Goal: Task Accomplishment & Management: Complete application form

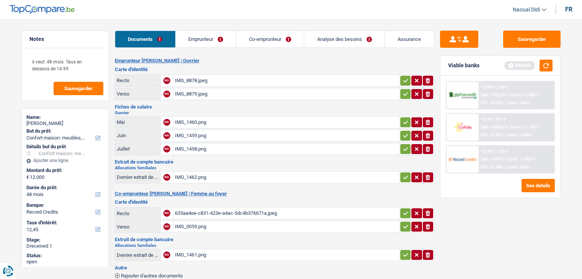
select select "household"
select select "48"
select select "record credits"
click at [178, 122] on div "IMG_1460.png" at bounding box center [286, 122] width 223 height 11
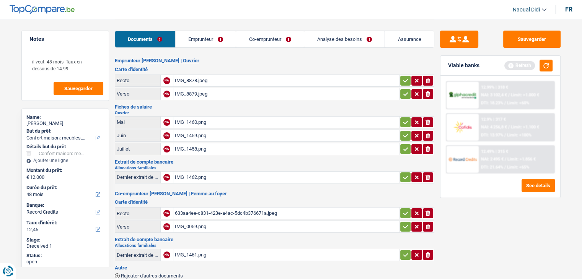
click at [190, 118] on div "IMG_1460.png" at bounding box center [286, 122] width 223 height 11
click at [182, 134] on div "IMG_1459.png" at bounding box center [286, 135] width 223 height 11
click at [180, 148] on div "IMG_1458.png" at bounding box center [286, 149] width 223 height 11
click at [195, 172] on div "IMG_1462.png" at bounding box center [286, 177] width 223 height 11
click at [260, 37] on link "Co-emprunteur" at bounding box center [270, 39] width 68 height 16
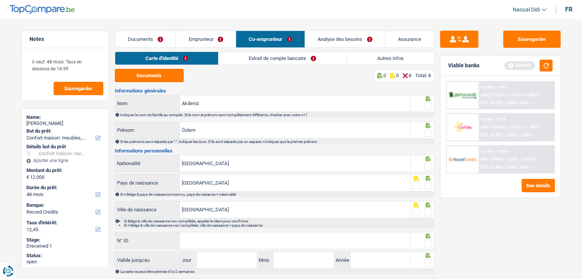
click at [270, 60] on link "Extrait de compte bancaire" at bounding box center [283, 58] width 128 height 13
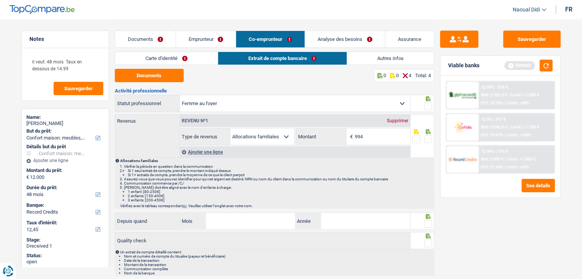
click at [198, 40] on link "Emprunteur" at bounding box center [206, 39] width 60 height 16
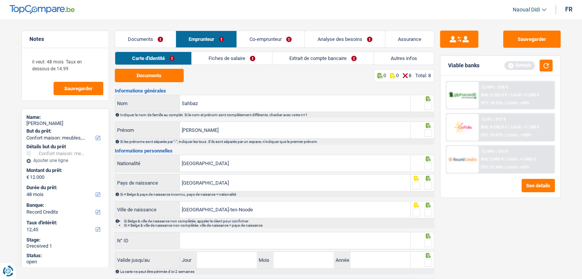
click at [227, 60] on link "Fiches de salaire" at bounding box center [232, 58] width 80 height 13
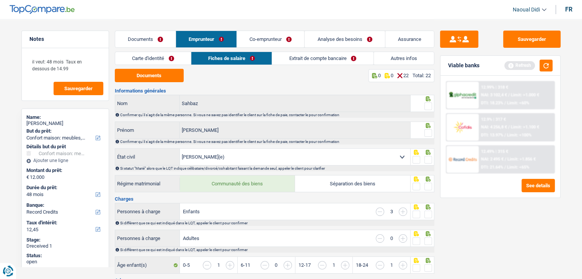
click at [271, 35] on link "Co-emprunteur" at bounding box center [270, 39] width 67 height 16
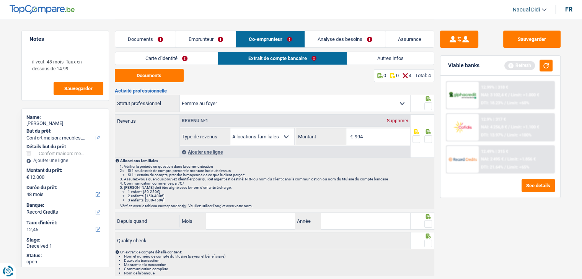
click at [142, 41] on link "Documents" at bounding box center [145, 39] width 60 height 16
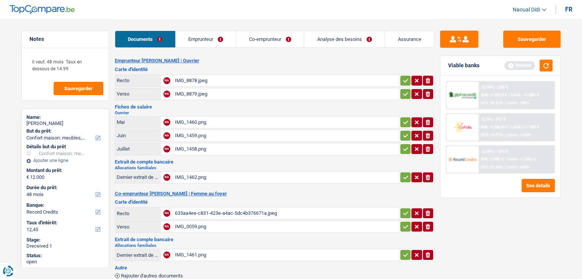
click at [190, 82] on div "IMG_8878.jpeg" at bounding box center [286, 80] width 223 height 11
click at [188, 175] on div "IMG_1462.png" at bounding box center [286, 177] width 223 height 11
click at [188, 208] on div "633aa4ee-c831-423e-a4ac-5dc4b376671a.jpeg" at bounding box center [286, 213] width 223 height 11
click at [185, 224] on div "IMG_0059.png" at bounding box center [286, 226] width 223 height 11
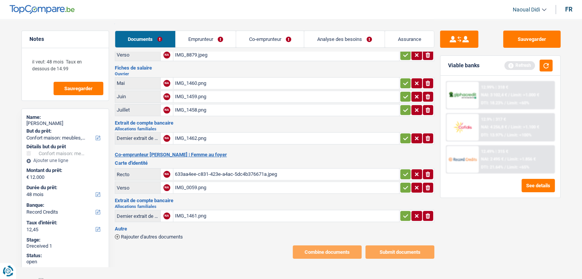
scroll to position [39, 0]
click at [187, 214] on div "IMG_1461.png" at bounding box center [286, 215] width 223 height 11
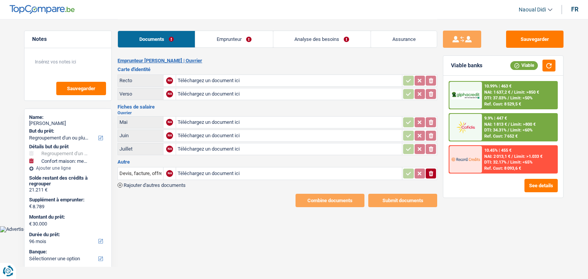
select select "refinancing"
select select "household"
select select "96"
click at [260, 8] on header "Naoual Didi Se déconnecter fr" at bounding box center [294, 10] width 588 height 20
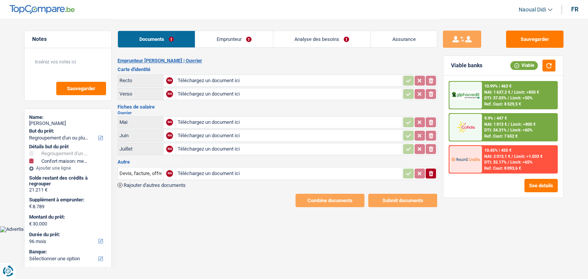
click at [203, 81] on input "Téléchargez un document ici" at bounding box center [289, 80] width 223 height 11
type input "C:\fakepath\20250829151024123.pdf"
click at [534, 44] on button "Sauvegarder" at bounding box center [534, 39] width 57 height 17
click at [227, 39] on link "Emprunteur" at bounding box center [233, 39] width 77 height 16
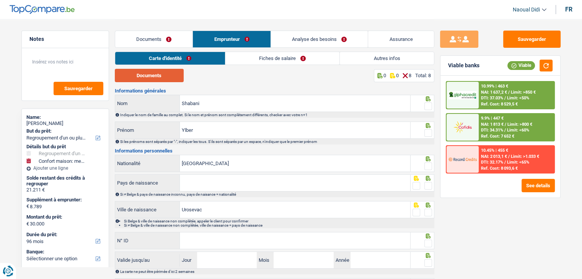
click at [155, 78] on button "Documents" at bounding box center [149, 75] width 69 height 13
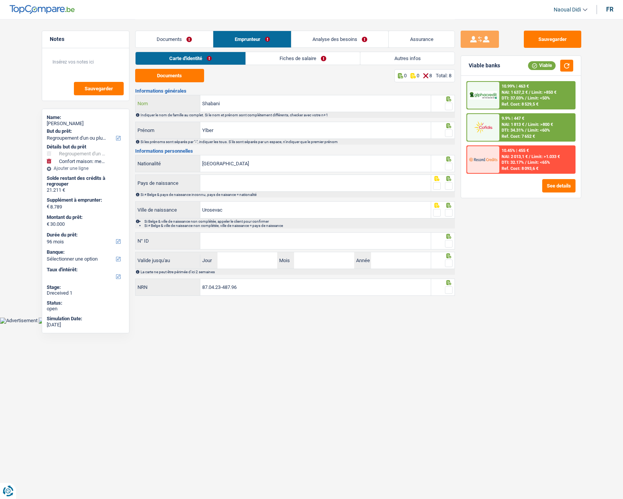
click at [253, 103] on input "Shabani" at bounding box center [315, 103] width 230 height 16
click at [244, 102] on input "Shabani" at bounding box center [315, 103] width 230 height 16
click at [449, 105] on span at bounding box center [449, 107] width 8 height 8
click at [0, 0] on input "radio" at bounding box center [0, 0] width 0 height 0
click at [233, 126] on input "Ylber" at bounding box center [315, 130] width 230 height 16
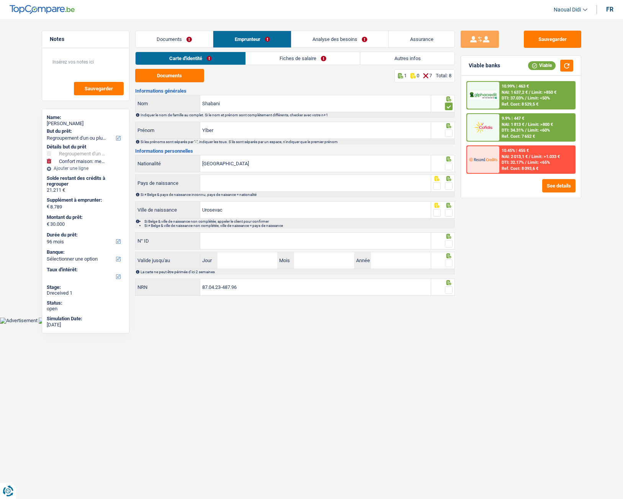
click at [450, 132] on span at bounding box center [449, 133] width 8 height 8
click at [0, 0] on input "radio" at bounding box center [0, 0] width 0 height 0
click at [449, 166] on span at bounding box center [449, 167] width 8 height 8
click at [0, 0] on input "radio" at bounding box center [0, 0] width 0 height 0
click at [274, 186] on input "Pays de naissance" at bounding box center [315, 183] width 230 height 16
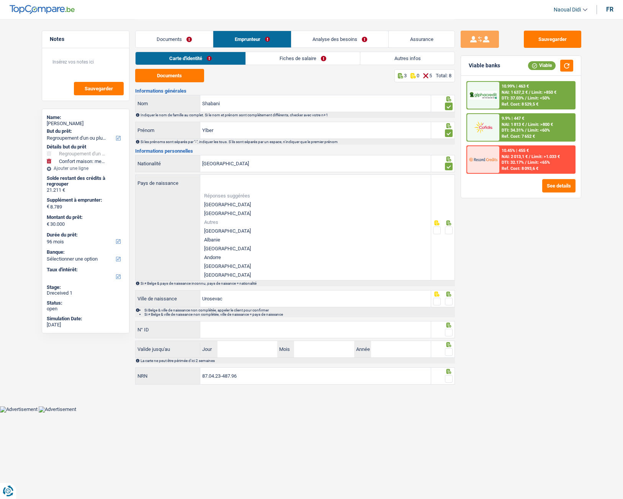
click at [184, 203] on div "Pays de naissance Réponses suggérées Belgique Luxembourg Autres Afghanistan Alb…" at bounding box center [284, 227] width 296 height 105
click at [230, 204] on li "[GEOGRAPHIC_DATA]" at bounding box center [315, 204] width 230 height 9
type input "[GEOGRAPHIC_DATA]"
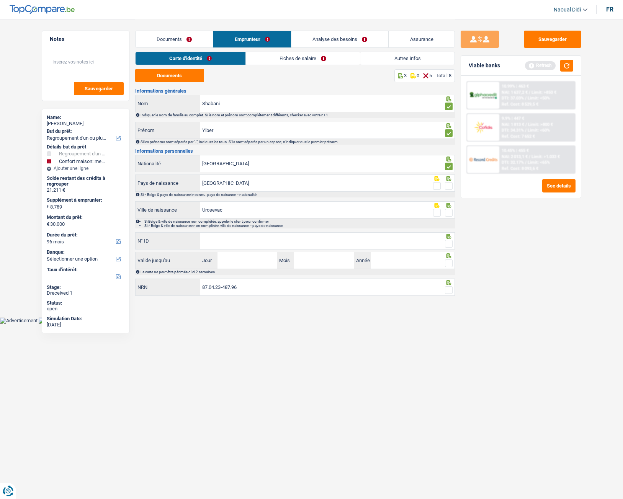
click at [451, 187] on span at bounding box center [449, 186] width 8 height 8
click at [0, 0] on input "radio" at bounding box center [0, 0] width 0 height 0
click at [447, 213] on span at bounding box center [449, 213] width 8 height 8
click at [0, 0] on input "radio" at bounding box center [0, 0] width 0 height 0
click at [219, 244] on input "N° ID" at bounding box center [315, 241] width 230 height 16
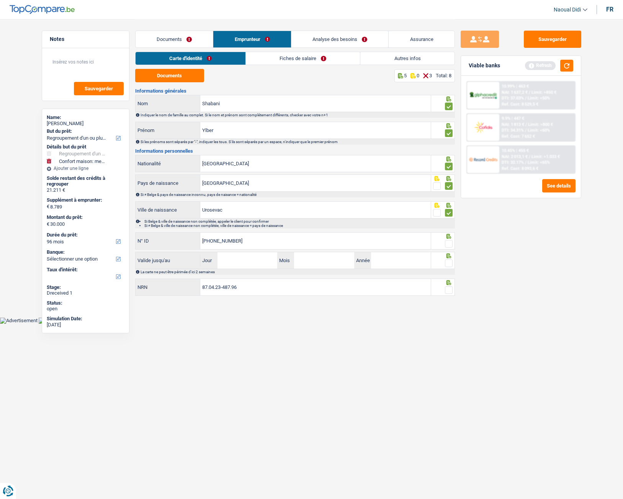
type input "592-9688764-97"
click at [243, 260] on input "Jour" at bounding box center [247, 260] width 60 height 16
type input "12"
type input "2029"
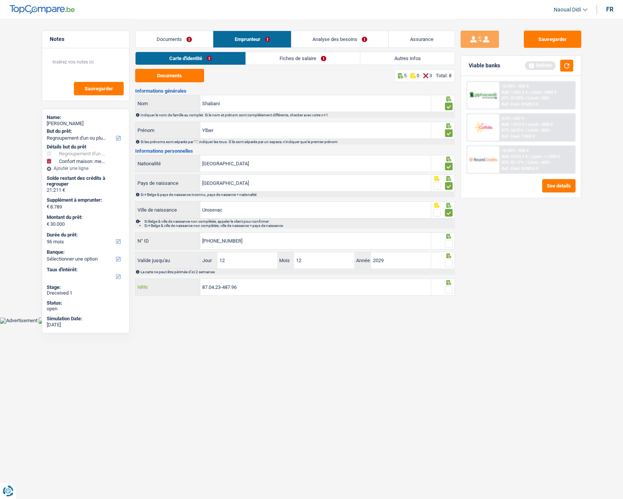
click at [325, 279] on input "87.04.23-487.96" at bounding box center [315, 287] width 230 height 16
click at [450, 243] on span at bounding box center [449, 244] width 8 height 8
click at [0, 0] on input "radio" at bounding box center [0, 0] width 0 height 0
click at [449, 268] on div at bounding box center [443, 260] width 24 height 17
click at [446, 279] on div at bounding box center [449, 291] width 8 height 10
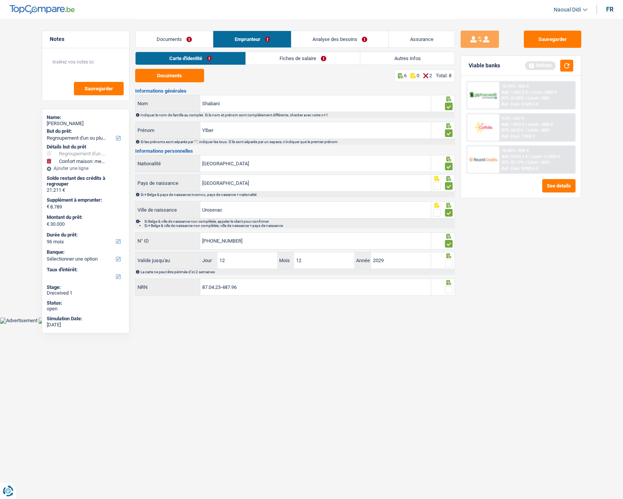
click at [446, 264] on span at bounding box center [449, 264] width 8 height 8
click at [0, 0] on input "radio" at bounding box center [0, 0] width 0 height 0
click at [447, 279] on div at bounding box center [449, 291] width 8 height 10
click at [449, 279] on span at bounding box center [449, 290] width 8 height 8
click at [0, 0] on input "radio" at bounding box center [0, 0] width 0 height 0
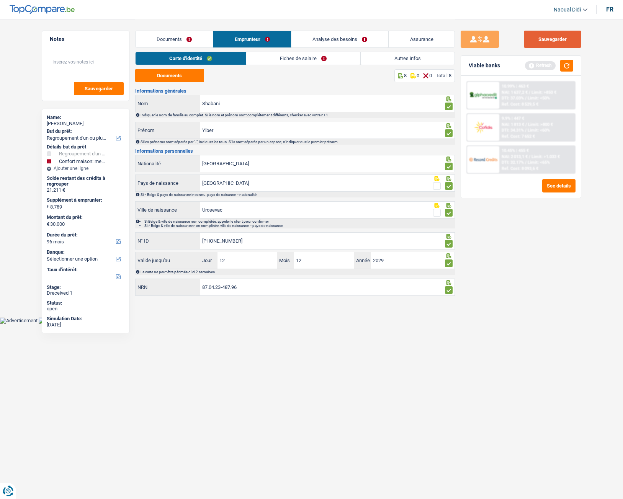
click at [555, 46] on button "Sauvegarder" at bounding box center [552, 39] width 57 height 17
click at [279, 60] on link "Fiches de salaire" at bounding box center [303, 58] width 114 height 13
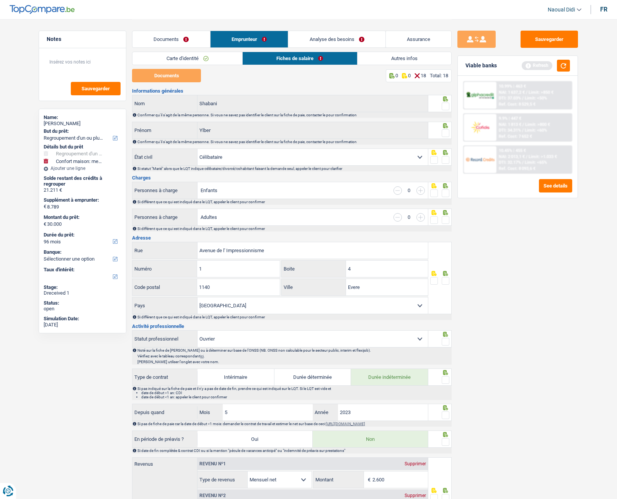
click at [181, 65] on li "Carte d'identité" at bounding box center [187, 58] width 110 height 13
click at [449, 108] on span at bounding box center [446, 107] width 8 height 8
click at [0, 0] on input "radio" at bounding box center [0, 0] width 0 height 0
click at [444, 135] on span at bounding box center [446, 133] width 8 height 8
click at [0, 0] on input "radio" at bounding box center [0, 0] width 0 height 0
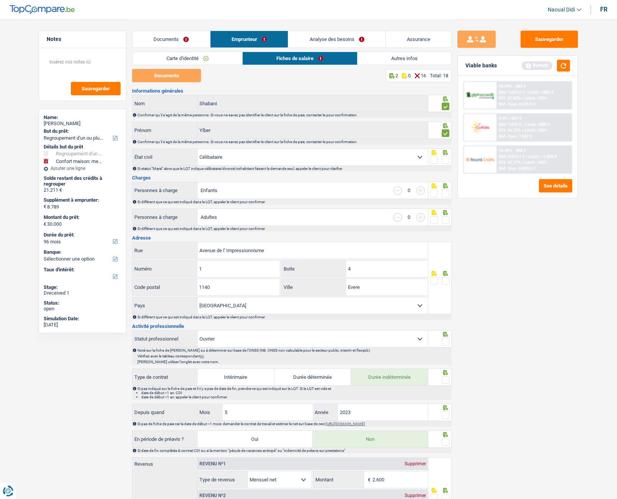
click at [446, 192] on span at bounding box center [446, 193] width 8 height 8
click at [0, 0] on input "radio" at bounding box center [0, 0] width 0 height 0
click at [446, 158] on span at bounding box center [446, 160] width 8 height 8
click at [0, 0] on input "radio" at bounding box center [0, 0] width 0 height 0
click at [445, 222] on span at bounding box center [446, 220] width 8 height 8
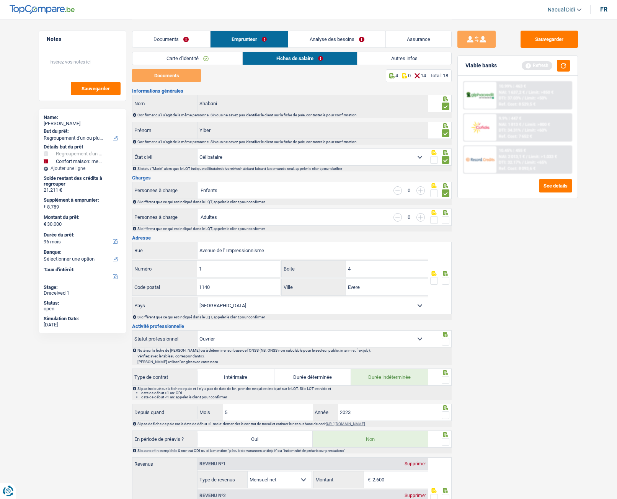
click at [0, 0] on input "radio" at bounding box center [0, 0] width 0 height 0
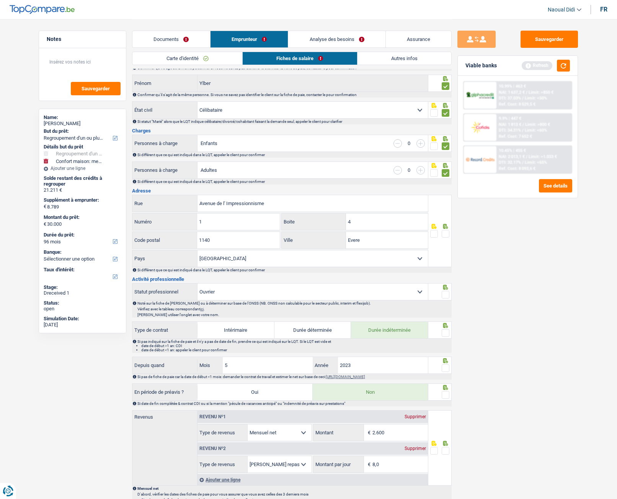
scroll to position [77, 0]
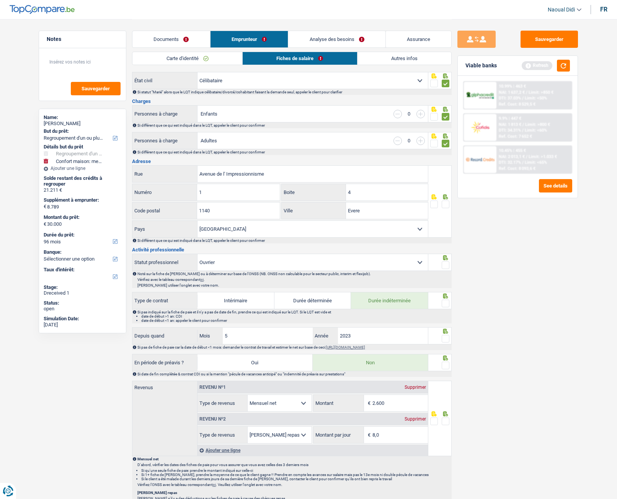
click at [446, 206] on span at bounding box center [446, 205] width 8 height 8
click at [0, 0] on input "radio" at bounding box center [0, 0] width 0 height 0
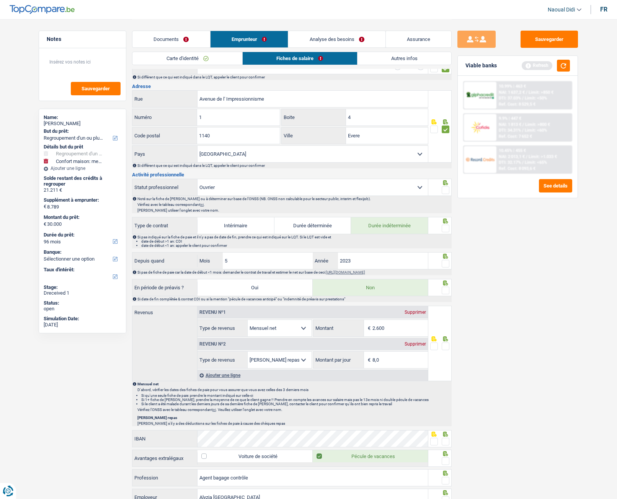
scroll to position [153, 0]
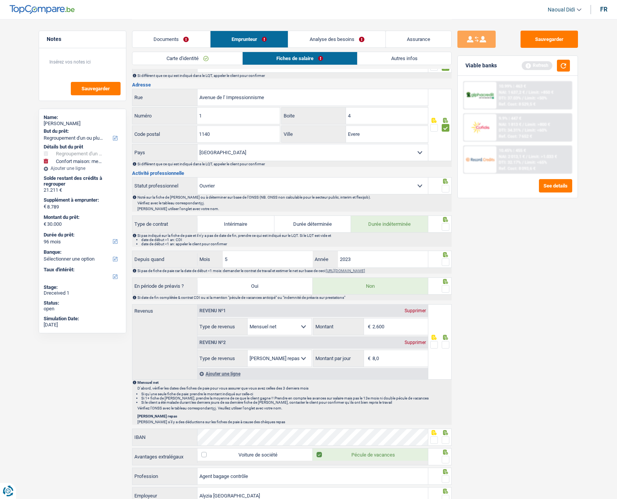
click at [447, 188] on span at bounding box center [446, 189] width 8 height 8
click at [0, 0] on input "radio" at bounding box center [0, 0] width 0 height 0
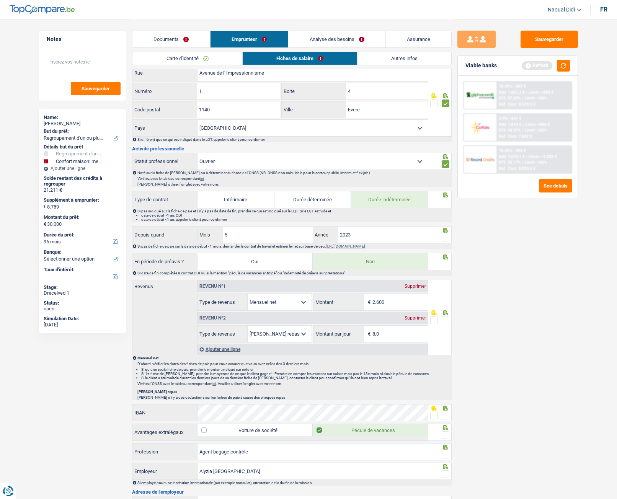
scroll to position [191, 0]
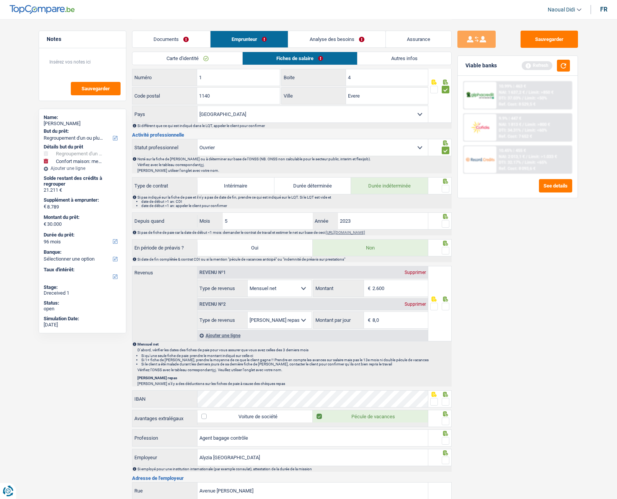
click at [448, 189] on span at bounding box center [446, 189] width 8 height 8
click at [0, 0] on input "radio" at bounding box center [0, 0] width 0 height 0
click at [446, 225] on span at bounding box center [446, 224] width 8 height 8
click at [0, 0] on input "radio" at bounding box center [0, 0] width 0 height 0
click at [445, 252] on span at bounding box center [446, 251] width 8 height 8
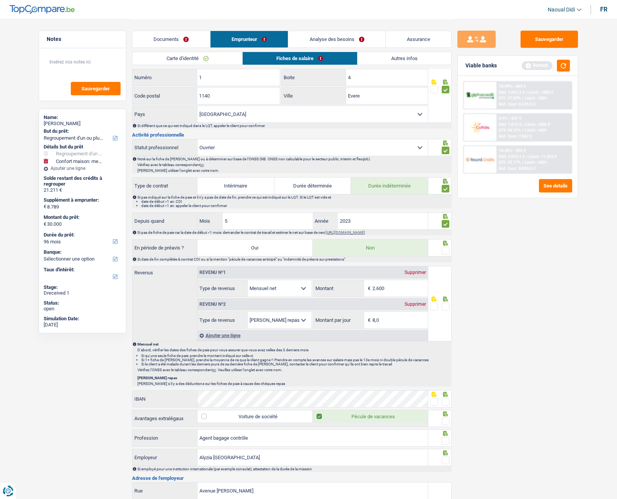
click at [0, 0] on input "radio" at bounding box center [0, 0] width 0 height 0
click at [138, 168] on p "[PERSON_NAME] utiliser l'onglet avec votre nom." at bounding box center [293, 170] width 313 height 4
click at [389, 279] on input "2.600" at bounding box center [400, 288] width 56 height 16
click at [391, 279] on input "2.600" at bounding box center [400, 288] width 56 height 16
type input "2.274"
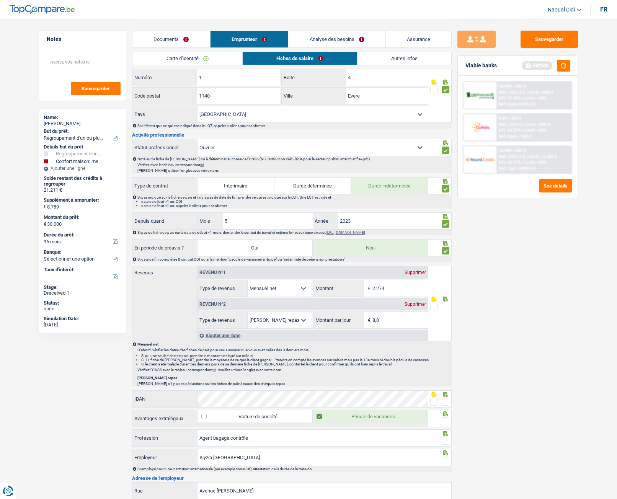
click at [446, 279] on span at bounding box center [446, 307] width 8 height 8
click at [0, 0] on input "radio" at bounding box center [0, 0] width 0 height 0
click at [385, 279] on input "8,0" at bounding box center [400, 320] width 56 height 16
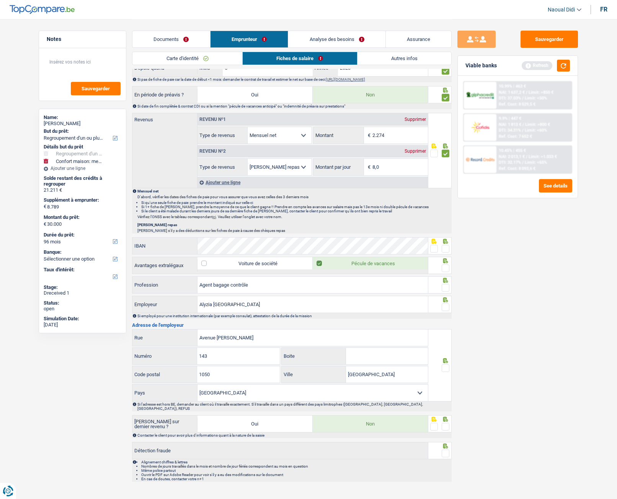
scroll to position [352, 0]
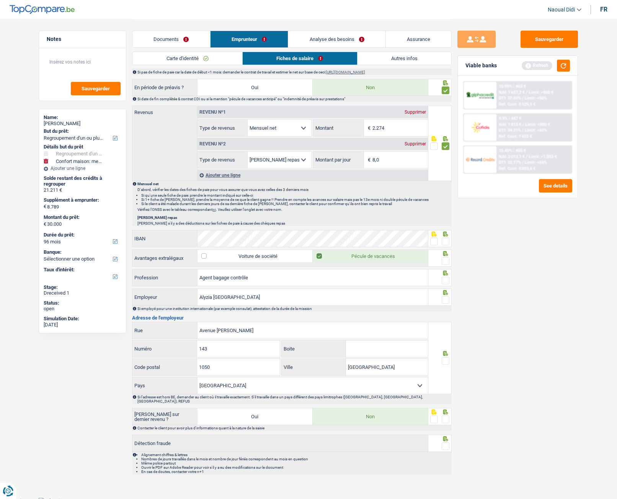
click at [444, 263] on span at bounding box center [446, 261] width 8 height 8
click at [0, 0] on input "radio" at bounding box center [0, 0] width 0 height 0
click at [445, 243] on span at bounding box center [446, 242] width 8 height 8
click at [0, 0] on input "radio" at bounding box center [0, 0] width 0 height 0
click at [444, 279] on span at bounding box center [446, 281] width 8 height 8
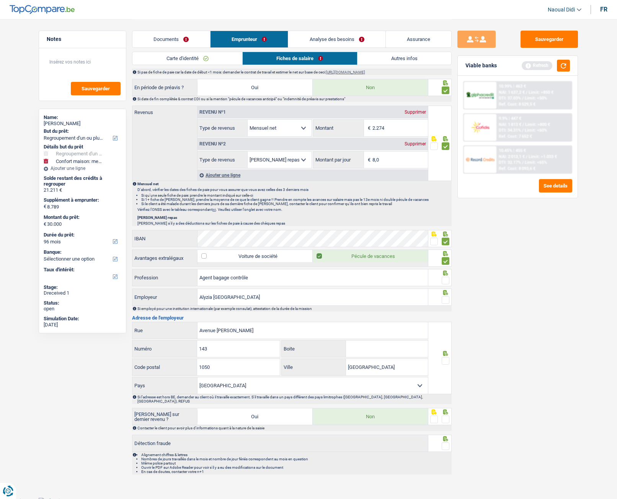
click at [0, 0] on input "radio" at bounding box center [0, 0] width 0 height 0
click at [443, 279] on span at bounding box center [446, 300] width 8 height 8
click at [0, 0] on input "radio" at bounding box center [0, 0] width 0 height 0
click at [353, 279] on input "Boite" at bounding box center [387, 349] width 82 height 16
type input "4"
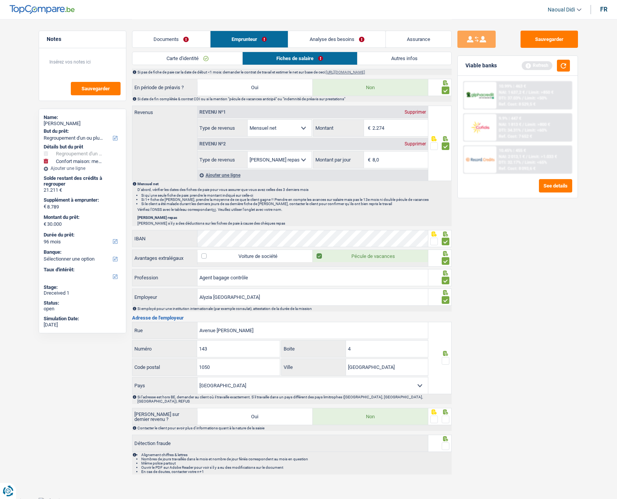
click at [444, 279] on span at bounding box center [446, 361] width 8 height 8
click at [0, 0] on input "radio" at bounding box center [0, 0] width 0 height 0
click at [442, 279] on span at bounding box center [446, 420] width 8 height 8
click at [0, 0] on input "radio" at bounding box center [0, 0] width 0 height 0
click at [445, 279] on span at bounding box center [446, 446] width 8 height 8
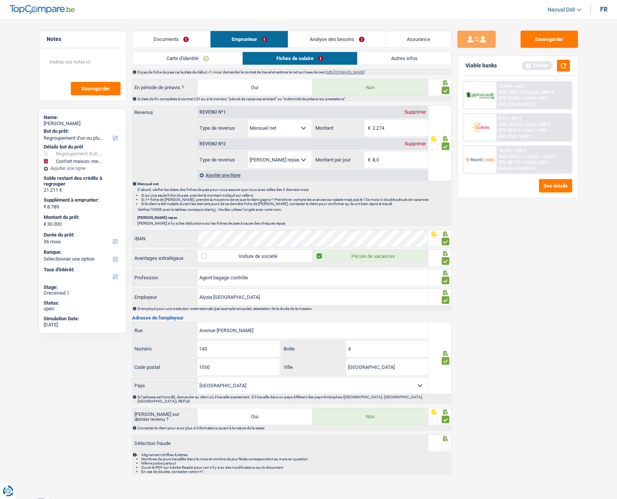
click at [0, 0] on input "radio" at bounding box center [0, 0] width 0 height 0
click at [545, 42] on button "Sauvegarder" at bounding box center [549, 39] width 57 height 17
click at [407, 59] on link "Autres infos" at bounding box center [405, 58] width 94 height 13
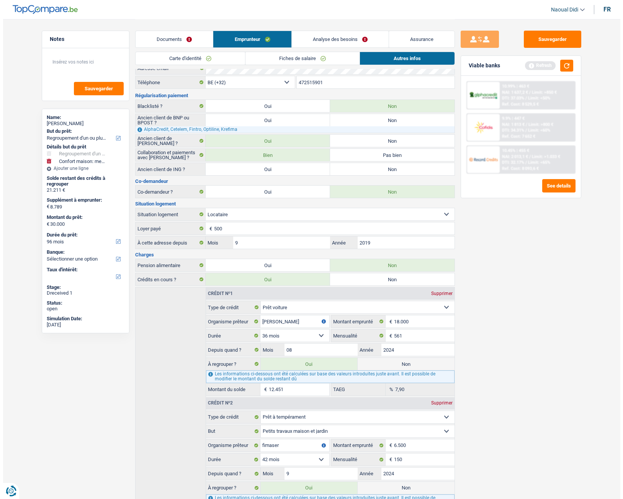
scroll to position [0, 0]
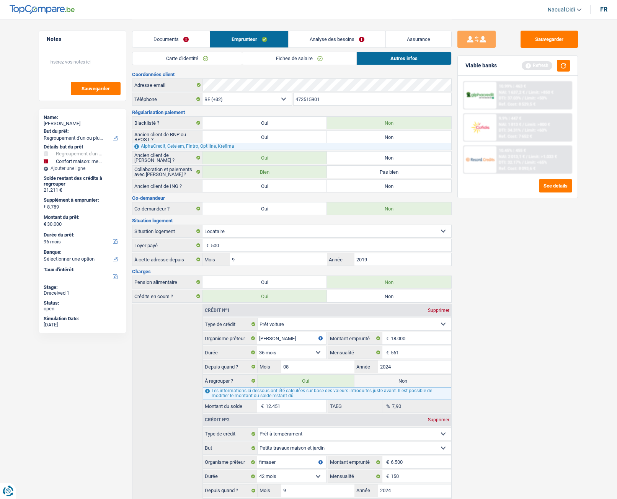
click at [329, 39] on link "Analyse des besoins" at bounding box center [337, 39] width 97 height 16
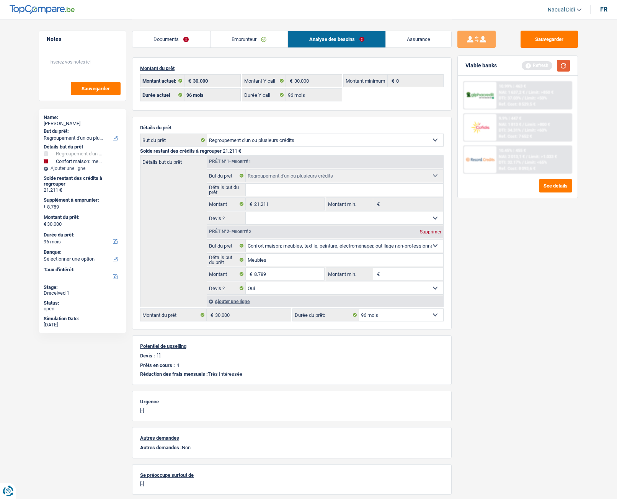
click at [564, 65] on button "button" at bounding box center [563, 66] width 13 height 12
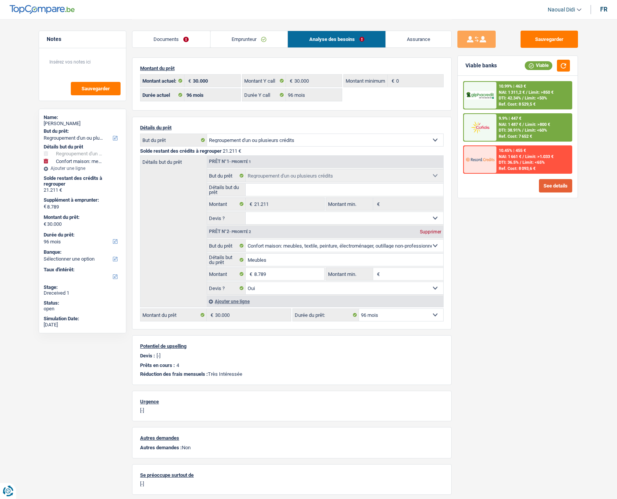
click at [553, 187] on button "See details" at bounding box center [555, 185] width 33 height 13
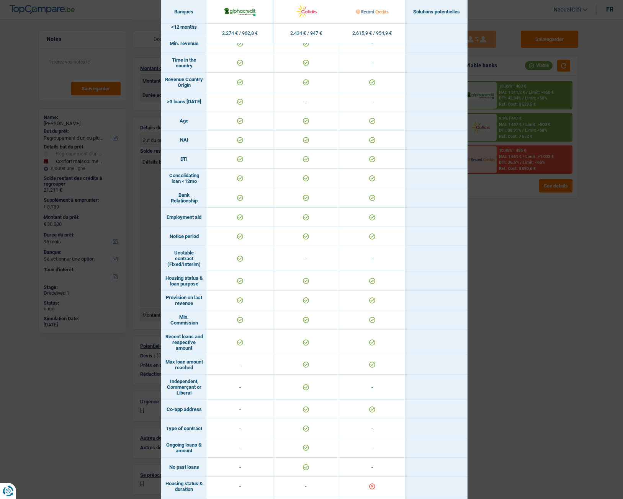
scroll to position [231, 0]
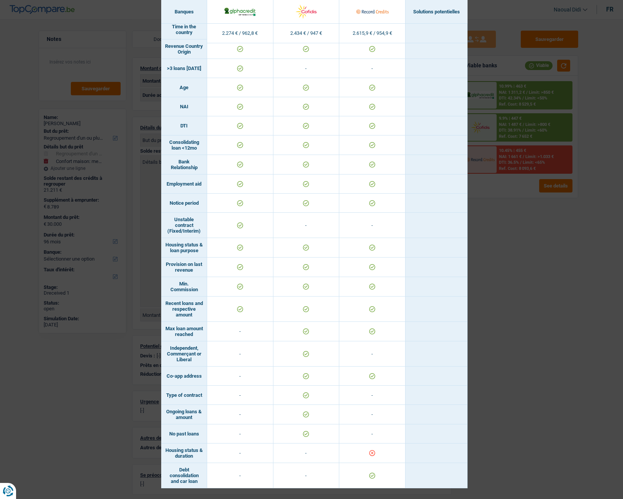
drag, startPoint x: 528, startPoint y: 261, endPoint x: 524, endPoint y: 214, distance: 47.6
click at [527, 261] on div "Banks conditions × Banques Solutions potentielles Revenus / Charges 2.274 € / 9…" at bounding box center [311, 249] width 623 height 499
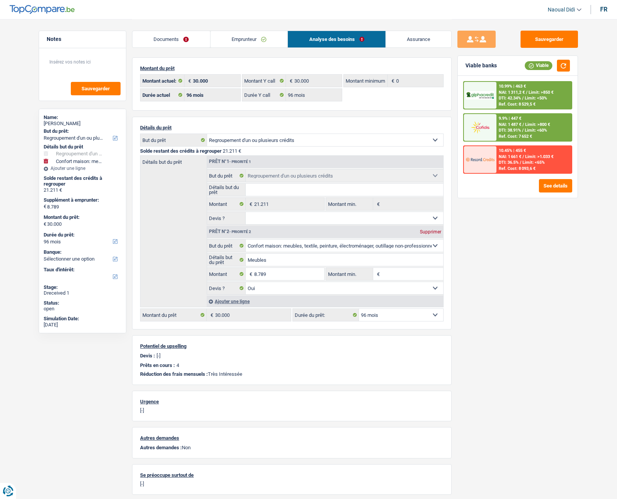
click at [535, 90] on span "Limit: >850 €" at bounding box center [541, 92] width 25 height 5
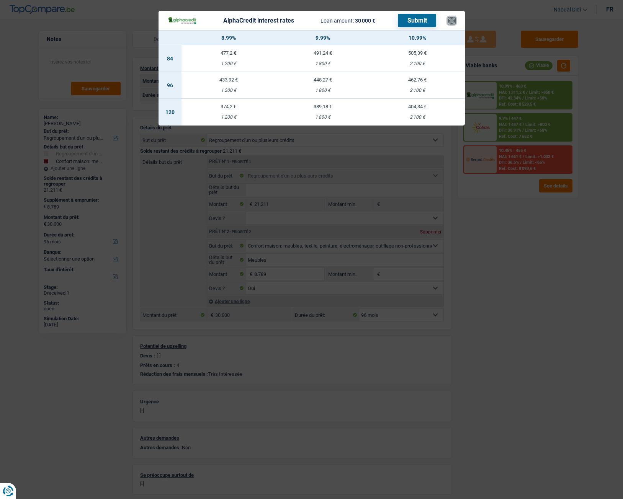
click at [450, 20] on button "×" at bounding box center [451, 21] width 8 height 8
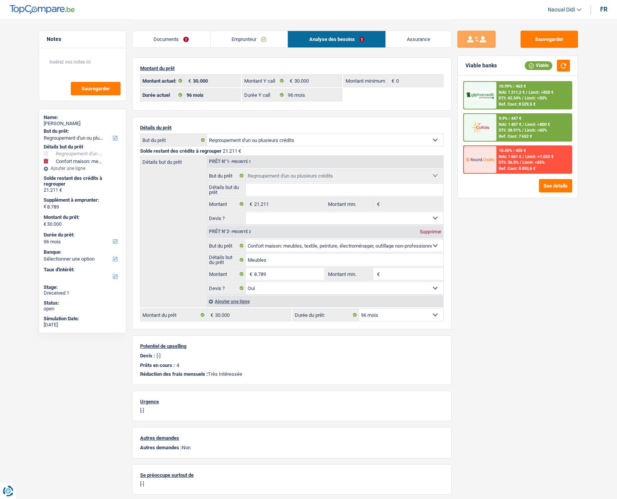
click at [520, 96] on span "DTI: 42.34%" at bounding box center [510, 98] width 22 height 5
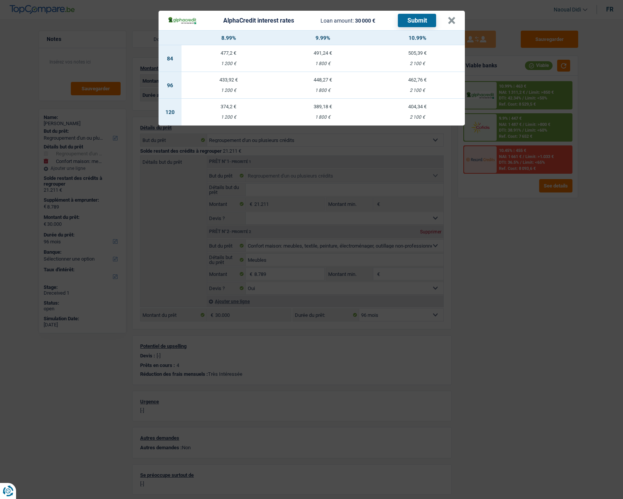
click at [322, 82] on div "448,27 €" at bounding box center [323, 79] width 95 height 5
select select "alphacredit"
type input "9,99"
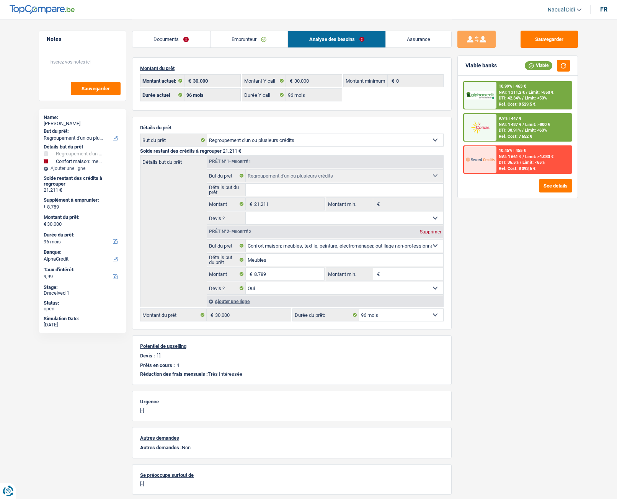
click at [538, 90] on span "Limit: >850 €" at bounding box center [541, 92] width 25 height 5
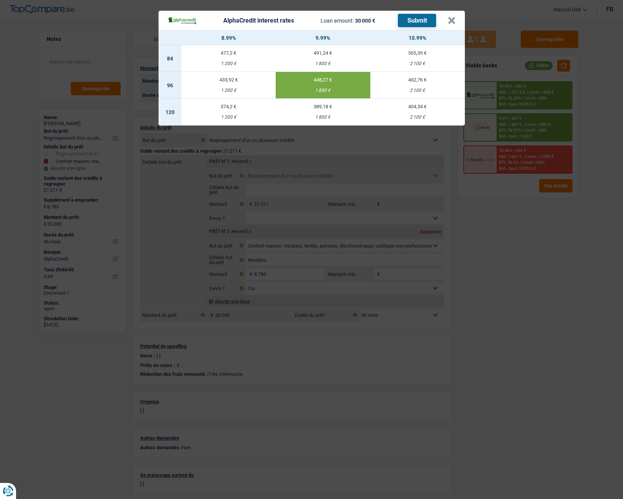
click at [409, 22] on button "Submit" at bounding box center [417, 20] width 38 height 13
click at [450, 23] on button "×" at bounding box center [451, 21] width 8 height 8
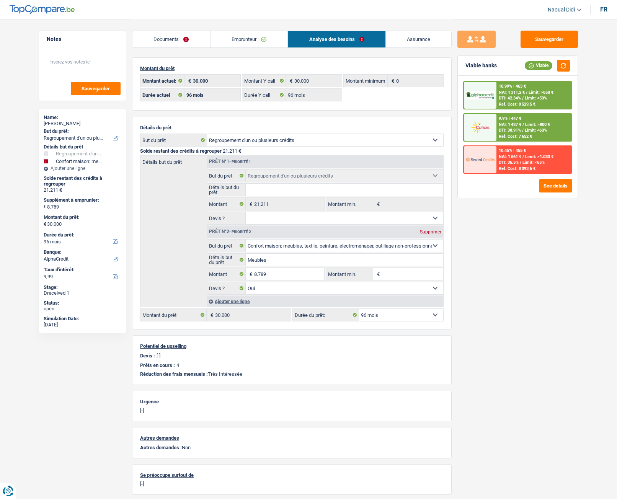
click at [382, 279] on select "12 mois 18 mois 24 mois 30 mois 36 mois 42 mois 48 mois 60 mois 72 mois 84 mois…" at bounding box center [401, 315] width 84 height 12
select select "84"
click at [359, 279] on select "12 mois 18 mois 24 mois 30 mois 36 mois 42 mois 48 mois 60 mois 72 mois 84 mois…" at bounding box center [401, 315] width 84 height 12
select select "84"
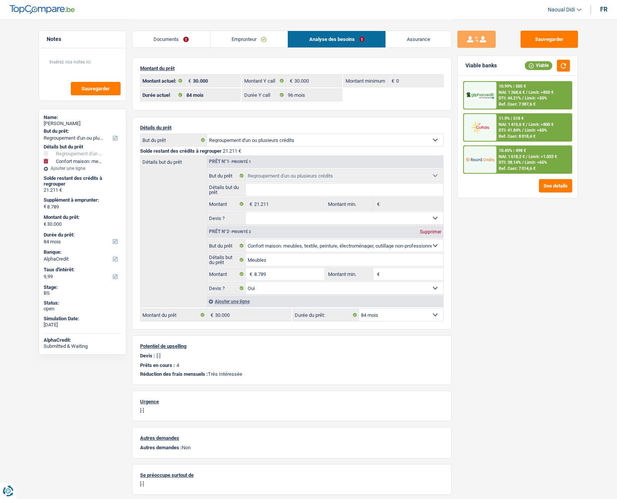
click at [521, 163] on span "DTI: 38.14%" at bounding box center [510, 162] width 22 height 5
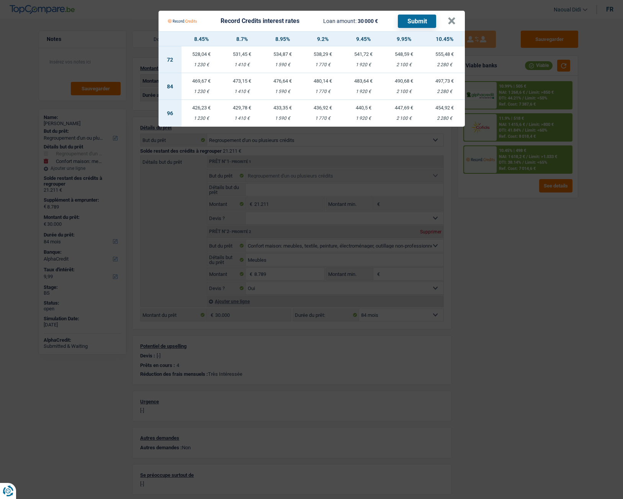
click at [323, 88] on td "480,14 € 1 770 €" at bounding box center [323, 86] width 41 height 27
select select "record credits"
type input "9,20"
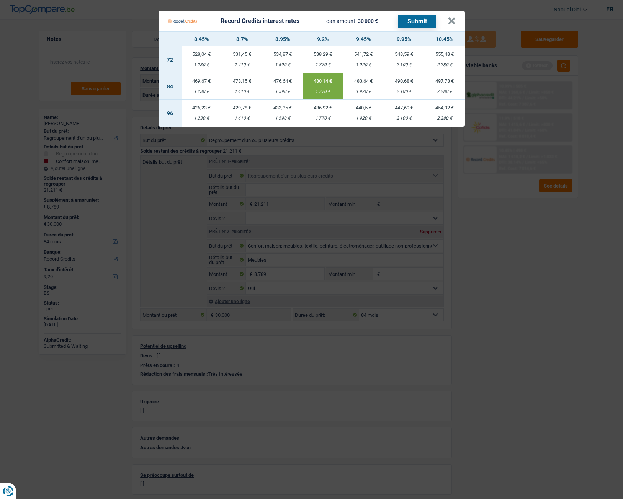
click at [416, 20] on button "Submit" at bounding box center [417, 21] width 38 height 13
click at [452, 23] on button "×" at bounding box center [451, 21] width 8 height 8
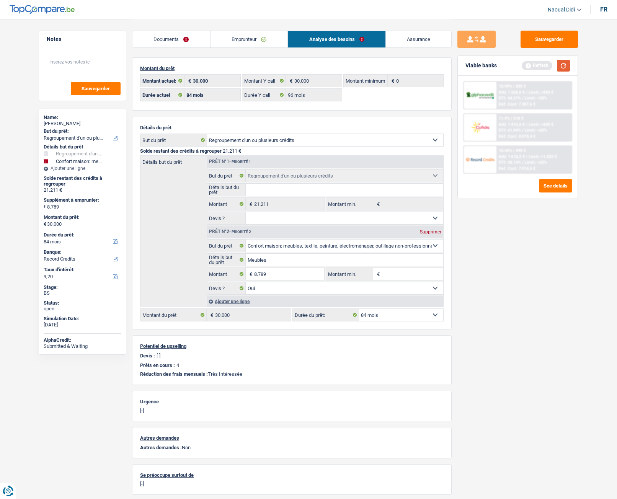
click at [565, 67] on button "button" at bounding box center [563, 66] width 13 height 12
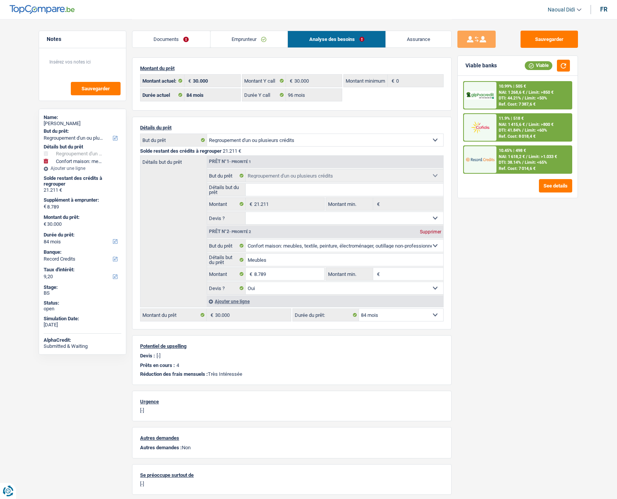
click at [496, 127] on div "11.9% | 518 € NAI: 1 415,6 € / Limit: >800 € DTI: 41.84% / Limit: <60% Ref. Cos…" at bounding box center [533, 127] width 75 height 27
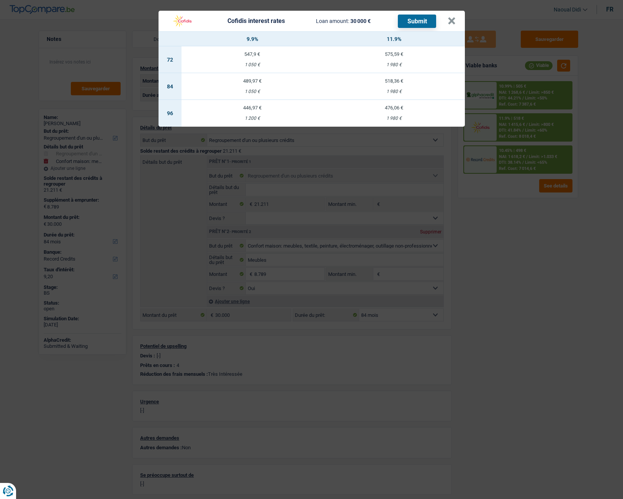
click at [252, 116] on td "446,97 € 1 200 €" at bounding box center [252, 113] width 142 height 27
select select "96"
select select "cofidis"
type input "9,90"
select select "96"
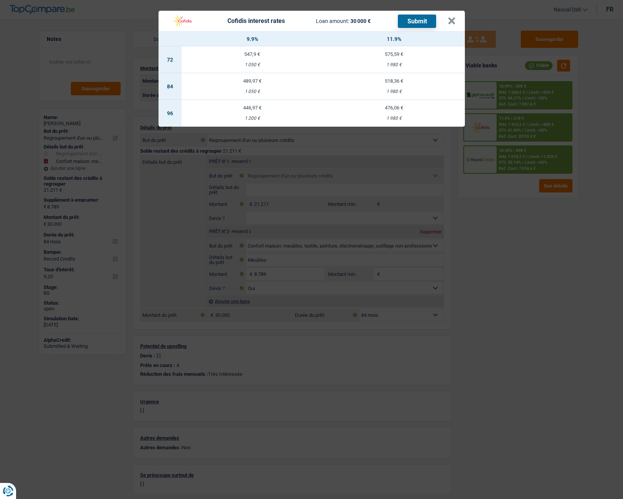
select select "96"
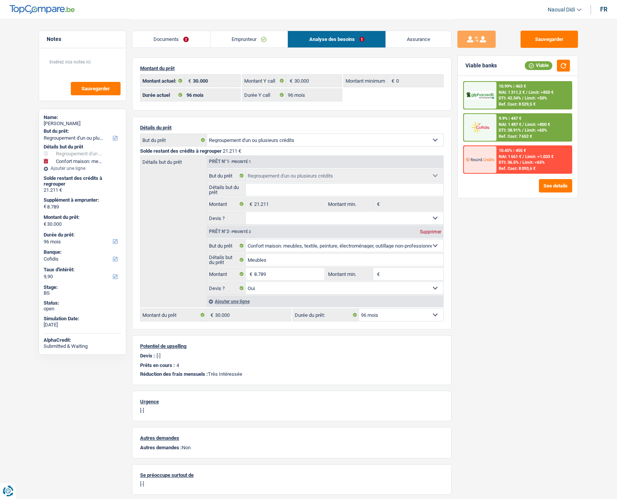
click at [527, 128] on span "Limit: <60%" at bounding box center [536, 130] width 22 height 5
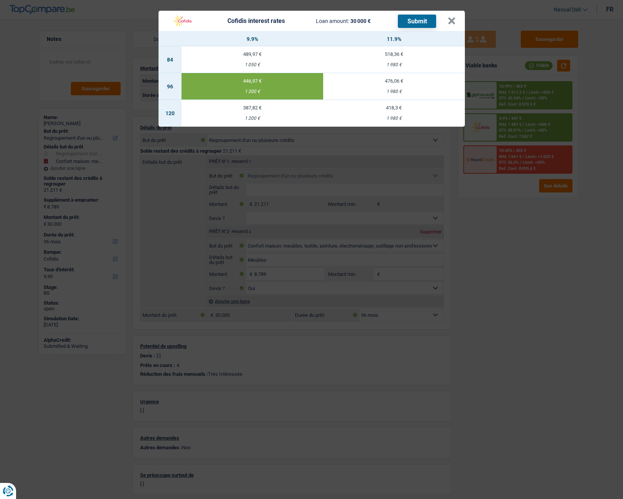
click at [409, 25] on button "Submit" at bounding box center [417, 21] width 38 height 13
click at [451, 23] on button "×" at bounding box center [451, 21] width 8 height 8
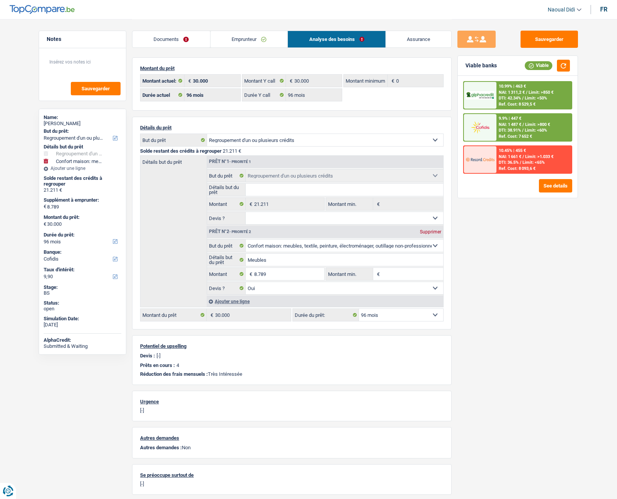
click at [169, 39] on link "Documents" at bounding box center [171, 39] width 78 height 16
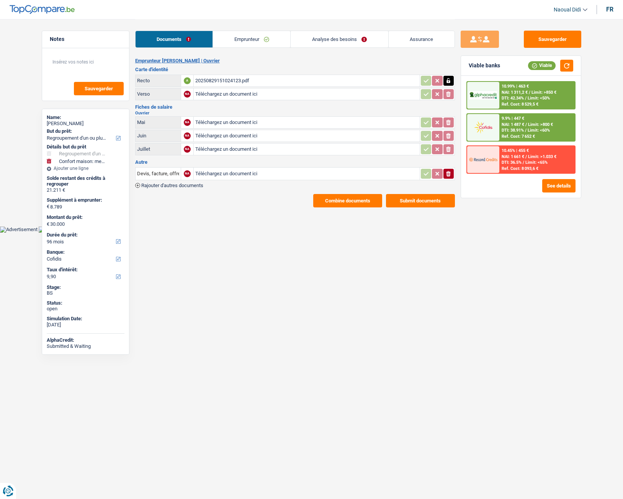
click at [420, 201] on button "Submit documents" at bounding box center [420, 200] width 69 height 13
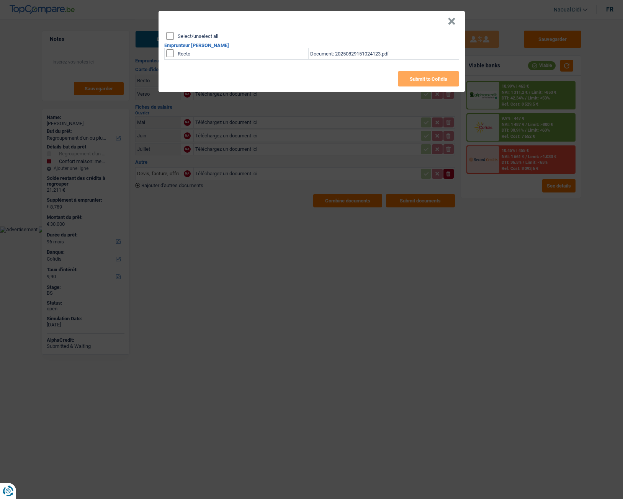
click at [171, 36] on input "Select/unselect all" at bounding box center [170, 36] width 8 height 8
checkbox input "true"
click at [420, 79] on button "Submit to Cofidis" at bounding box center [428, 78] width 61 height 15
click at [449, 24] on button "×" at bounding box center [451, 22] width 8 height 8
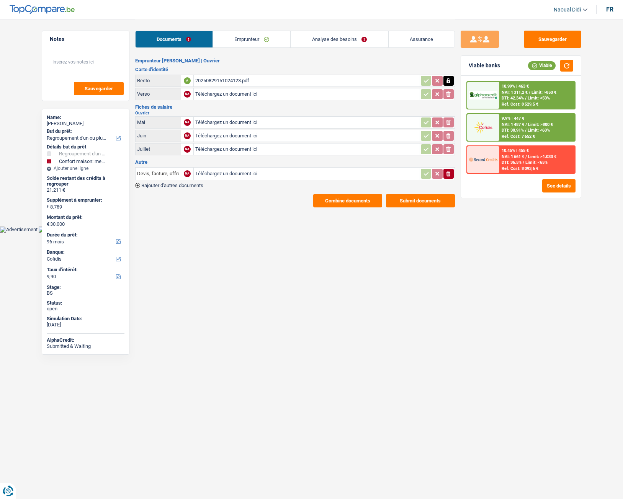
click at [341, 200] on button "Combine documents" at bounding box center [347, 200] width 69 height 13
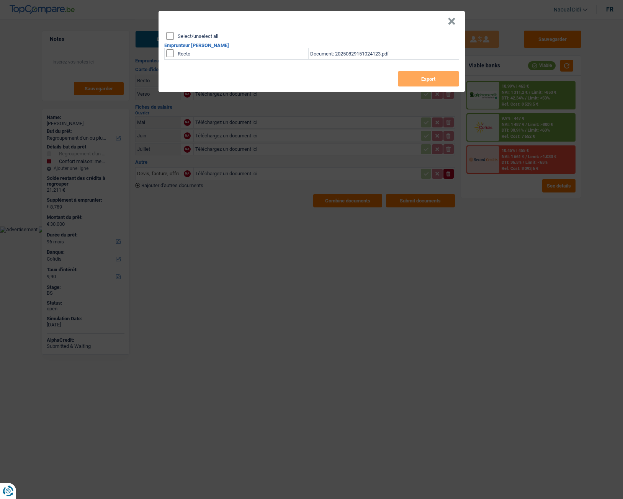
click at [171, 38] on input "Select/unselect all" at bounding box center [170, 36] width 8 height 8
checkbox input "true"
click at [416, 78] on button "Export" at bounding box center [428, 78] width 61 height 15
click at [451, 19] on button "×" at bounding box center [451, 22] width 8 height 8
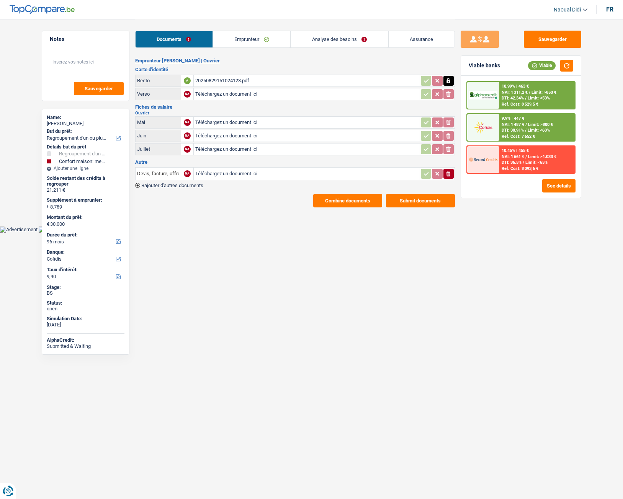
click at [248, 36] on link "Emprunteur" at bounding box center [251, 39] width 77 height 16
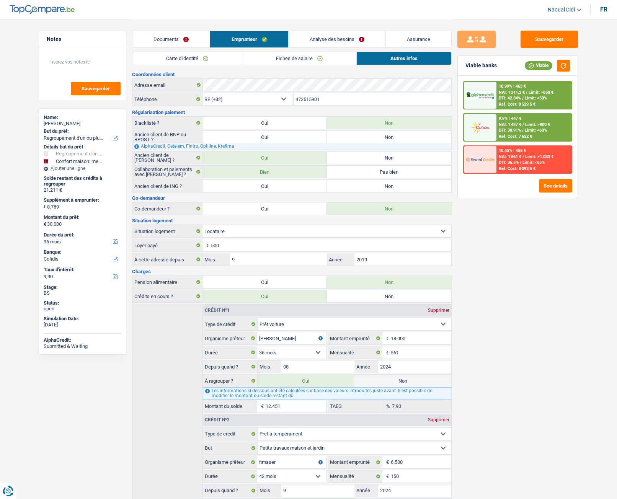
click at [180, 59] on link "Carte d'identité" at bounding box center [186, 58] width 109 height 13
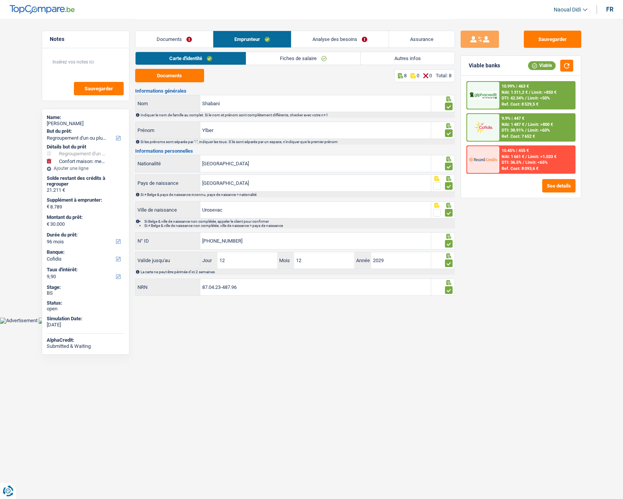
click at [145, 279] on html "Vous avez le contrôle de vos données Nous utilisons des cookies, tout comme nos…" at bounding box center [311, 162] width 623 height 324
click at [536, 38] on button "Sauvegarder" at bounding box center [552, 39] width 57 height 17
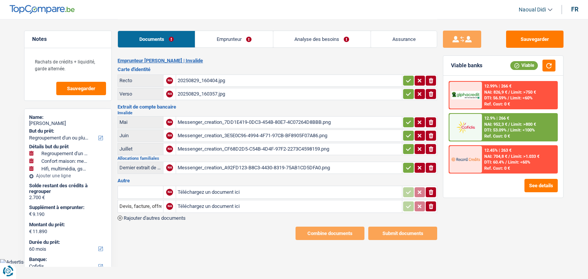
select select "refinancing"
select select "household"
select select "tech"
select select "60"
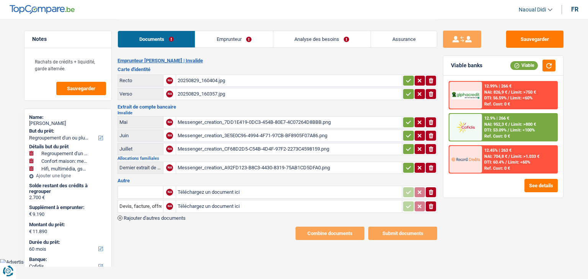
select select "cofidis"
click at [210, 122] on div "Messenger_creation_7DD1E419-0DC3-454B-80E7-4C07264D8BBB.png" at bounding box center [289, 122] width 223 height 11
click at [224, 131] on div "Messenger_creation_3E5E0C96-4994-4F71-97CB-BF8905F07A86.png" at bounding box center [289, 135] width 223 height 11
click at [204, 151] on div "Messenger_creation_CF68D2D5-C54B-4D4F-97F2-2273C4598159.png" at bounding box center [289, 149] width 223 height 11
click at [225, 166] on div "Messenger_creation_A92FD123-B8C3-4430-8319-75AB1CD5DFA0.png" at bounding box center [289, 167] width 223 height 11
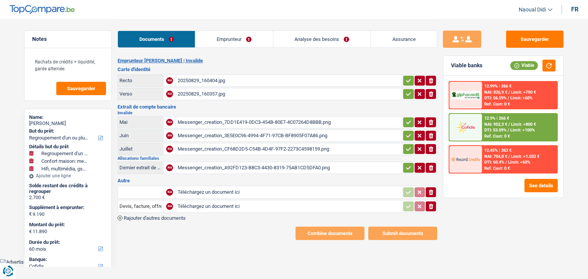
click at [199, 189] on input "Téléchargez un document ici" at bounding box center [289, 192] width 223 height 11
type input "C:\fakepath\Mut 08.jpg"
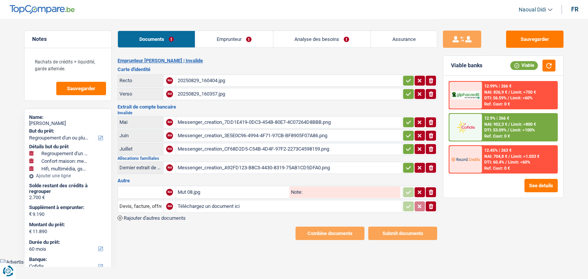
click at [307, 190] on input "Note:" at bounding box center [351, 192] width 98 height 11
type input "Relevé 08"
click at [237, 244] on main "Notes Rachats de crédits + liquidité, garde alternée. Sauvegarder Name: Michael…" at bounding box center [294, 130] width 588 height 260
click at [520, 45] on button "Sauvegarder" at bounding box center [534, 39] width 57 height 17
click at [200, 202] on input "Téléchargez un document ici" at bounding box center [289, 206] width 223 height 11
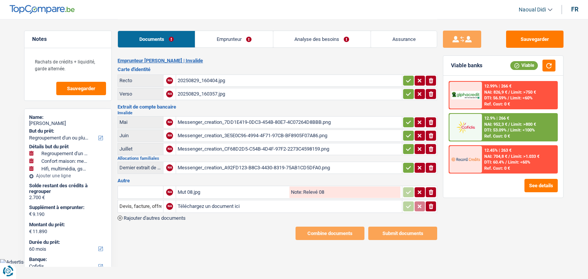
type input "C:\fakepath\MUT 07.pdf"
click at [309, 202] on div "MUT 07.pdf" at bounding box center [289, 206] width 223 height 11
click at [405, 165] on icon "button" at bounding box center [408, 168] width 6 height 8
click at [409, 147] on icon "button" at bounding box center [408, 148] width 5 height 3
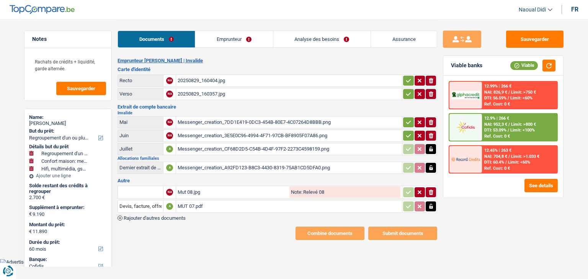
click at [406, 131] on button "button" at bounding box center [408, 136] width 10 height 10
click at [406, 123] on icon "button" at bounding box center [408, 123] width 6 height 8
click at [406, 91] on icon "button" at bounding box center [408, 94] width 6 height 8
click at [404, 80] on button "button" at bounding box center [408, 81] width 10 height 10
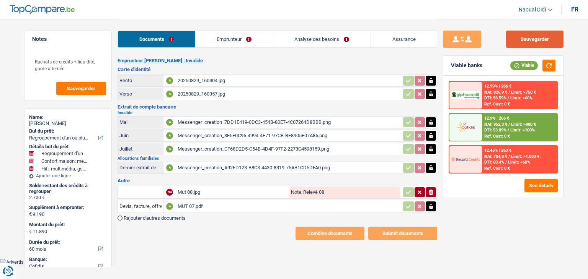
click at [526, 42] on button "Sauvegarder" at bounding box center [534, 39] width 57 height 17
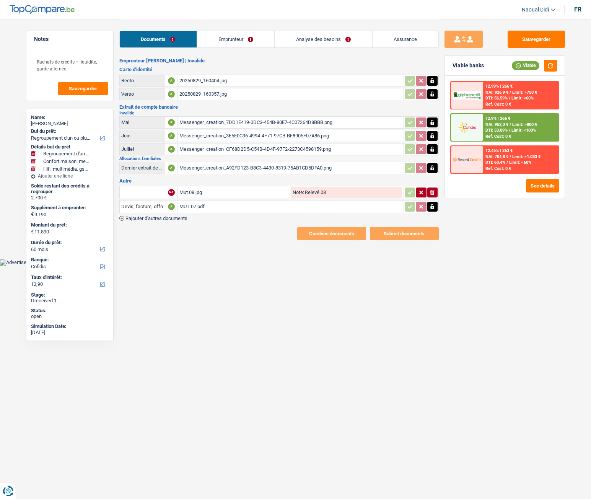
click at [202, 83] on div "20250829_160404.jpg" at bounding box center [291, 80] width 223 height 11
click at [221, 39] on link "Emprunteur" at bounding box center [235, 39] width 77 height 16
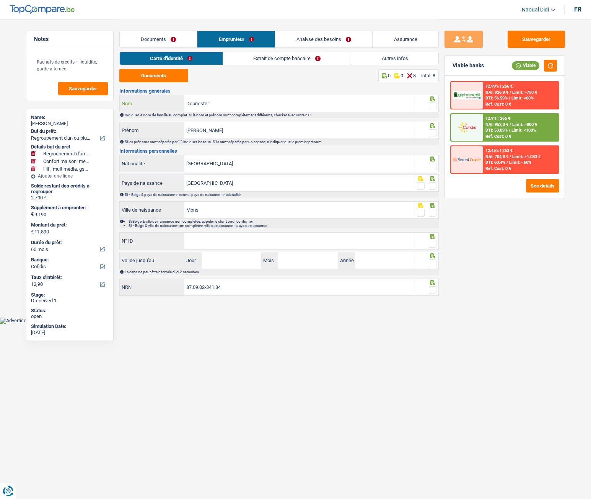
click at [234, 103] on input "Depriester" at bounding box center [299, 103] width 230 height 16
click at [433, 106] on span at bounding box center [433, 107] width 8 height 8
click at [0, 0] on input "radio" at bounding box center [0, 0] width 0 height 0
click at [437, 131] on div at bounding box center [427, 130] width 24 height 17
click at [209, 128] on input "Michael" at bounding box center [299, 130] width 230 height 16
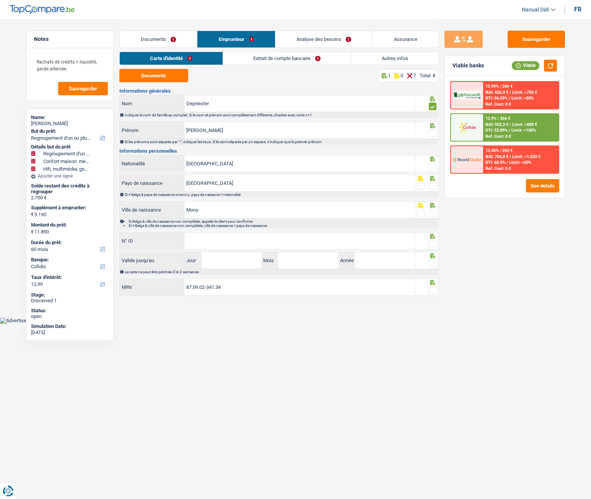
click at [434, 166] on span at bounding box center [433, 167] width 8 height 8
click at [0, 0] on input "radio" at bounding box center [0, 0] width 0 height 0
click at [434, 184] on span at bounding box center [433, 186] width 8 height 8
click at [0, 0] on input "radio" at bounding box center [0, 0] width 0 height 0
click at [433, 212] on span at bounding box center [433, 213] width 8 height 8
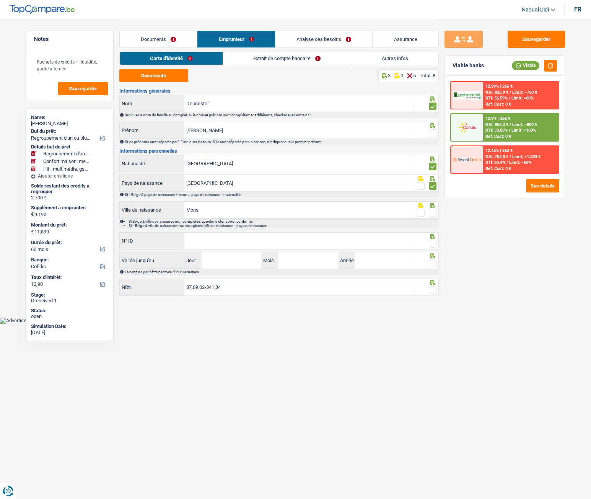
click at [0, 0] on input "radio" at bounding box center [0, 0] width 0 height 0
click at [156, 38] on link "Documents" at bounding box center [159, 39] width 78 height 16
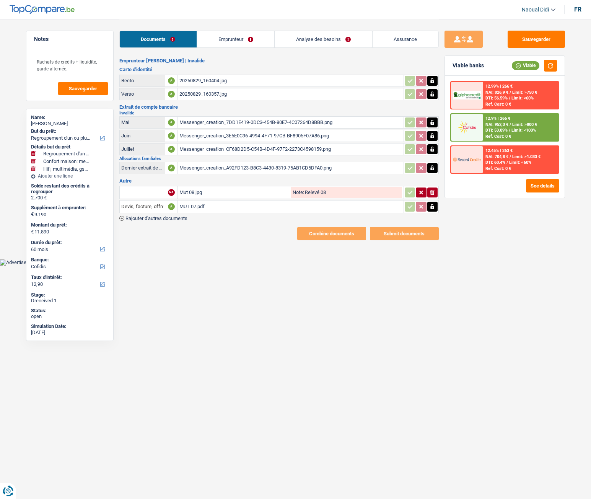
click at [194, 95] on div "20250829_160357.jpg" at bounding box center [291, 93] width 223 height 11
click at [234, 38] on link "Emprunteur" at bounding box center [235, 39] width 77 height 16
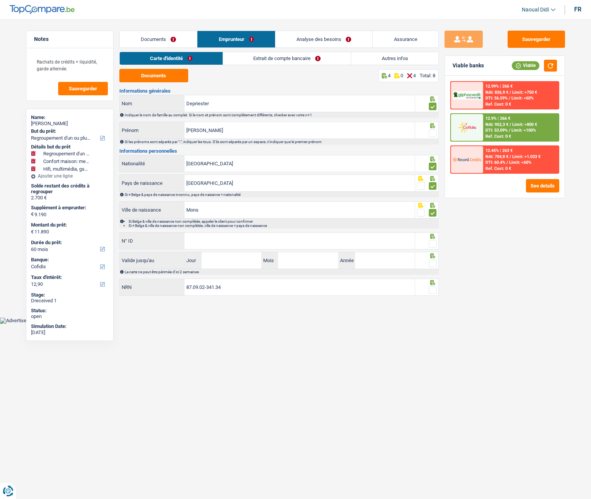
click at [266, 60] on link "Extrait de compte bancaire" at bounding box center [287, 58] width 128 height 13
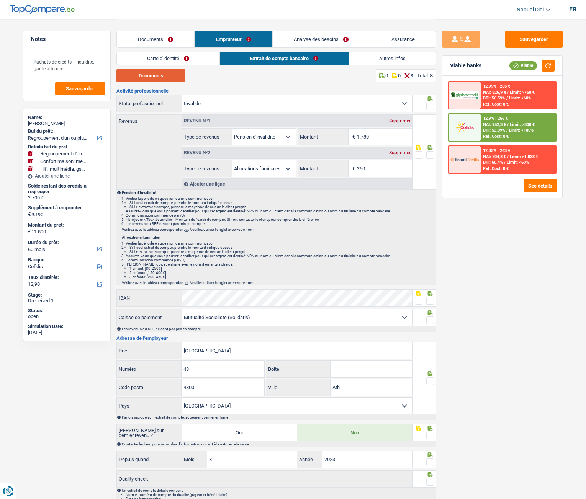
click at [149, 75] on button "Documents" at bounding box center [150, 75] width 69 height 13
click at [157, 59] on link "Carte d'identité" at bounding box center [168, 58] width 103 height 13
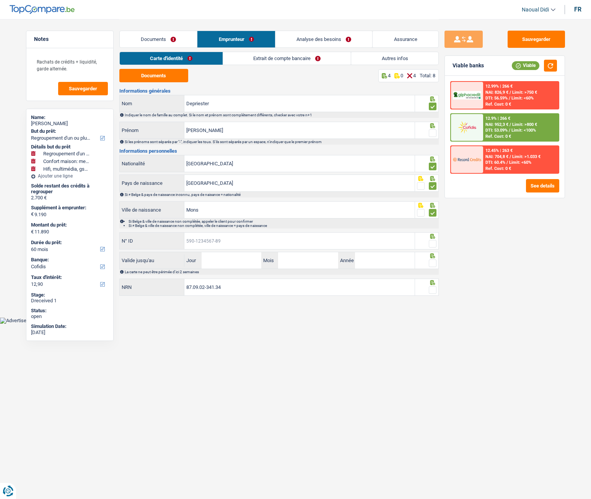
click at [209, 243] on input "N° ID" at bounding box center [299, 241] width 230 height 16
click at [209, 240] on input "N° ID" at bounding box center [299, 241] width 230 height 16
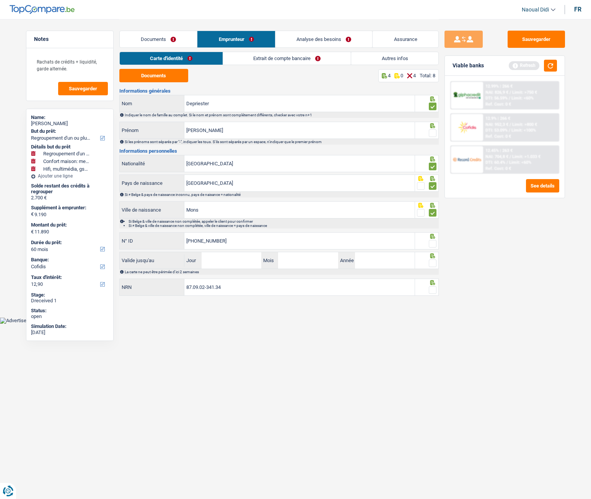
type input "595-1642379-90"
click at [434, 243] on span at bounding box center [433, 244] width 8 height 8
click at [0, 0] on input "radio" at bounding box center [0, 0] width 0 height 0
click at [232, 264] on input "Jour" at bounding box center [232, 260] width 60 height 16
type input "17"
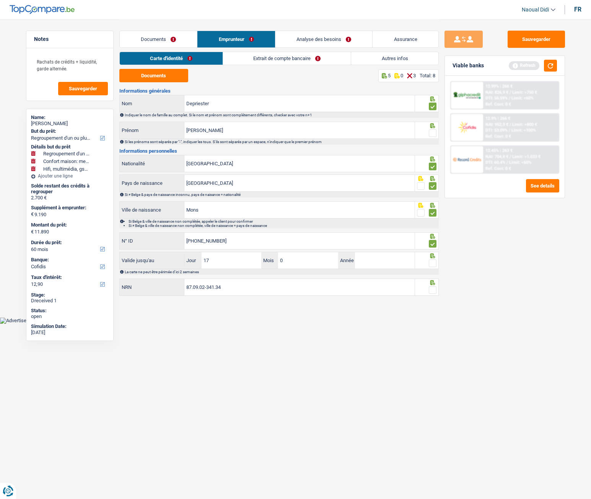
type input "07"
type input "2033"
click at [434, 265] on span at bounding box center [433, 264] width 8 height 8
click at [0, 0] on input "radio" at bounding box center [0, 0] width 0 height 0
click at [241, 279] on input "87.09.02-341.34" at bounding box center [299, 287] width 230 height 16
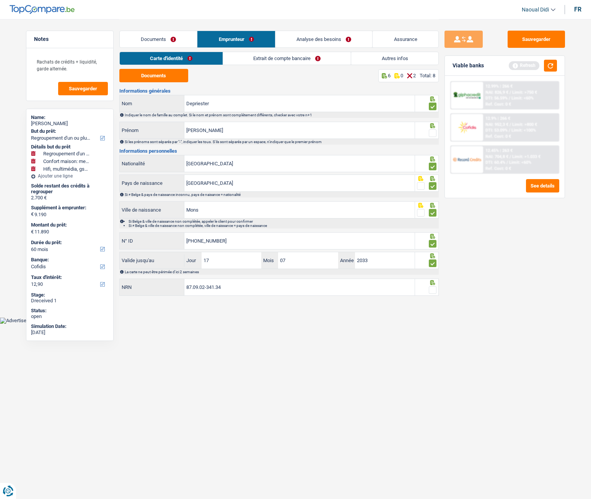
click at [436, 279] on span at bounding box center [433, 290] width 8 height 8
click at [0, 0] on input "radio" at bounding box center [0, 0] width 0 height 0
click at [532, 38] on button "Sauvegarder" at bounding box center [536, 39] width 57 height 17
click at [252, 60] on link "Extrait de compte bancaire" at bounding box center [287, 58] width 128 height 13
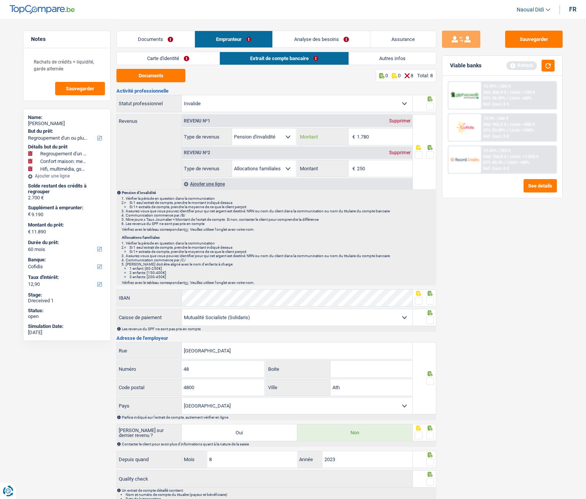
click at [380, 139] on input "1.780" at bounding box center [385, 137] width 56 height 16
type input "1.699"
drag, startPoint x: 430, startPoint y: 153, endPoint x: 435, endPoint y: 139, distance: 15.4
click at [431, 153] on span at bounding box center [430, 155] width 8 height 8
click at [0, 0] on input "radio" at bounding box center [0, 0] width 0 height 0
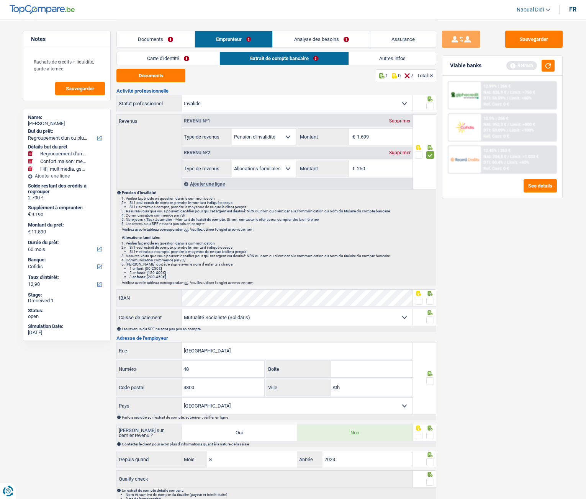
click at [428, 106] on span at bounding box center [430, 107] width 8 height 8
click at [0, 0] on input "radio" at bounding box center [0, 0] width 0 height 0
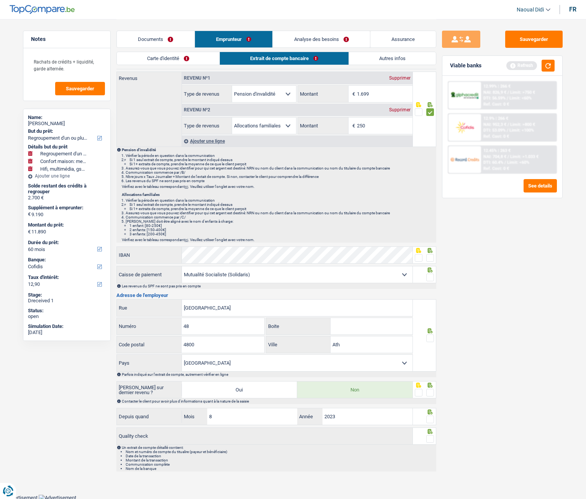
scroll to position [44, 0]
click at [429, 255] on span at bounding box center [430, 257] width 8 height 8
click at [0, 0] on input "radio" at bounding box center [0, 0] width 0 height 0
click at [429, 276] on span at bounding box center [430, 277] width 8 height 8
click at [0, 0] on input "radio" at bounding box center [0, 0] width 0 height 0
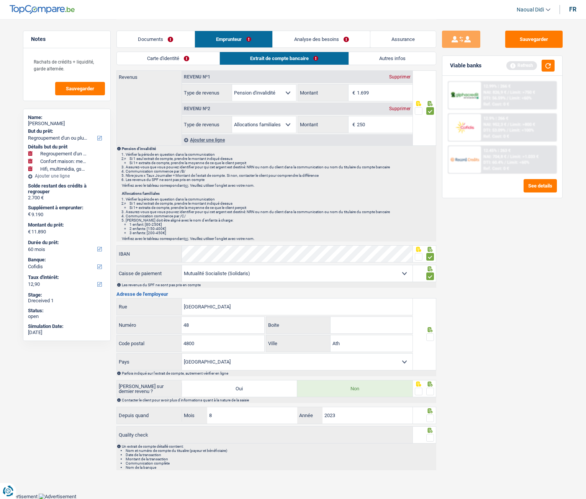
click at [431, 279] on span at bounding box center [430, 337] width 8 height 8
click at [0, 0] on input "radio" at bounding box center [0, 0] width 0 height 0
click at [428, 279] on span at bounding box center [430, 392] width 8 height 8
click at [0, 0] on input "radio" at bounding box center [0, 0] width 0 height 0
click at [432, 279] on span at bounding box center [430, 419] width 8 height 8
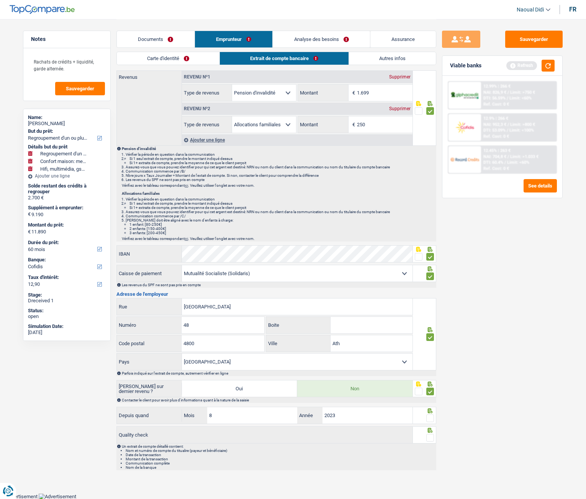
click at [0, 0] on input "radio" at bounding box center [0, 0] width 0 height 0
click at [430, 279] on span at bounding box center [430, 438] width 8 height 8
click at [0, 0] on input "radio" at bounding box center [0, 0] width 0 height 0
click at [547, 34] on button "Sauvegarder" at bounding box center [533, 39] width 57 height 17
click at [303, 39] on link "Analyse des besoins" at bounding box center [321, 39] width 97 height 16
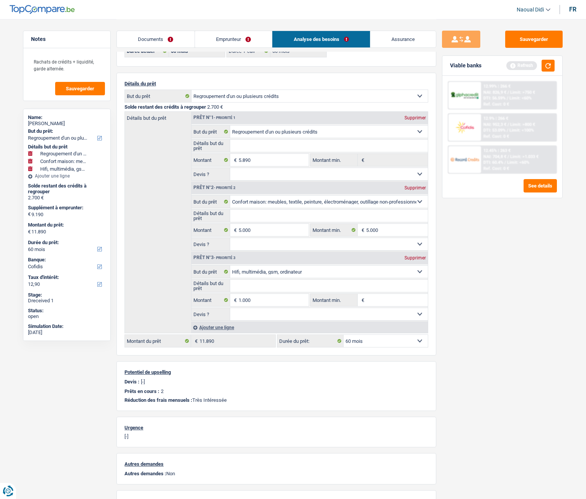
click at [228, 41] on link "Emprunteur" at bounding box center [233, 39] width 77 height 16
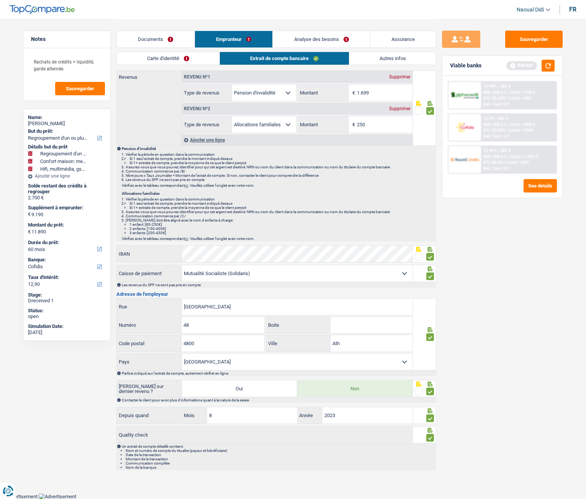
click at [405, 53] on link "Autres infos" at bounding box center [392, 58] width 87 height 13
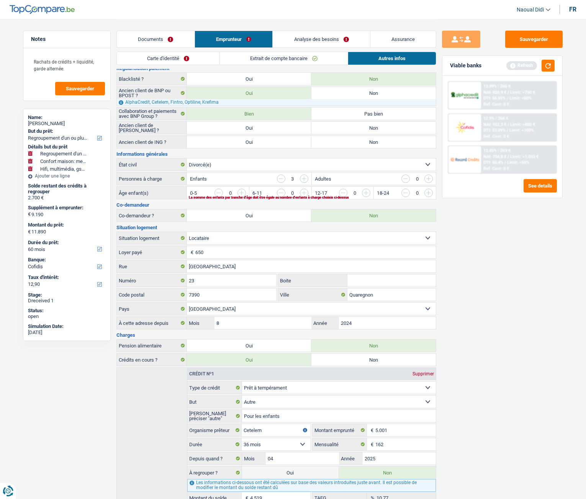
scroll to position [0, 0]
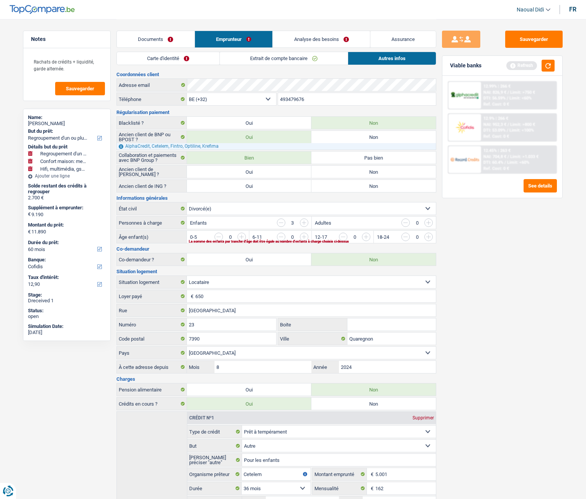
click at [275, 59] on link "Extrait de compte bancaire" at bounding box center [284, 58] width 128 height 13
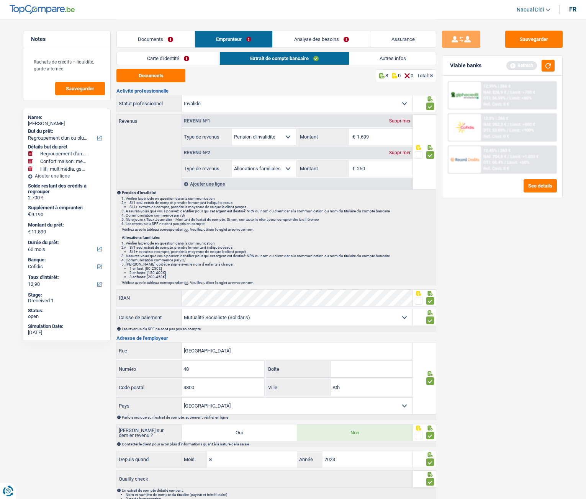
click at [403, 151] on div "Supprimer" at bounding box center [399, 152] width 25 height 5
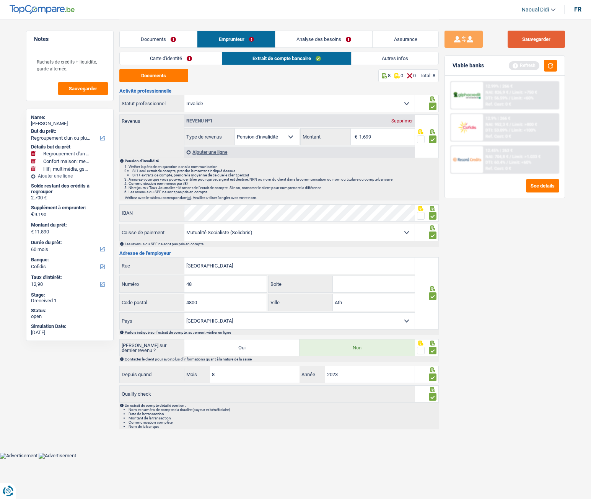
click at [537, 41] on button "Sauvegarder" at bounding box center [536, 39] width 57 height 17
click at [547, 67] on button "button" at bounding box center [550, 66] width 13 height 12
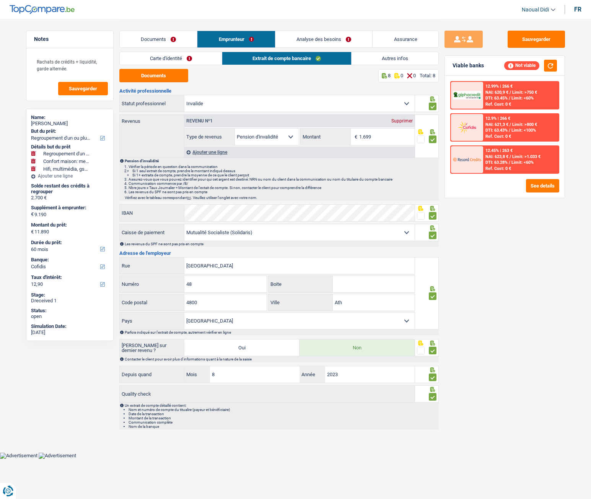
click at [147, 41] on link "Documents" at bounding box center [159, 39] width 78 height 16
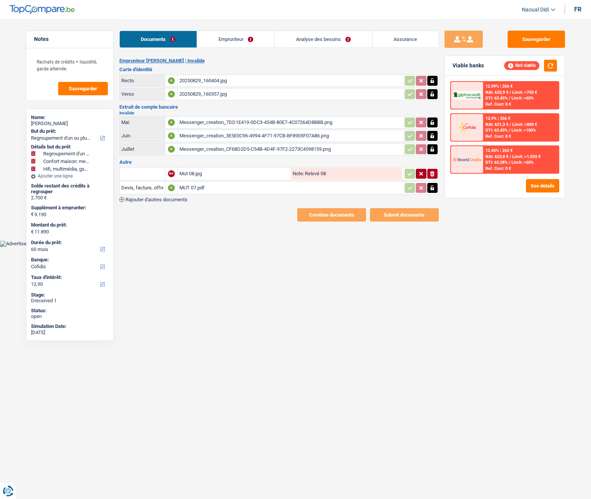
click at [239, 39] on link "Emprunteur" at bounding box center [235, 39] width 77 height 16
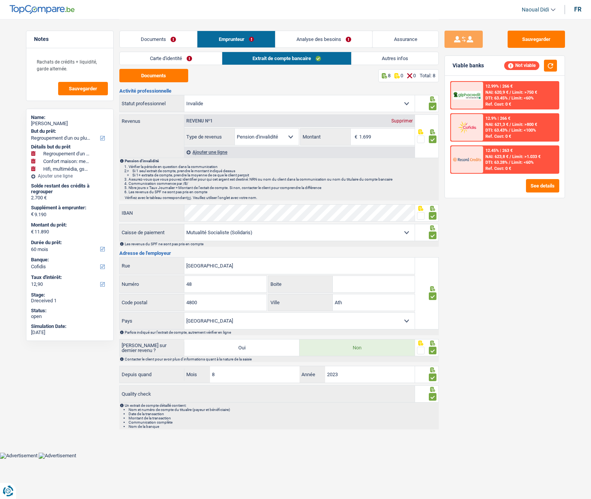
click at [314, 40] on link "Analyse des besoins" at bounding box center [324, 39] width 97 height 16
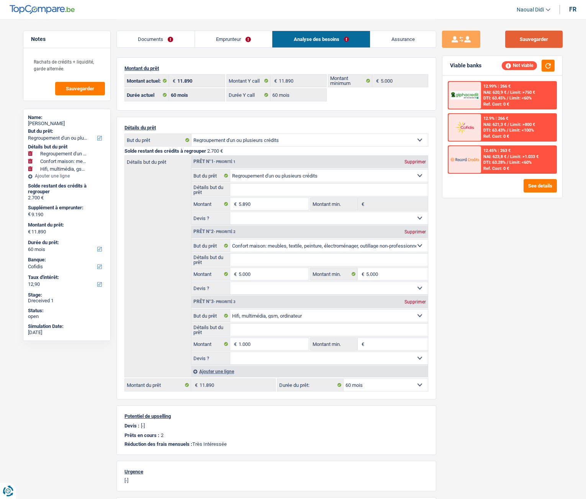
click at [526, 38] on button "Sauvegarder" at bounding box center [533, 39] width 57 height 17
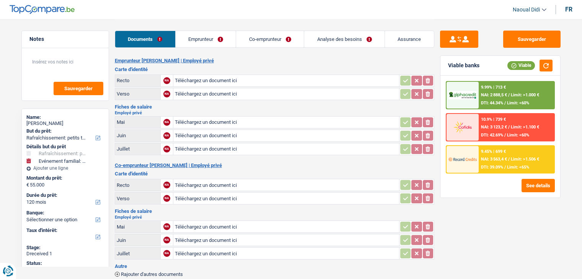
select select "houseOrGarden"
select select "familyEvent"
select select "120"
click at [197, 80] on input "Téléchargez un document ici" at bounding box center [286, 80] width 223 height 11
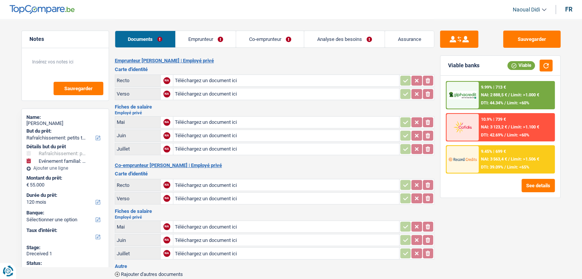
click at [211, 42] on link "Emprunteur" at bounding box center [206, 39] width 60 height 16
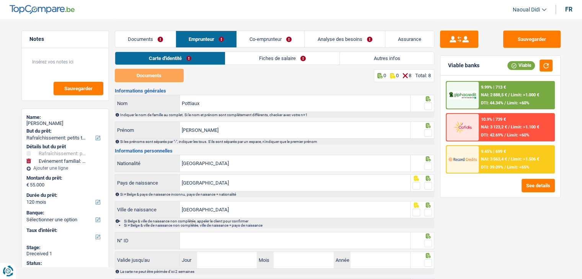
click at [142, 39] on link "Documents" at bounding box center [145, 39] width 60 height 16
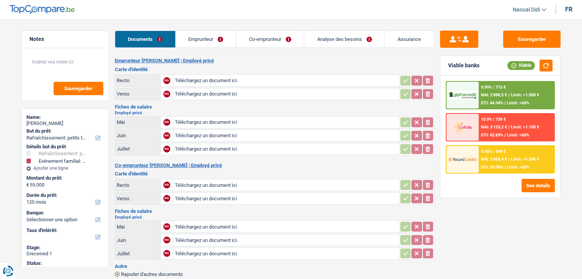
select select "houseOrGarden"
select select "familyEvent"
select select "120"
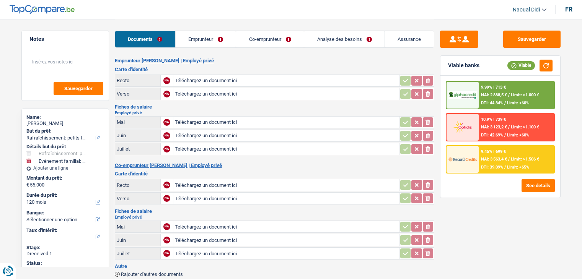
select select "120"
select select "houseOrGarden"
select select "yes"
select select "familyEvent"
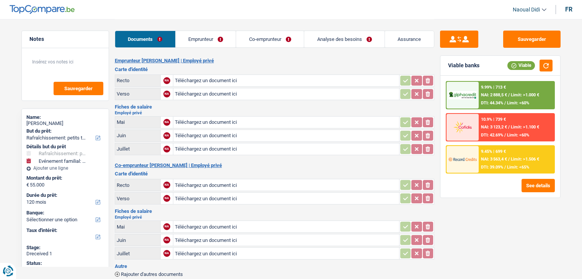
select select "yes"
select select "120"
click at [256, 41] on link "Co-emprunteur" at bounding box center [270, 39] width 68 height 16
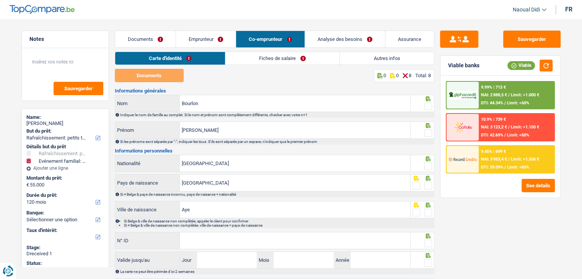
click at [326, 41] on link "Analyse des besoins" at bounding box center [345, 39] width 80 height 16
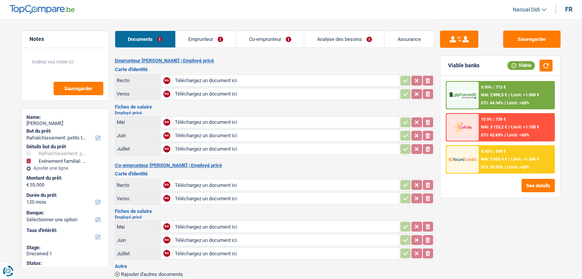
select select "houseOrGarden"
select select "familyEvent"
select select "120"
select select "32"
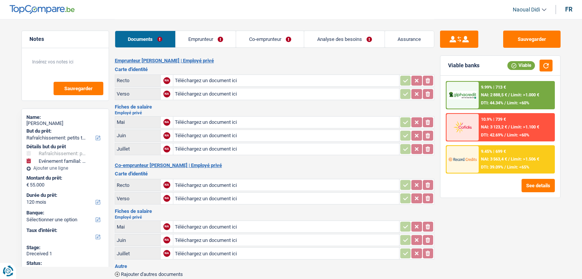
select select "ownerWithMortgage"
select select "mortgage"
select select "180"
select select "carLoan"
select select "48"
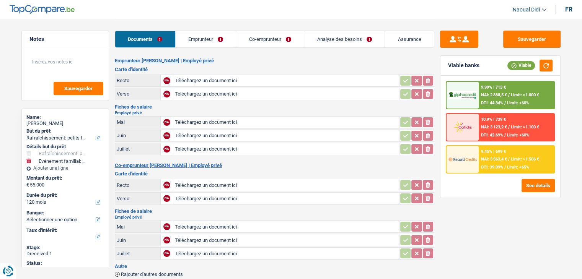
click at [255, 34] on link "Co-emprunteur" at bounding box center [270, 39] width 68 height 16
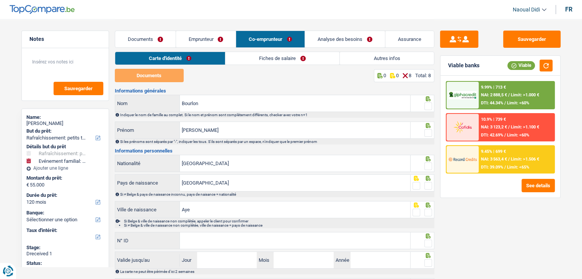
click at [201, 39] on link "Emprunteur" at bounding box center [206, 39] width 60 height 16
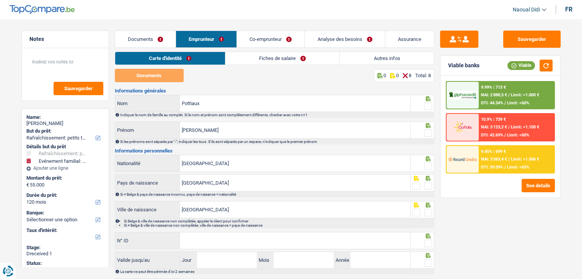
click at [266, 64] on link "Fiches de salaire" at bounding box center [282, 58] width 114 height 13
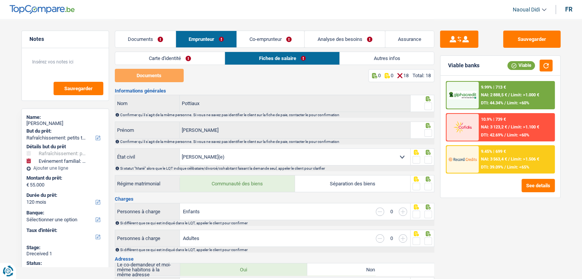
click at [383, 59] on link "Autres infos" at bounding box center [387, 58] width 94 height 13
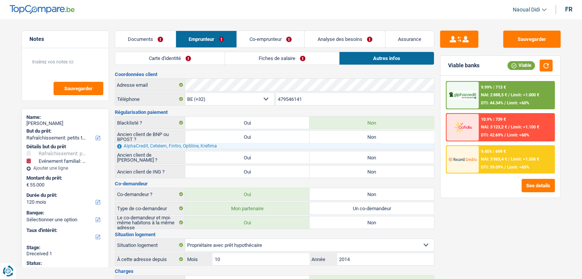
click at [262, 41] on link "Co-emprunteur" at bounding box center [270, 39] width 67 height 16
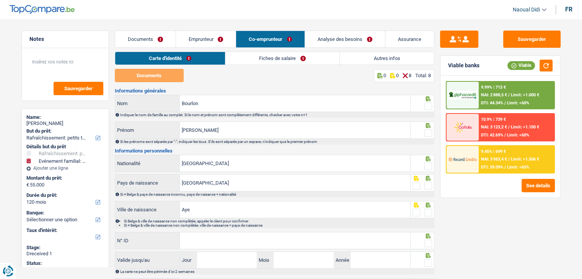
click at [280, 60] on link "Fiches de salaire" at bounding box center [282, 58] width 114 height 13
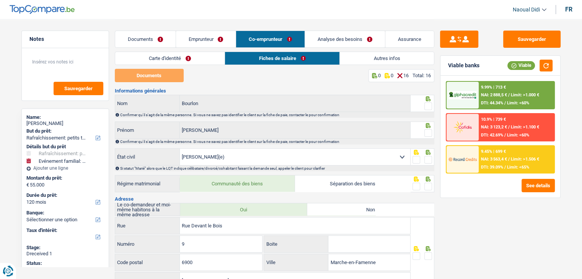
click at [196, 38] on link "Emprunteur" at bounding box center [206, 39] width 60 height 16
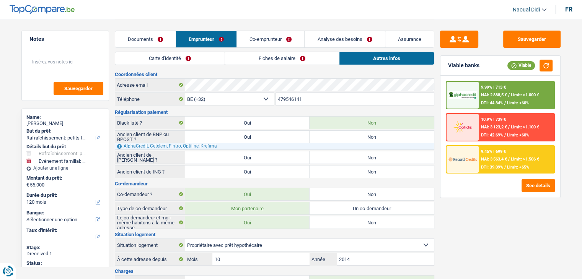
click at [268, 58] on link "Fiches de salaire" at bounding box center [282, 58] width 114 height 13
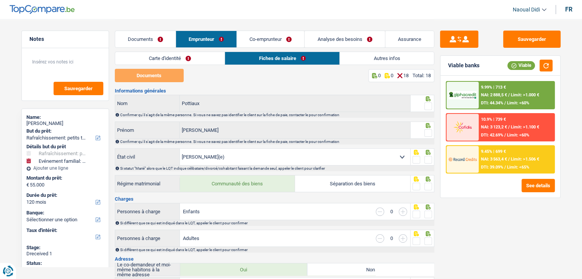
click at [270, 41] on link "Co-emprunteur" at bounding box center [270, 39] width 67 height 16
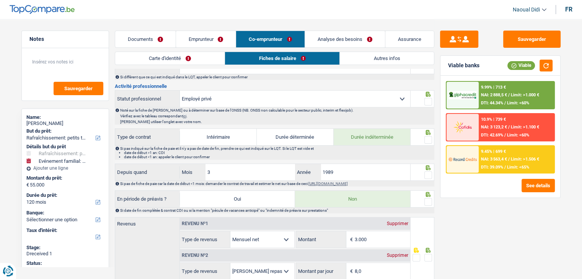
scroll to position [77, 0]
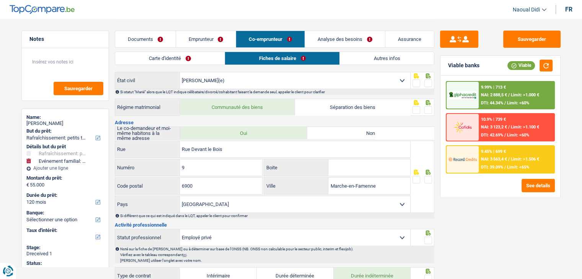
click at [372, 57] on link "Autres infos" at bounding box center [387, 58] width 94 height 13
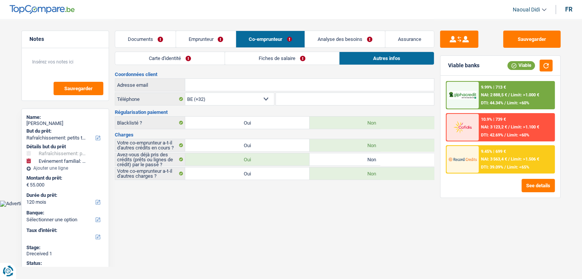
scroll to position [0, 0]
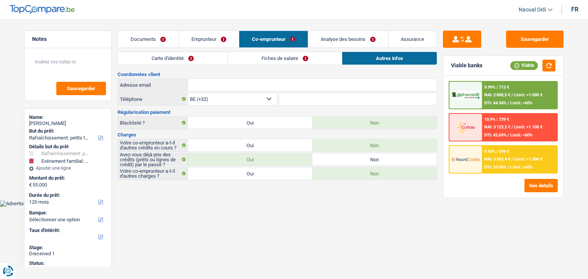
click at [205, 40] on link "Emprunteur" at bounding box center [209, 39] width 60 height 16
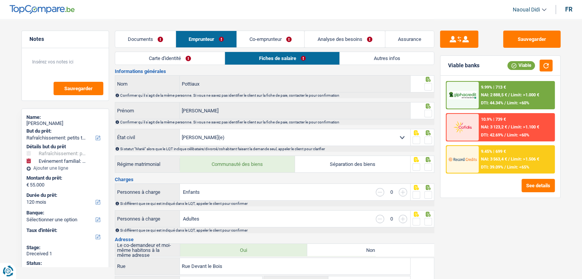
scroll to position [38, 0]
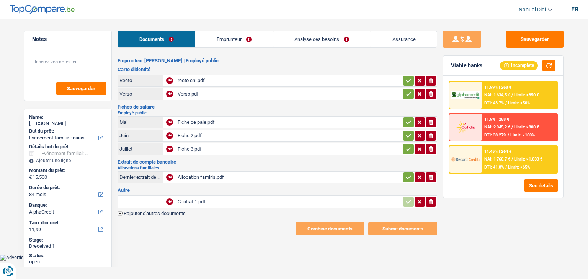
select select "familyEvent"
select select "84"
select select "alphacredit"
click at [190, 134] on div "Fiche 2.pdf" at bounding box center [289, 135] width 223 height 11
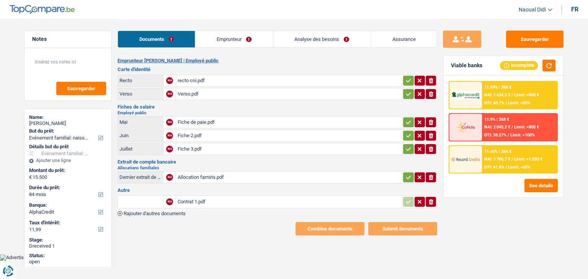
click at [187, 134] on div "Fiche 2.pdf" at bounding box center [289, 135] width 223 height 11
click at [193, 149] on div "Fiche 3.pdf" at bounding box center [289, 149] width 223 height 11
click at [192, 118] on div "Fiche de paie.pdf" at bounding box center [289, 122] width 223 height 11
click at [196, 146] on div "Fiche 3.pdf" at bounding box center [289, 149] width 223 height 11
click at [432, 150] on icon "ionicons-v5-e" at bounding box center [431, 149] width 6 height 8
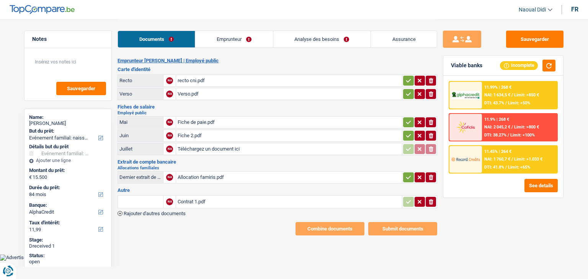
click at [431, 136] on icon "button" at bounding box center [431, 135] width 5 height 5
click at [427, 126] on td "ionicons-v5-e" at bounding box center [419, 122] width 35 height 12
click at [430, 121] on icon "button" at bounding box center [431, 122] width 5 height 5
click at [205, 118] on input "Téléchargez un document ici" at bounding box center [289, 122] width 223 height 11
type input "C:\fakepath\FP 05.pdf"
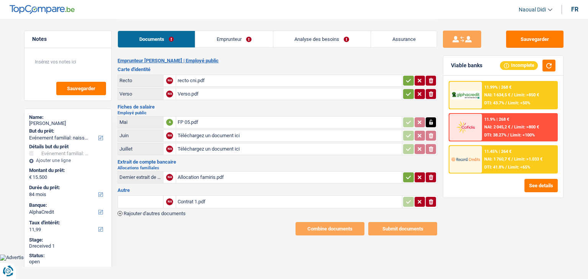
click at [217, 132] on input "Téléchargez un document ici" at bounding box center [289, 135] width 223 height 11
click at [431, 134] on icon "button" at bounding box center [430, 135] width 3 height 5
click at [431, 135] on icon "button" at bounding box center [431, 135] width 5 height 5
click at [184, 133] on input "Téléchargez un document ici" at bounding box center [289, 135] width 223 height 11
type input "C:\fakepath\FP 06.pdf"
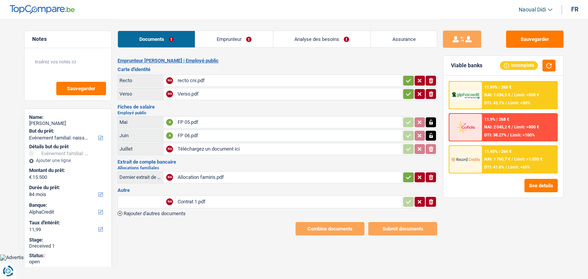
click at [195, 149] on input "Téléchargez un document ici" at bounding box center [289, 149] width 223 height 11
type input "C:\fakepath\FP 07.pdf"
click at [534, 35] on button "Sauvegarder" at bounding box center [534, 39] width 57 height 17
click at [199, 175] on div "Allocation famiris.pdf" at bounding box center [289, 177] width 223 height 11
click at [229, 39] on link "Emprunteur" at bounding box center [233, 39] width 77 height 16
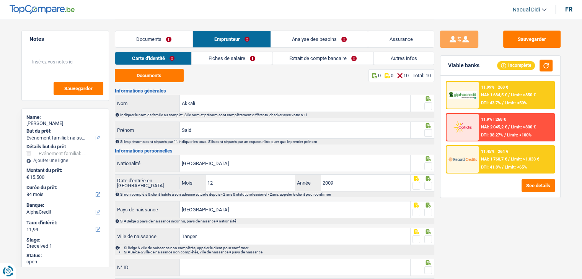
click at [150, 39] on link "Documents" at bounding box center [154, 39] width 78 height 16
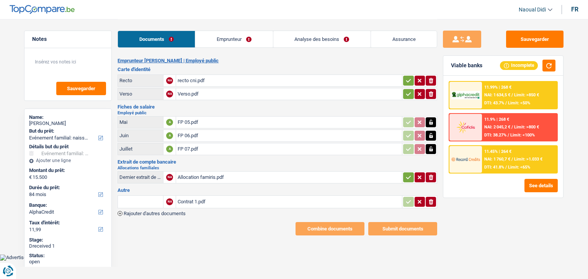
click at [191, 180] on div "Allocation famiris.pdf" at bounding box center [289, 177] width 223 height 11
click at [227, 37] on link "Emprunteur" at bounding box center [233, 39] width 77 height 16
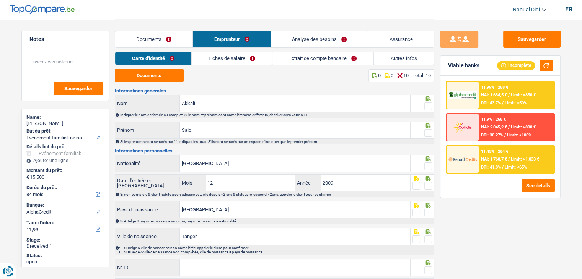
click at [213, 60] on link "Fiches de salaire" at bounding box center [232, 58] width 80 height 13
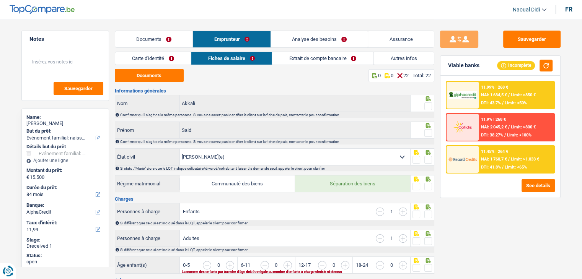
click at [153, 59] on link "Carte d'identité" at bounding box center [153, 58] width 76 height 13
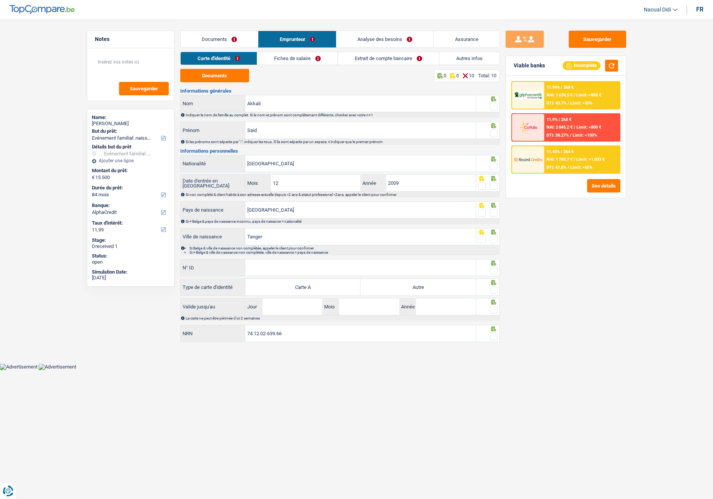
click at [377, 56] on link "Extrait de compte bancaire" at bounding box center [388, 58] width 101 height 13
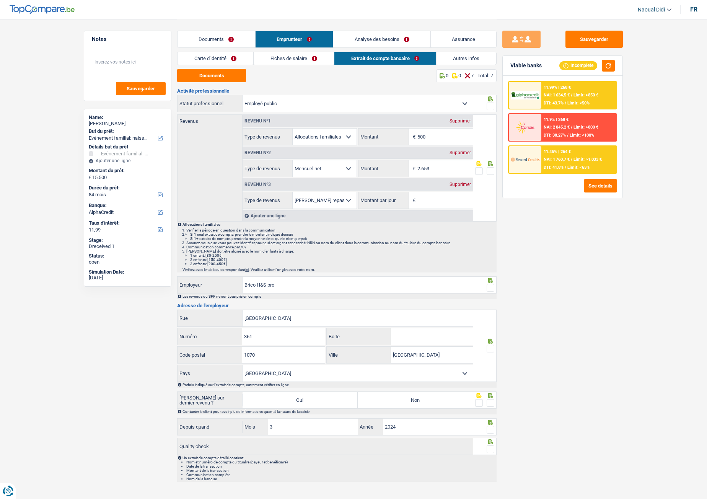
click at [221, 57] on link "Carte d'identité" at bounding box center [216, 58] width 76 height 13
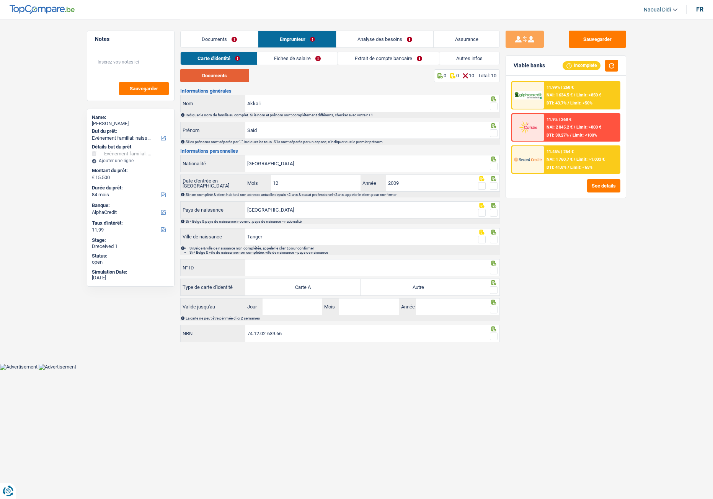
click at [219, 77] on button "Documents" at bounding box center [214, 75] width 69 height 13
click at [273, 103] on input "Akkali" at bounding box center [360, 103] width 230 height 16
click at [263, 128] on input "Said" at bounding box center [360, 130] width 230 height 16
click at [496, 109] on span at bounding box center [494, 107] width 8 height 8
click at [0, 0] on input "radio" at bounding box center [0, 0] width 0 height 0
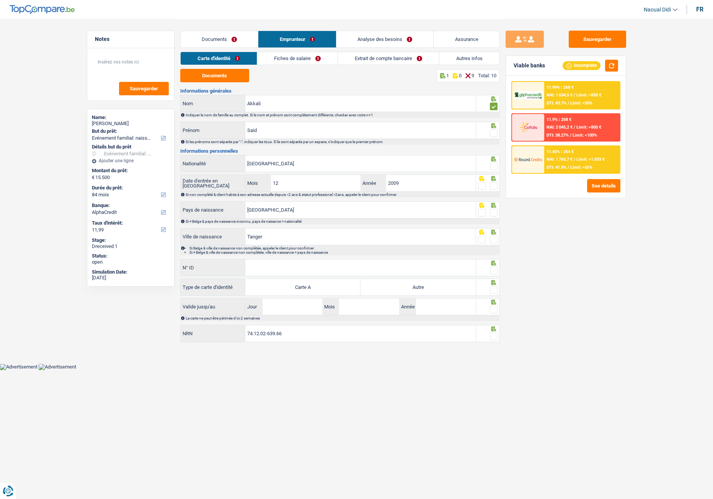
click at [492, 130] on span at bounding box center [494, 133] width 8 height 8
click at [0, 0] on input "radio" at bounding box center [0, 0] width 0 height 0
click at [496, 168] on span at bounding box center [494, 167] width 8 height 8
click at [0, 0] on input "radio" at bounding box center [0, 0] width 0 height 0
click at [494, 188] on span at bounding box center [494, 186] width 8 height 8
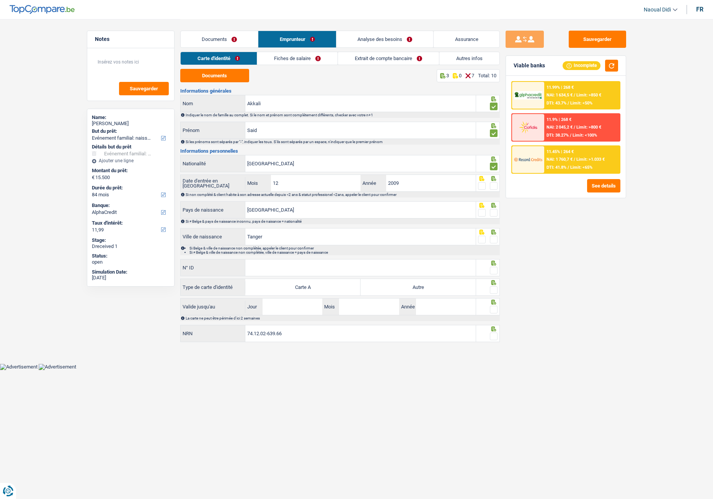
click at [0, 0] on input "radio" at bounding box center [0, 0] width 0 height 0
click at [495, 214] on span at bounding box center [494, 213] width 8 height 8
click at [0, 0] on input "radio" at bounding box center [0, 0] width 0 height 0
click at [492, 238] on span at bounding box center [494, 240] width 8 height 8
click at [0, 0] on input "radio" at bounding box center [0, 0] width 0 height 0
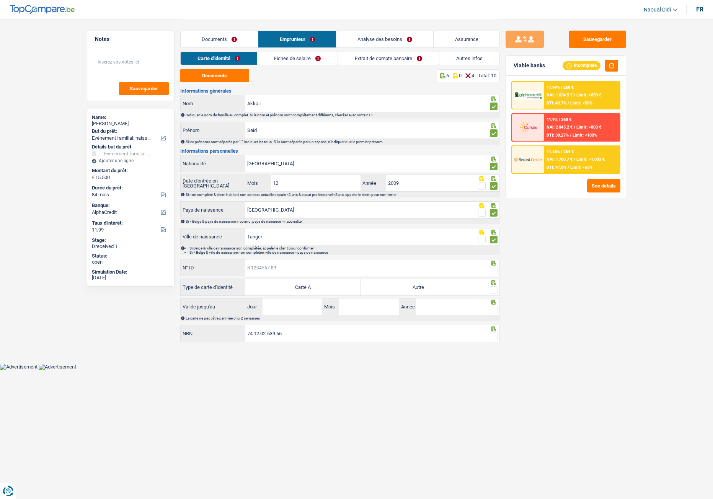
click at [282, 271] on input "N° ID" at bounding box center [360, 268] width 230 height 16
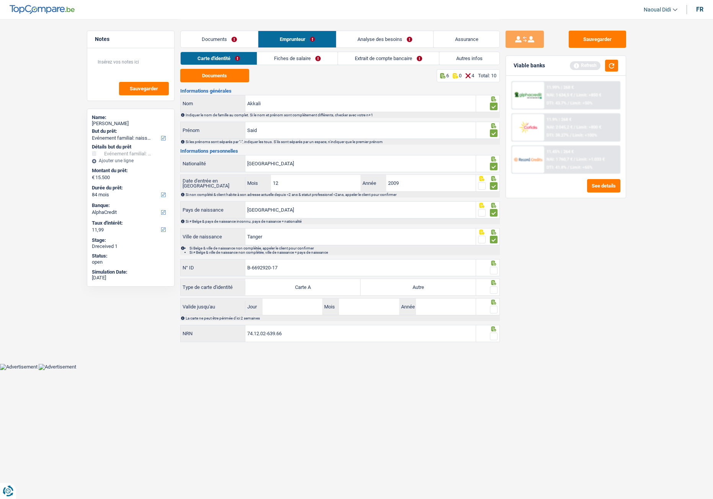
type input "B-6692920-17"
click at [495, 270] on span at bounding box center [494, 271] width 8 height 8
click at [0, 0] on input "radio" at bounding box center [0, 0] width 0 height 0
click at [496, 279] on div at bounding box center [494, 291] width 8 height 10
click at [475, 279] on label "Autre" at bounding box center [418, 287] width 115 height 16
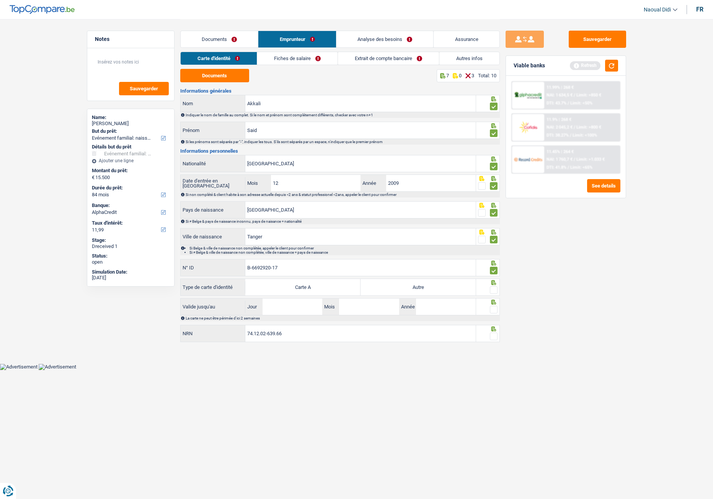
click at [475, 279] on input "Autre" at bounding box center [418, 287] width 115 height 16
radio input "true"
click at [493, 279] on span at bounding box center [494, 290] width 8 height 8
click at [0, 0] on input "radio" at bounding box center [0, 0] width 0 height 0
click at [271, 279] on input "Jour" at bounding box center [293, 307] width 60 height 16
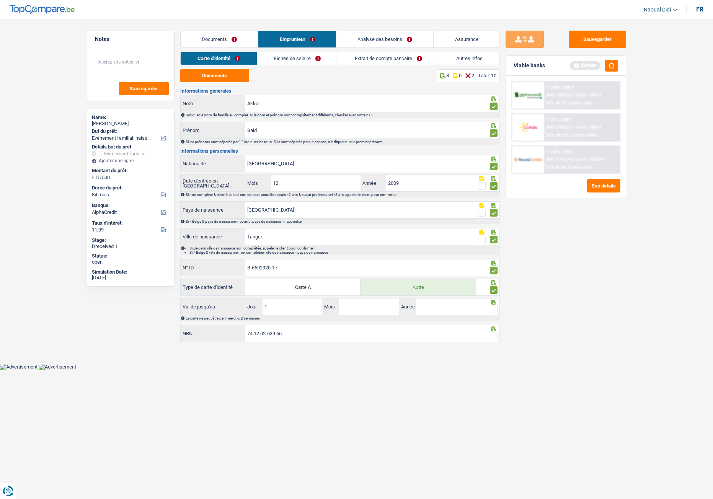
type input "15"
type input "07"
click at [446, 279] on input "2023" at bounding box center [446, 307] width 60 height 16
type input "2030"
click at [495, 279] on span at bounding box center [494, 310] width 8 height 8
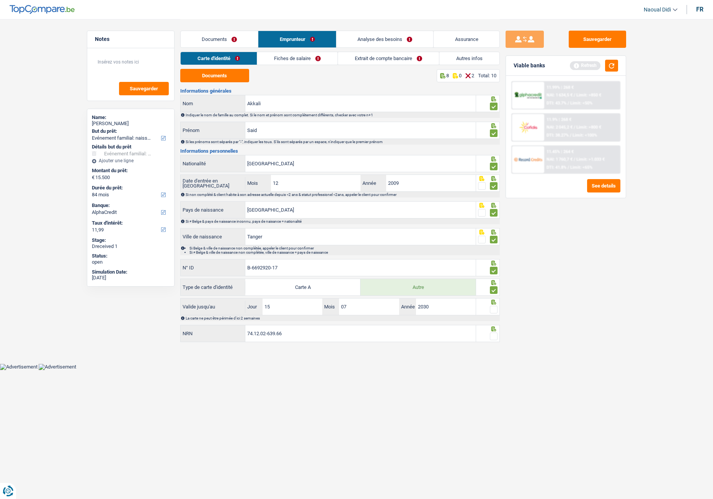
click at [0, 0] on input "radio" at bounding box center [0, 0] width 0 height 0
click at [337, 279] on input "74.12.02-639.66" at bounding box center [360, 333] width 230 height 16
click at [493, 279] on span at bounding box center [494, 337] width 8 height 8
click at [0, 0] on input "radio" at bounding box center [0, 0] width 0 height 0
click at [586, 41] on button "Sauvegarder" at bounding box center [597, 39] width 57 height 17
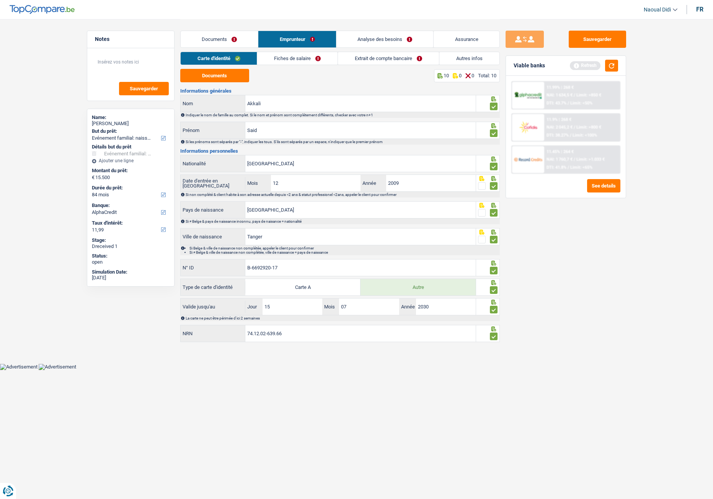
click at [299, 54] on link "Fiches de salaire" at bounding box center [297, 58] width 80 height 13
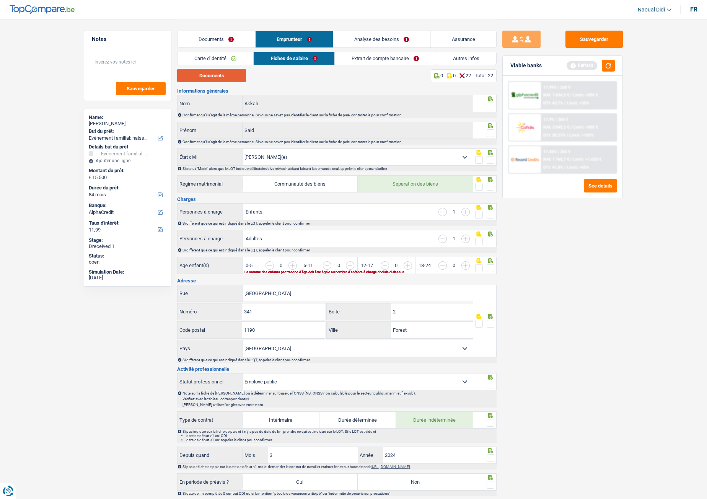
click at [210, 82] on button "Documents" at bounding box center [211, 75] width 69 height 13
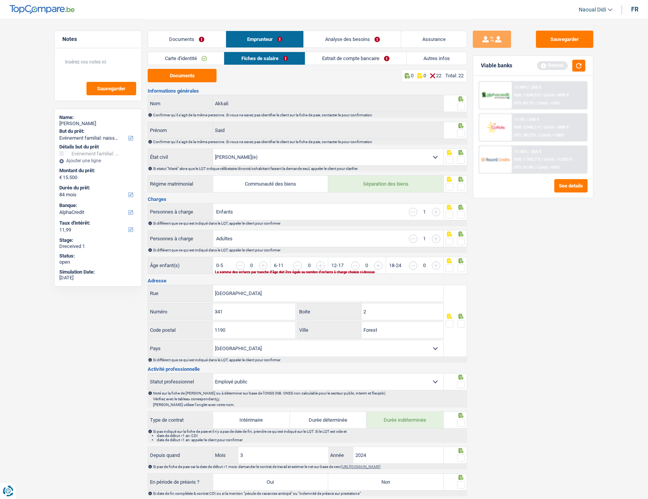
click at [463, 106] on span at bounding box center [461, 107] width 8 height 8
click at [0, 0] on input "radio" at bounding box center [0, 0] width 0 height 0
click at [460, 133] on span at bounding box center [461, 133] width 8 height 8
click at [0, 0] on input "radio" at bounding box center [0, 0] width 0 height 0
click at [461, 161] on span at bounding box center [461, 160] width 8 height 8
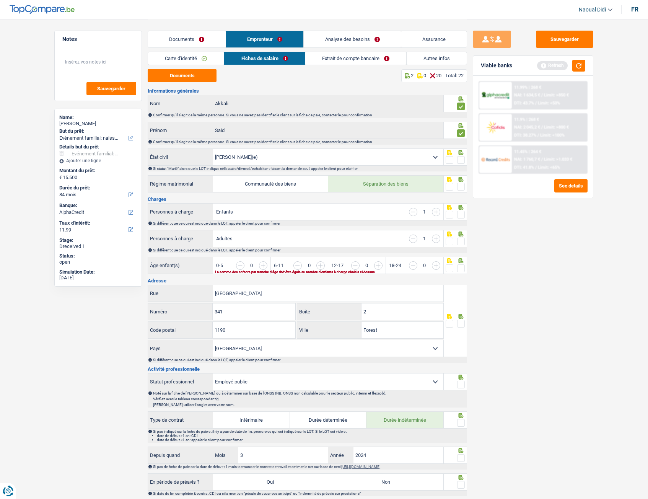
click at [0, 0] on input "radio" at bounding box center [0, 0] width 0 height 0
click at [461, 189] on span at bounding box center [461, 187] width 8 height 8
click at [0, 0] on input "radio" at bounding box center [0, 0] width 0 height 0
click at [464, 217] on span at bounding box center [461, 215] width 8 height 8
click at [0, 0] on input "radio" at bounding box center [0, 0] width 0 height 0
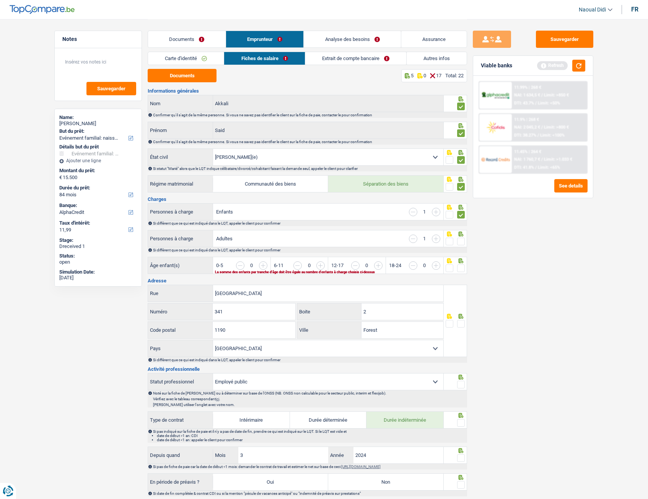
click at [459, 242] on span at bounding box center [461, 242] width 8 height 8
click at [0, 0] on input "radio" at bounding box center [0, 0] width 0 height 0
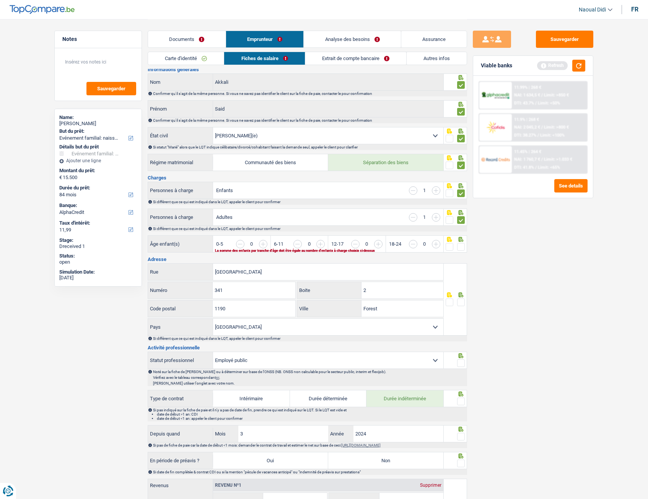
scroll to position [38, 0]
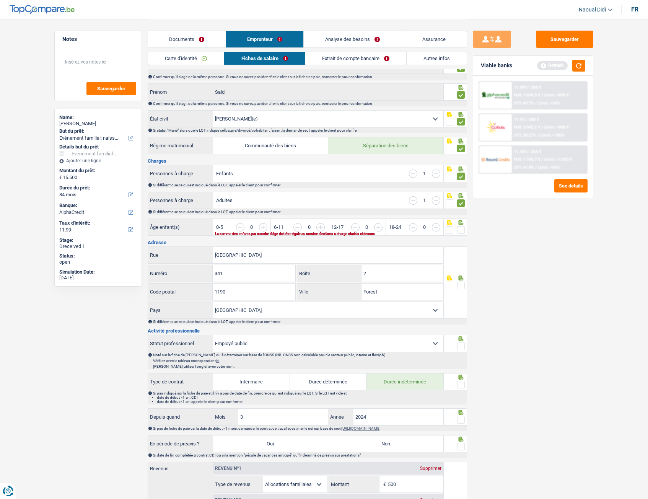
click at [460, 231] on span at bounding box center [461, 230] width 8 height 8
click at [0, 0] on input "radio" at bounding box center [0, 0] width 0 height 0
click at [462, 279] on span at bounding box center [461, 286] width 8 height 8
click at [0, 0] on input "radio" at bounding box center [0, 0] width 0 height 0
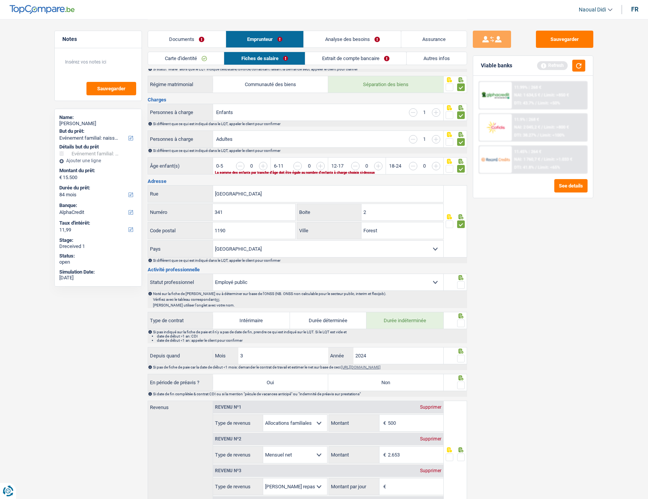
scroll to position [115, 0]
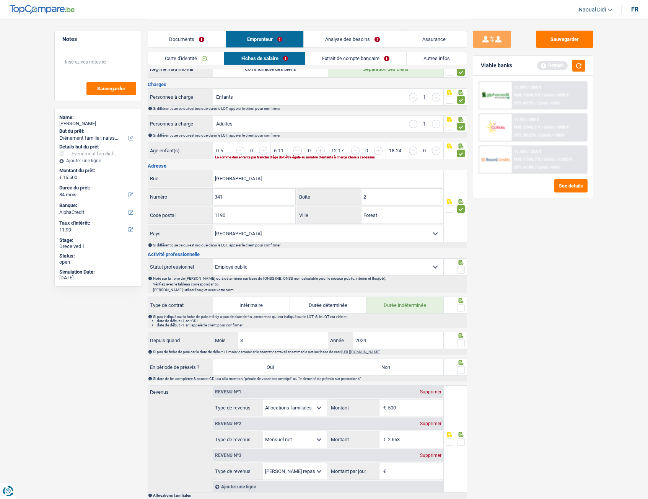
click at [460, 270] on span at bounding box center [461, 270] width 8 height 8
click at [0, 0] on input "radio" at bounding box center [0, 0] width 0 height 0
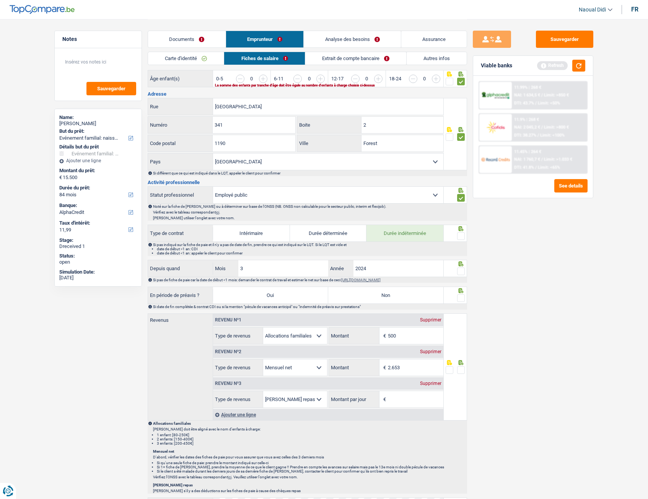
scroll to position [191, 0]
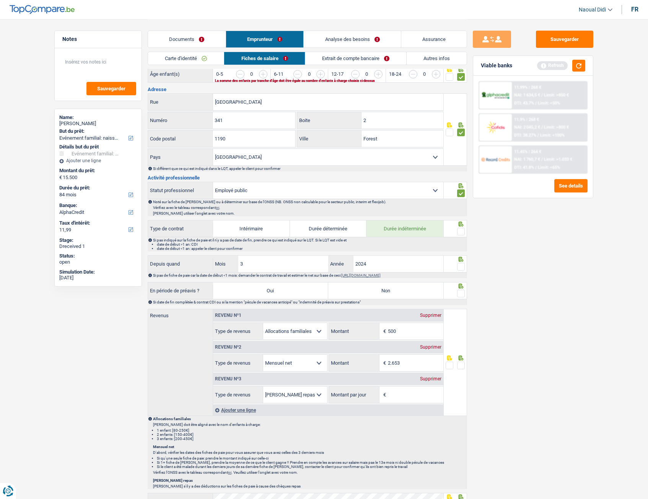
click at [461, 268] on span at bounding box center [461, 267] width 8 height 8
click at [0, 0] on input "radio" at bounding box center [0, 0] width 0 height 0
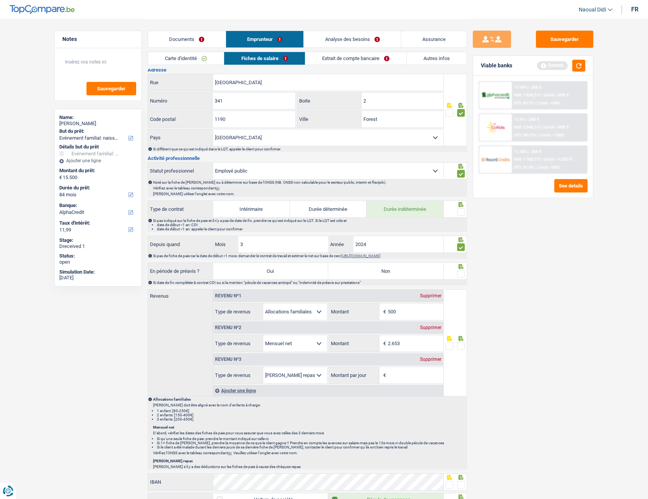
scroll to position [230, 0]
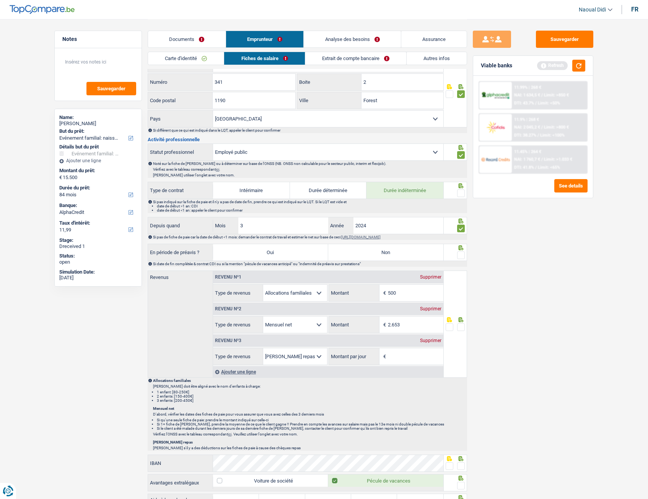
click at [418, 254] on label "Non" at bounding box center [385, 252] width 115 height 16
click at [418, 254] on input "Non" at bounding box center [385, 252] width 115 height 16
radio input "true"
click at [460, 255] on span at bounding box center [461, 255] width 8 height 8
click at [0, 0] on input "radio" at bounding box center [0, 0] width 0 height 0
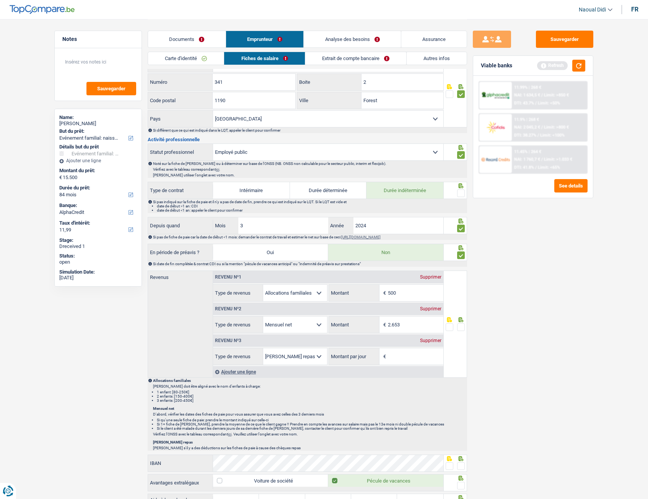
click at [429, 275] on div "Supprimer" at bounding box center [430, 277] width 25 height 5
select select "netSalary"
type input "2.653"
select select "mealVouchers"
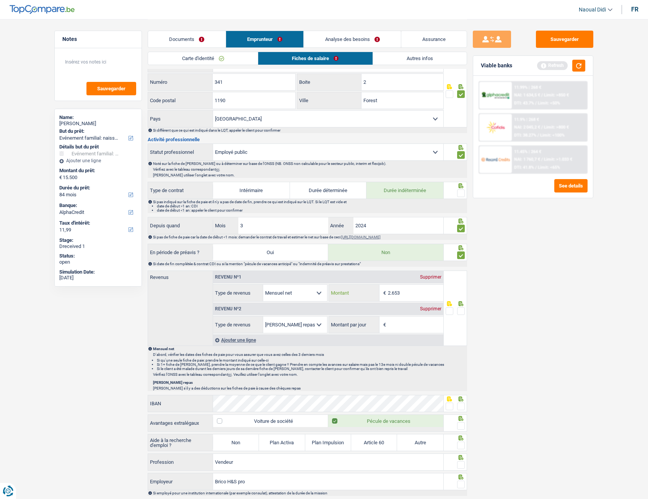
click at [412, 279] on input "2.653" at bounding box center [416, 293] width 56 height 16
click at [428, 279] on div "Supprimer" at bounding box center [430, 309] width 25 height 5
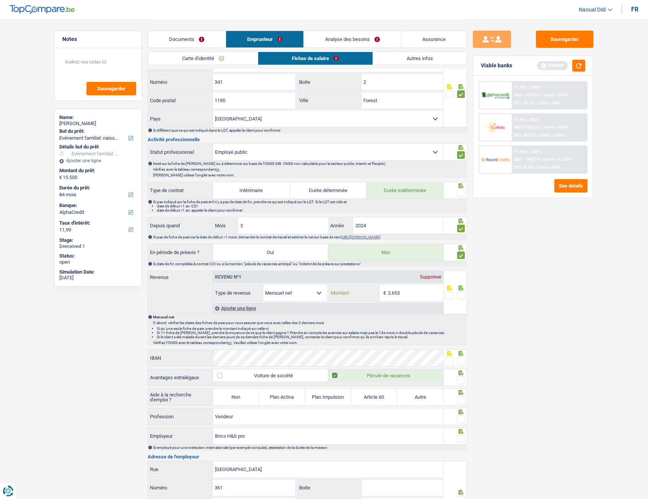
click at [413, 279] on input "2.653" at bounding box center [416, 293] width 56 height 16
type input "2.601"
click at [461, 279] on span at bounding box center [461, 296] width 8 height 8
click at [0, 0] on input "radio" at bounding box center [0, 0] width 0 height 0
click at [489, 279] on div "Sauvegarder Viable banks Refresh 11.99% | 268 € NAI: 1 634,5 € / Limit: >850 € …" at bounding box center [533, 259] width 132 height 456
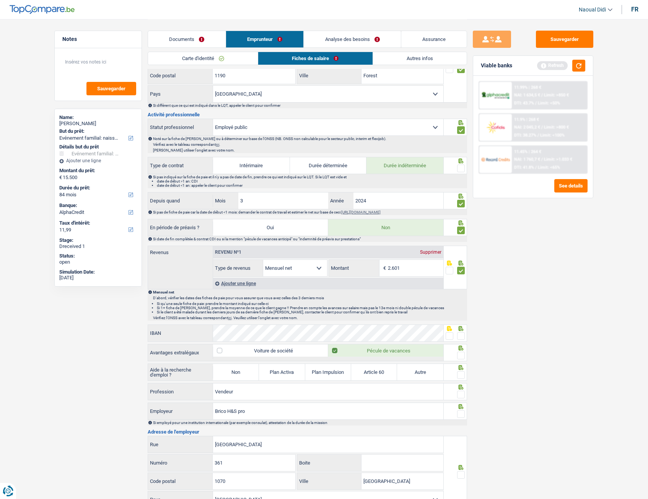
scroll to position [268, 0]
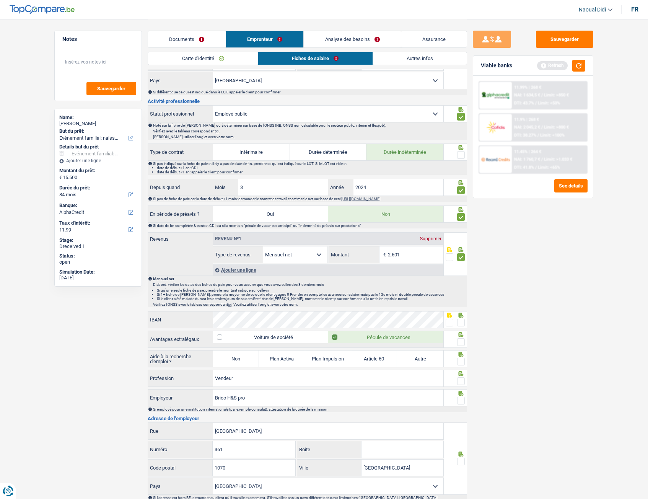
click at [449, 279] on span at bounding box center [450, 323] width 8 height 8
click at [0, 0] on input "radio" at bounding box center [0, 0] width 0 height 0
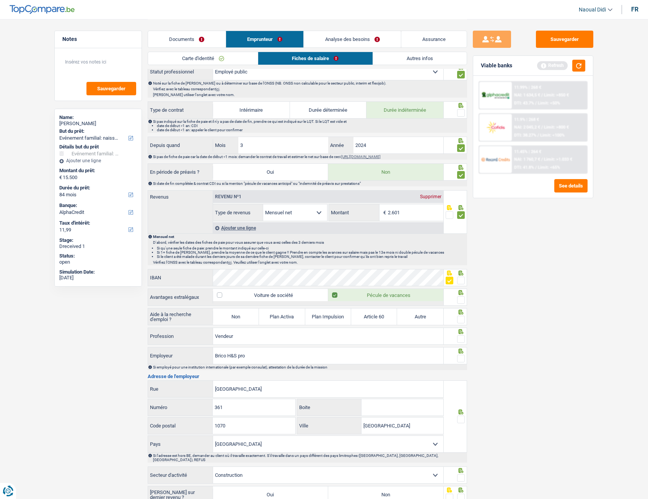
scroll to position [344, 0]
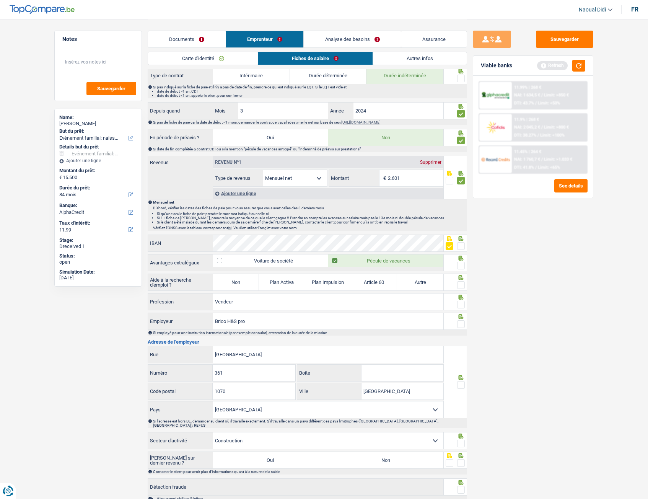
click at [459, 265] on span at bounding box center [461, 266] width 8 height 8
click at [0, 0] on input "radio" at bounding box center [0, 0] width 0 height 0
click at [228, 279] on label "Non" at bounding box center [236, 282] width 46 height 16
click at [228, 279] on input "Non" at bounding box center [236, 282] width 46 height 16
radio input "true"
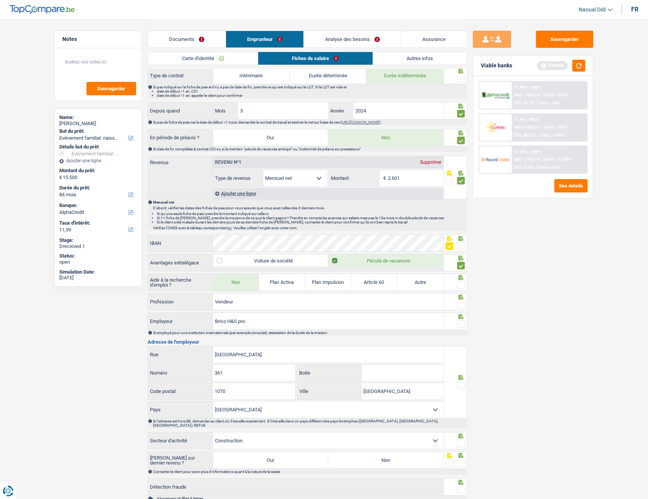
select select "familyAllowances"
select select "mealVouchers"
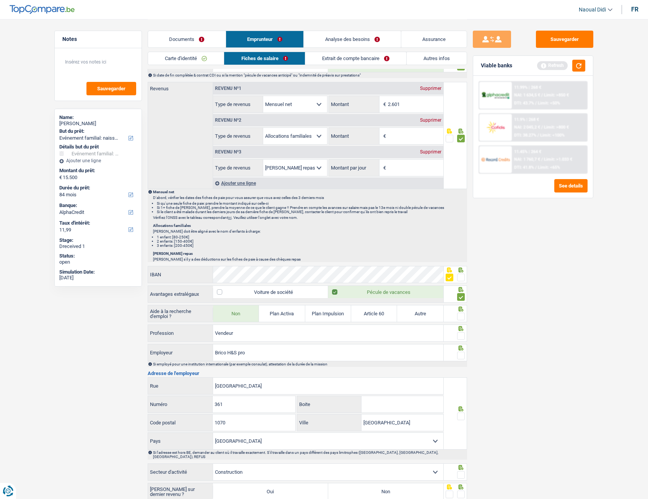
scroll to position [421, 0]
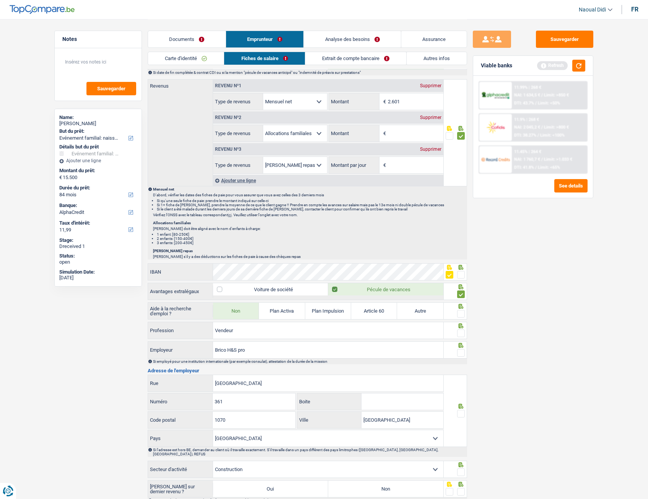
click at [463, 279] on span at bounding box center [461, 314] width 8 height 8
click at [0, 0] on input "radio" at bounding box center [0, 0] width 0 height 0
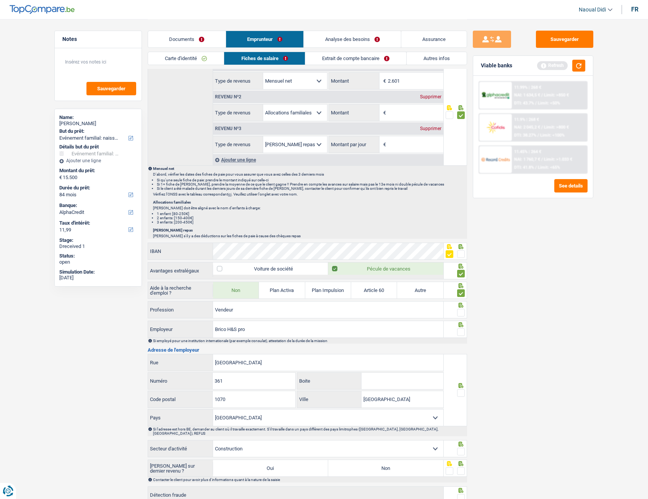
scroll to position [459, 0]
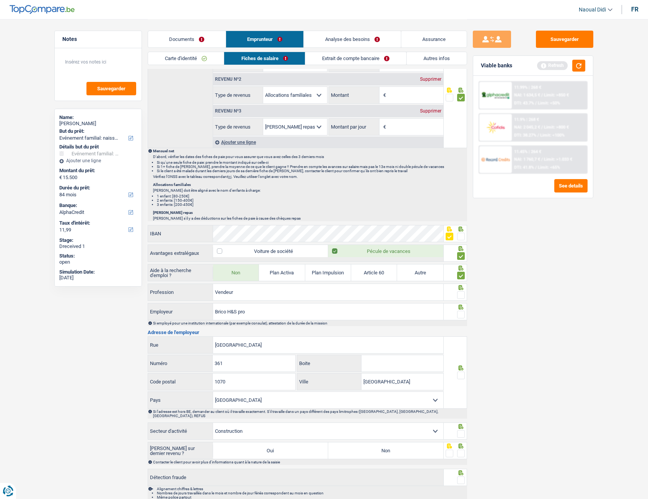
click at [460, 279] on span at bounding box center [461, 295] width 8 height 8
click at [0, 0] on input "radio" at bounding box center [0, 0] width 0 height 0
drag, startPoint x: 253, startPoint y: 313, endPoint x: 207, endPoint y: 312, distance: 45.2
click at [207, 279] on div "Brico H&S pro Employeur" at bounding box center [296, 312] width 296 height 16
paste input "H&S"
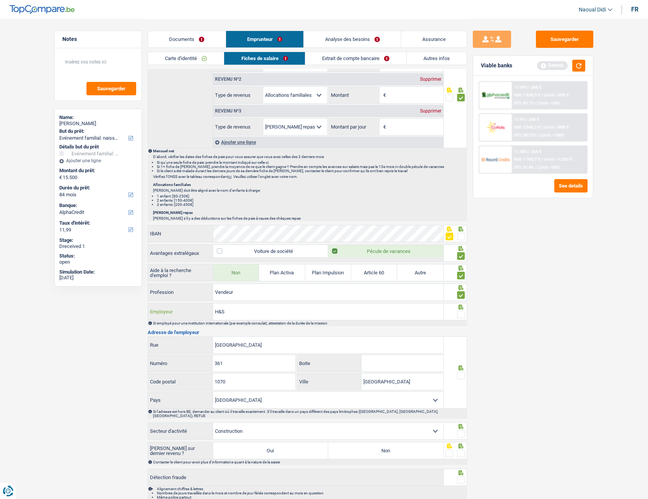
type input "H&S"
click at [234, 279] on input "361" at bounding box center [254, 363] width 82 height 16
drag, startPoint x: 211, startPoint y: 364, endPoint x: 198, endPoint y: 364, distance: 13.0
click at [198, 279] on div "361 Numéro" at bounding box center [221, 363] width 147 height 16
type input "261"
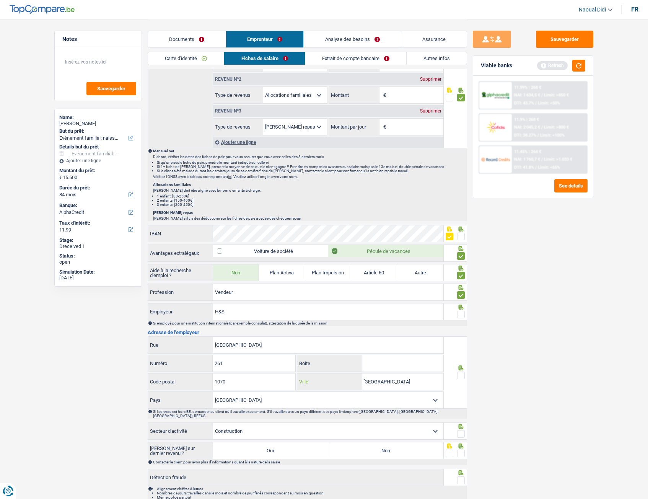
drag, startPoint x: 394, startPoint y: 382, endPoint x: 330, endPoint y: 376, distance: 63.8
click at [330, 279] on div "Bruxelles Ville" at bounding box center [370, 382] width 146 height 16
paste input "ANDERLECHТ"
type input "ANDERLECHТ"
click at [462, 279] on span at bounding box center [461, 376] width 8 height 8
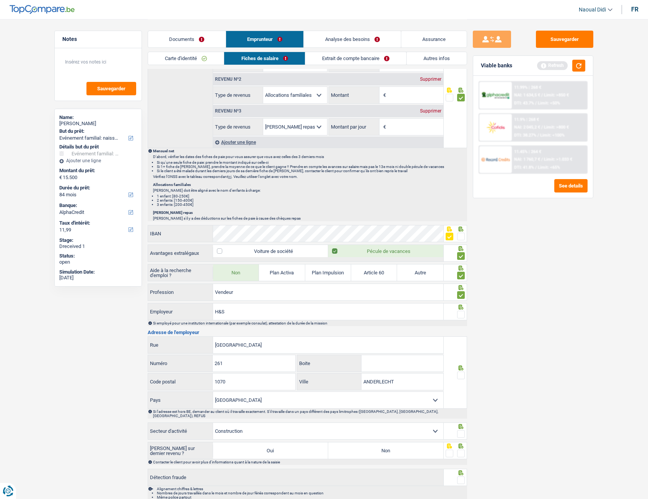
click at [0, 0] on input "radio" at bounding box center [0, 0] width 0 height 0
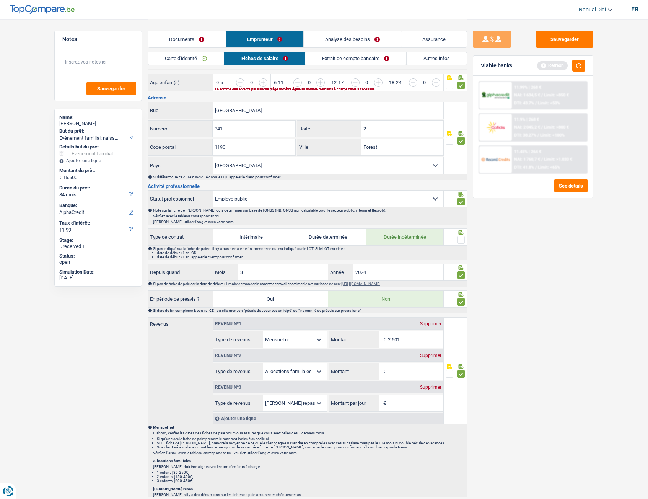
scroll to position [111, 0]
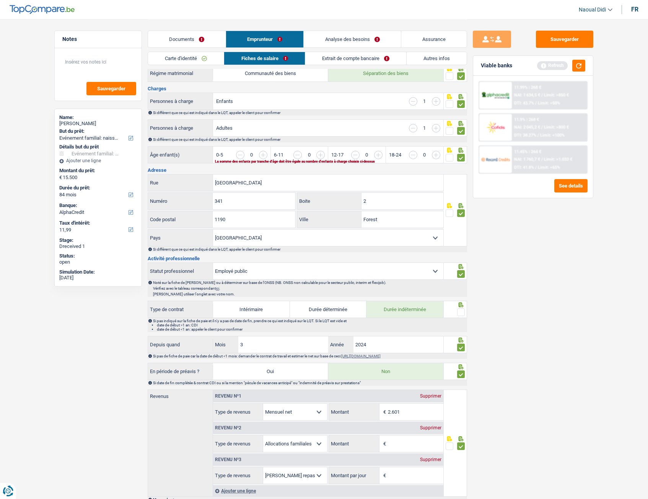
click at [258, 271] on select "Ouvrier Employé privé Employé public Invalide Indépendant Pensionné Chômeur Mut…" at bounding box center [328, 271] width 230 height 16
select select "privateEmployee"
click at [213, 263] on select "Ouvrier Employé privé Employé public Invalide Indépendant Pensionné Chômeur Mut…" at bounding box center [328, 271] width 230 height 16
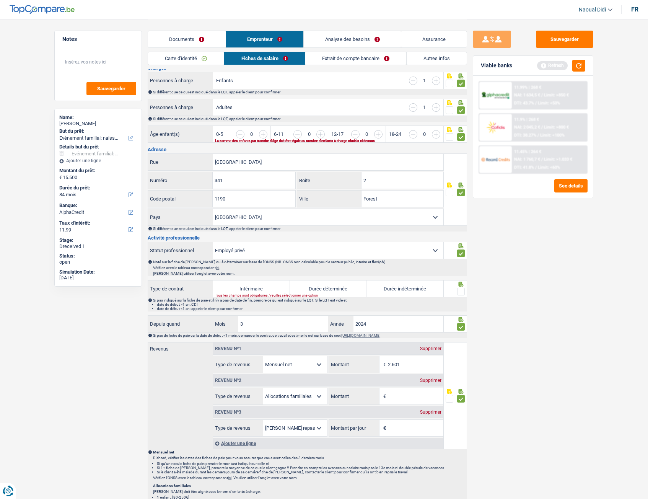
scroll to position [149, 0]
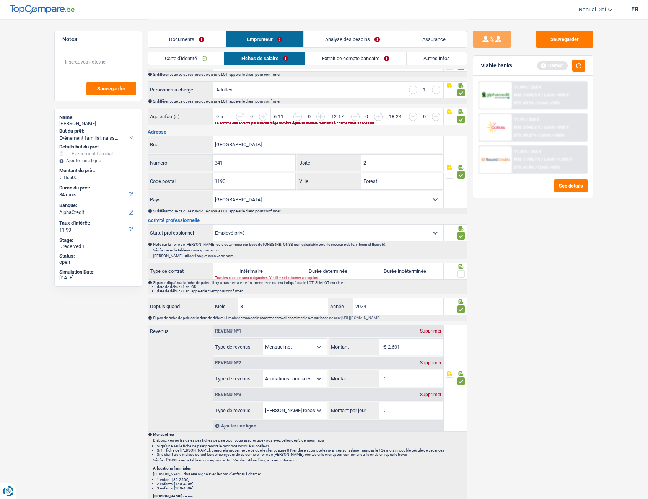
click at [403, 272] on label "Durée indéterminée" at bounding box center [405, 271] width 77 height 16
click at [403, 272] on input "Durée indéterminée" at bounding box center [405, 271] width 77 height 16
radio input "true"
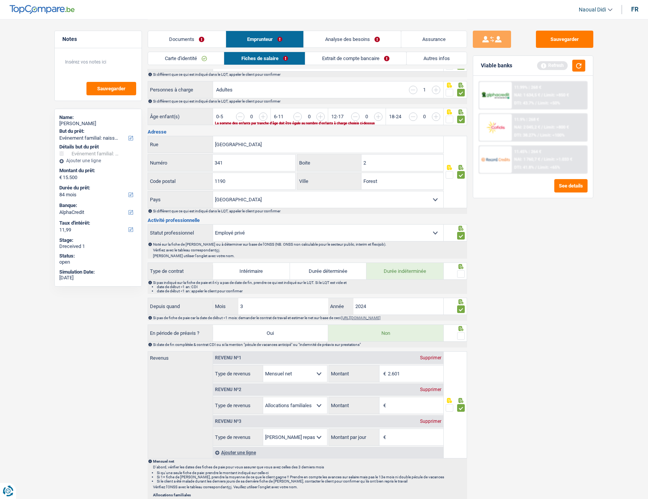
click at [462, 271] on span at bounding box center [461, 274] width 8 height 8
click at [0, 0] on input "radio" at bounding box center [0, 0] width 0 height 0
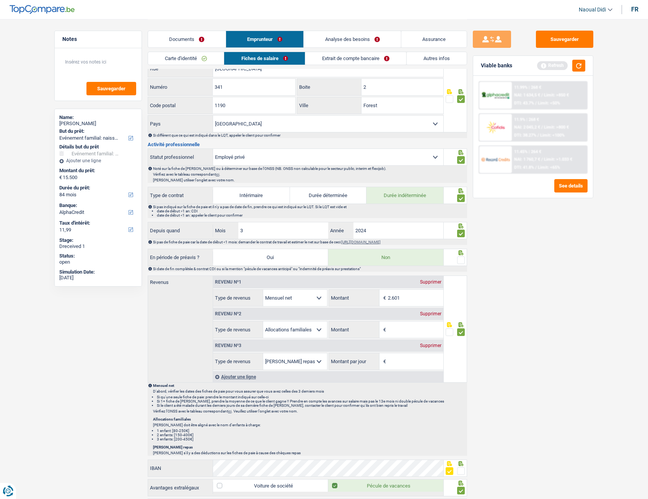
scroll to position [225, 0]
click at [539, 279] on div "Sauvegarder Viable banks Refresh 11.99% | 268 € NAI: 1 634,5 € / Limit: >850 € …" at bounding box center [533, 259] width 132 height 456
click at [433, 279] on div "Supprimer" at bounding box center [430, 345] width 25 height 5
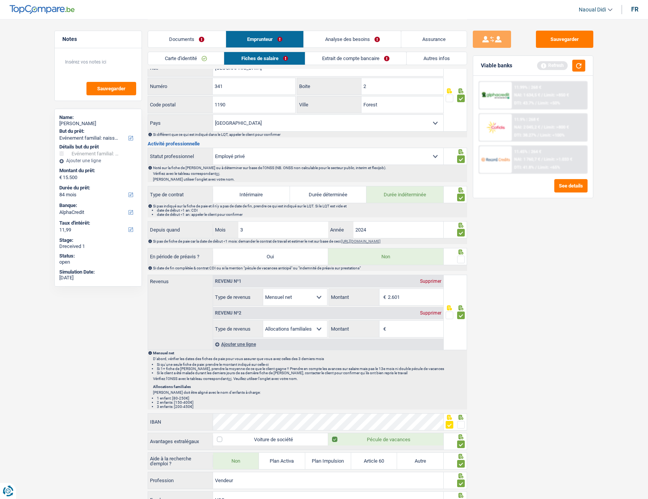
click at [428, 279] on div "Supprimer" at bounding box center [430, 313] width 25 height 5
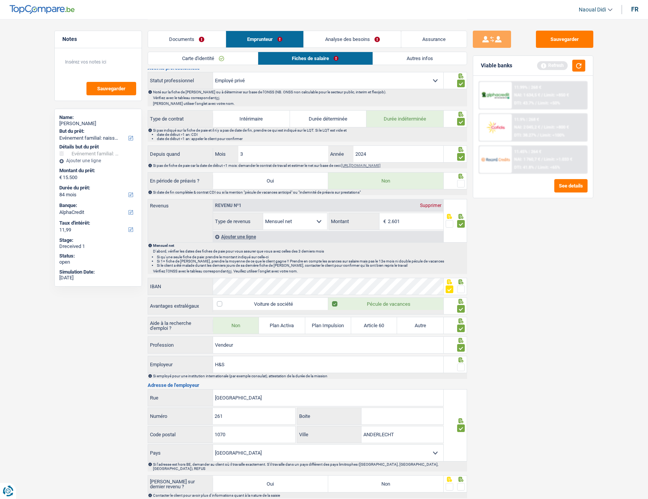
scroll to position [302, 0]
click at [464, 279] on span at bounding box center [461, 367] width 8 height 8
click at [0, 0] on input "radio" at bounding box center [0, 0] width 0 height 0
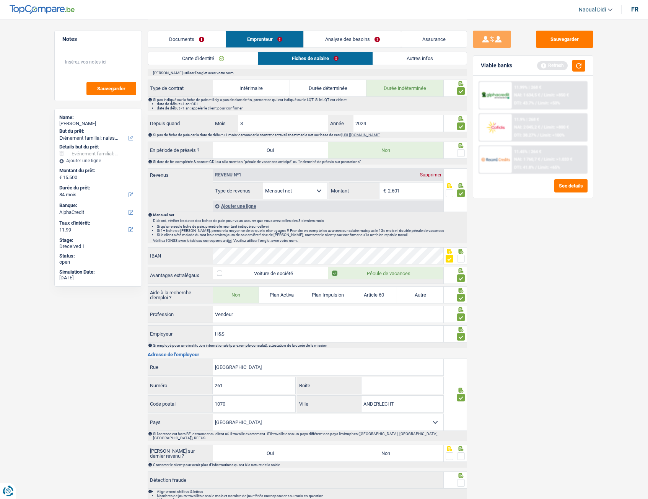
scroll to position [369, 0]
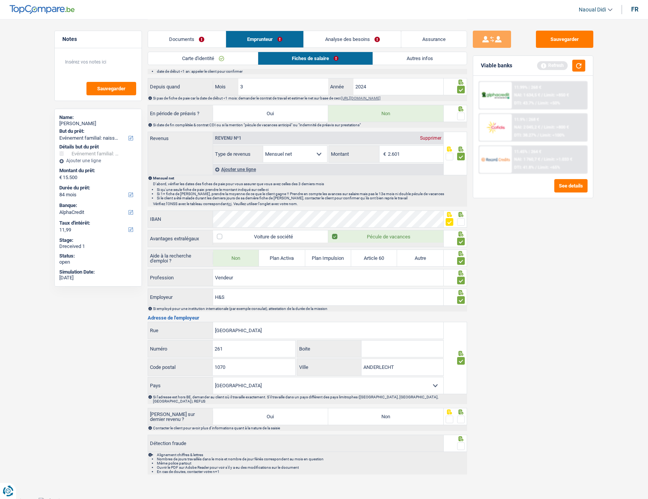
click at [405, 279] on label "Non" at bounding box center [385, 416] width 115 height 16
click at [405, 279] on input "Non" at bounding box center [385, 416] width 115 height 16
radio input "true"
click at [463, 279] on span at bounding box center [461, 420] width 8 height 8
click at [0, 0] on input "radio" at bounding box center [0, 0] width 0 height 0
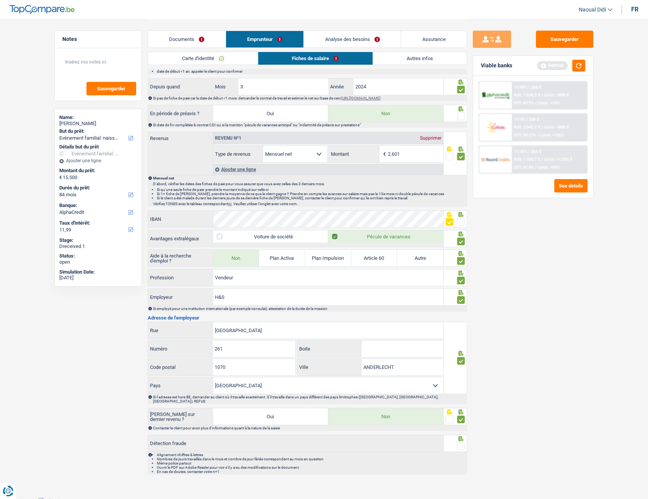
click at [459, 279] on span at bounding box center [461, 446] width 8 height 8
click at [0, 0] on input "radio" at bounding box center [0, 0] width 0 height 0
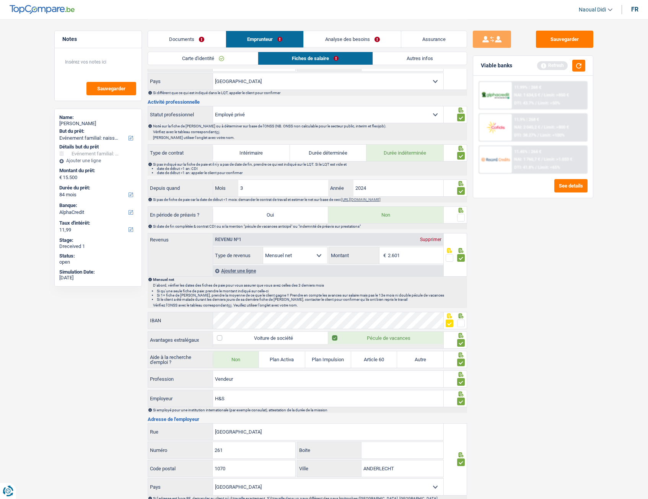
scroll to position [254, 0]
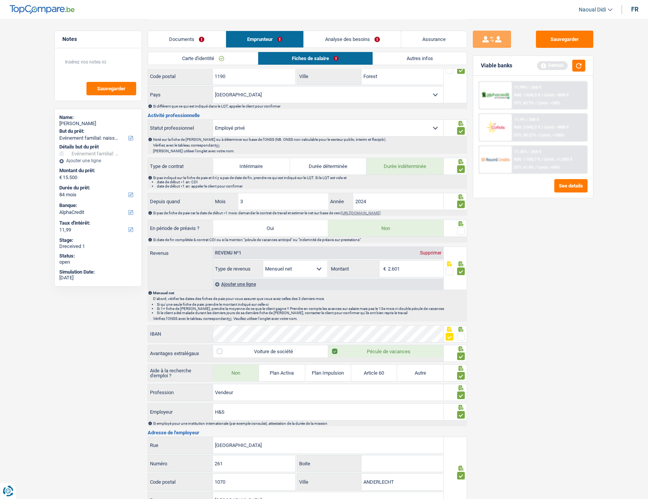
click at [461, 230] on span at bounding box center [461, 231] width 8 height 8
click at [0, 0] on input "radio" at bounding box center [0, 0] width 0 height 0
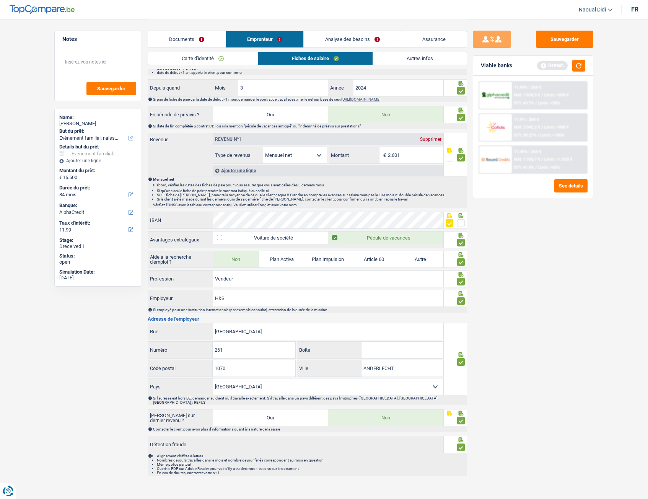
scroll to position [369, 0]
click at [558, 39] on button "Sauvegarder" at bounding box center [564, 39] width 57 height 17
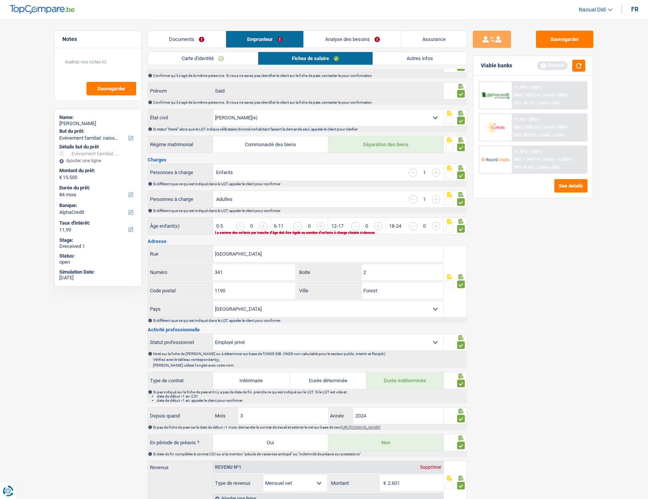
scroll to position [24, 0]
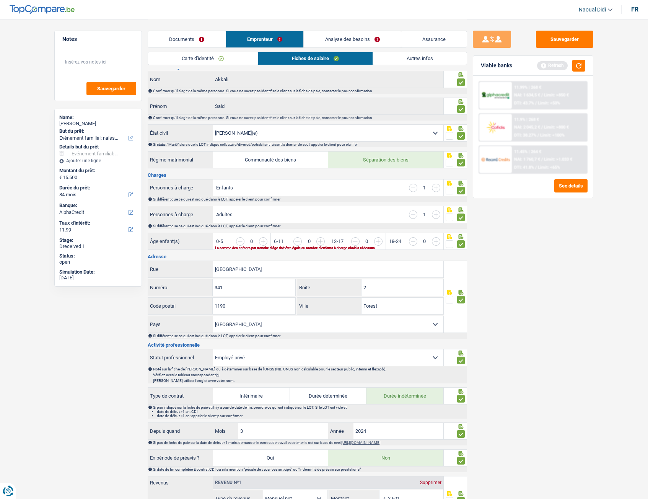
click at [420, 57] on link "Autres infos" at bounding box center [420, 58] width 94 height 13
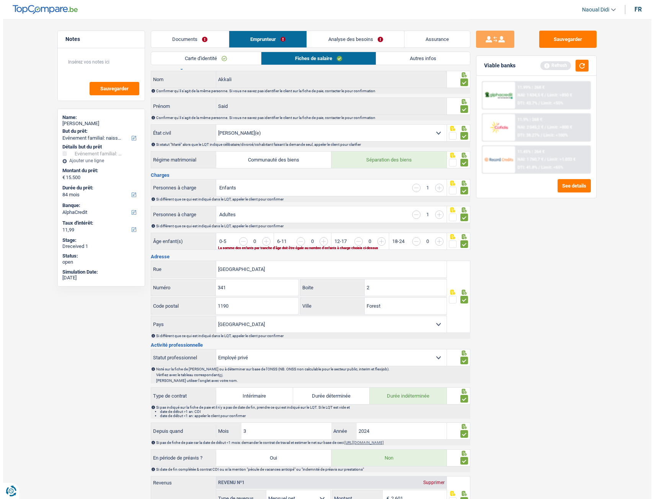
scroll to position [0, 0]
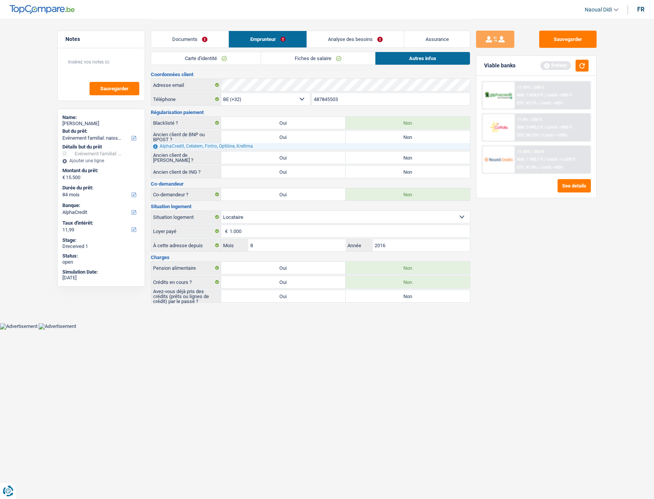
click at [192, 39] on link "Documents" at bounding box center [190, 39] width 78 height 16
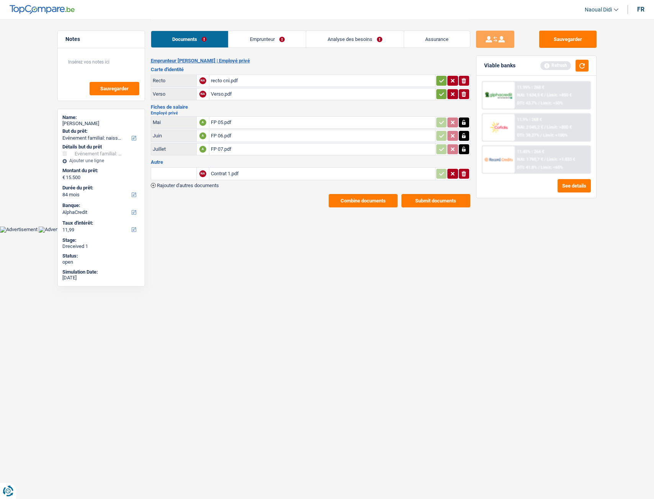
click at [252, 35] on link "Emprunteur" at bounding box center [267, 39] width 77 height 16
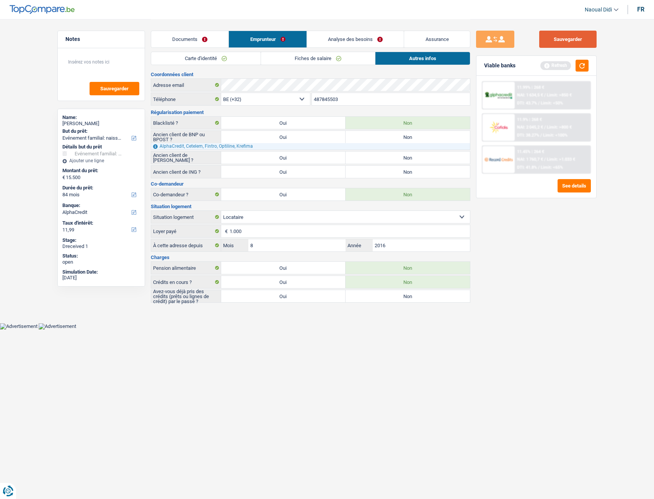
click at [564, 42] on button "Sauvegarder" at bounding box center [567, 39] width 57 height 17
click at [582, 64] on button "button" at bounding box center [582, 66] width 13 height 12
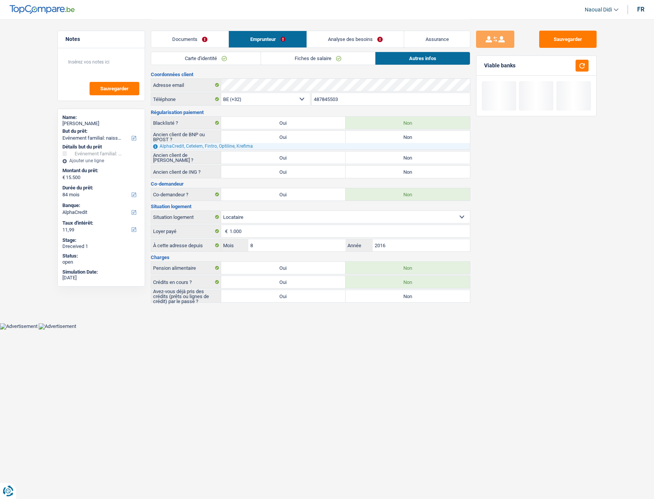
click at [201, 56] on link "Carte d'identité" at bounding box center [205, 58] width 109 height 13
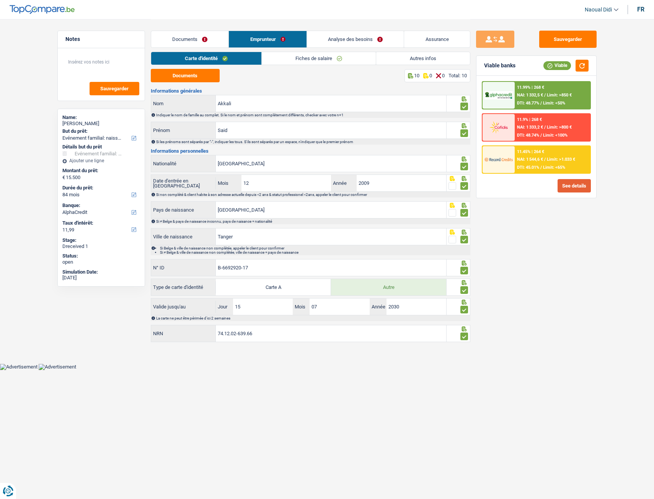
click at [580, 188] on button "See details" at bounding box center [574, 185] width 33 height 13
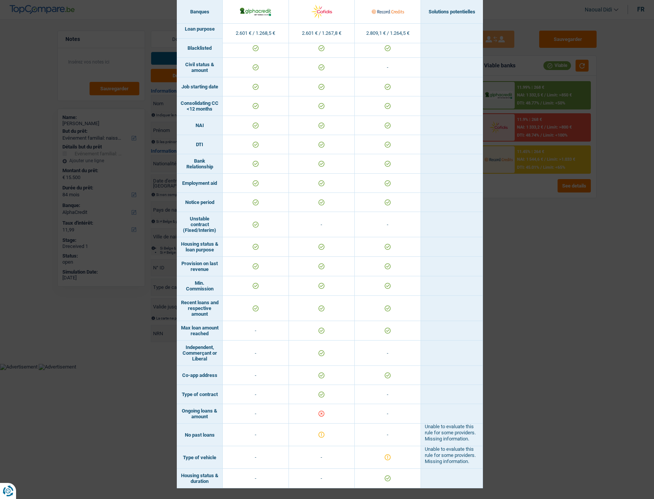
scroll to position [263, 0]
click at [328, 279] on td at bounding box center [322, 414] width 66 height 20
click at [566, 279] on div "Banks conditions × Banques Solutions potentielles Revenus / Charges 2.601 € / 1…" at bounding box center [327, 249] width 654 height 499
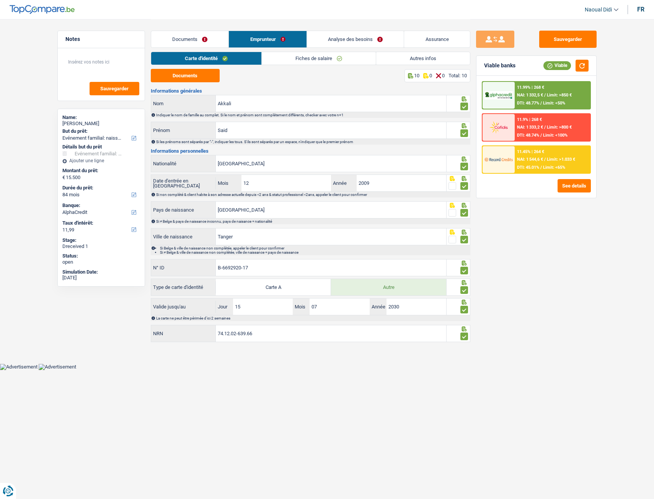
click at [541, 91] on div "11.99% | 268 € NAI: 1 332,5 € / Limit: >850 € DTI: 48.77% / Limit: <50%" at bounding box center [552, 95] width 75 height 27
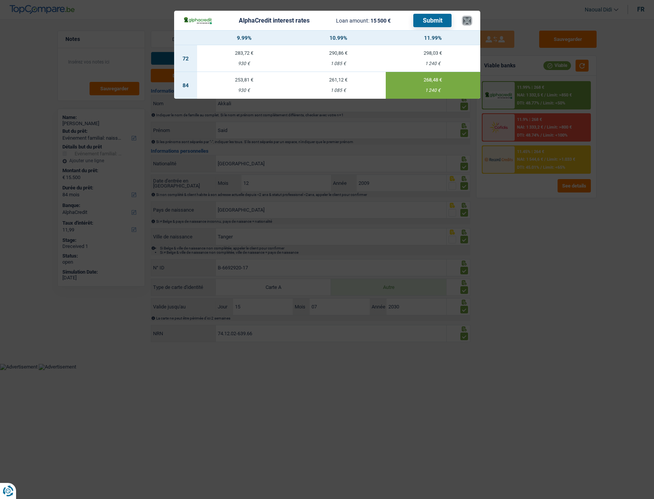
click at [469, 23] on button "×" at bounding box center [467, 21] width 8 height 8
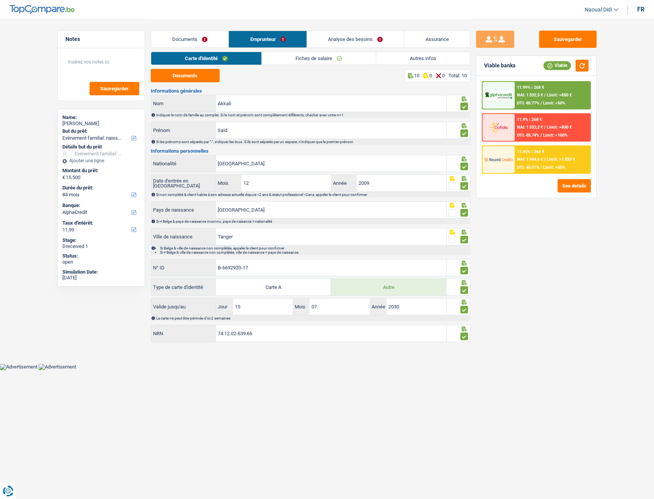
click at [369, 36] on link "Analyse des besoins" at bounding box center [355, 39] width 97 height 16
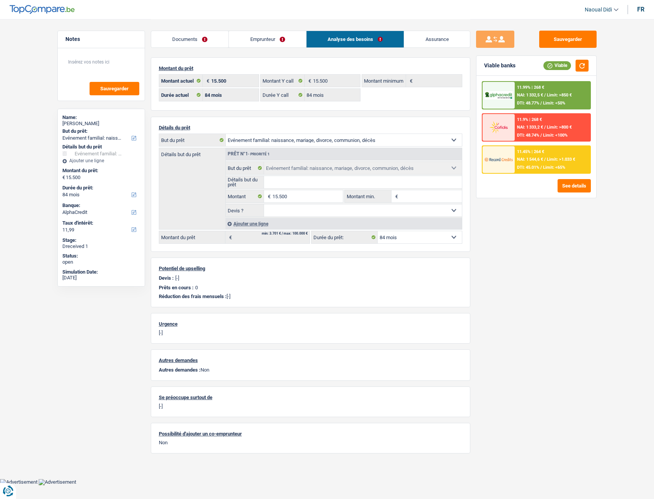
click at [250, 38] on link "Emprunteur" at bounding box center [267, 39] width 77 height 16
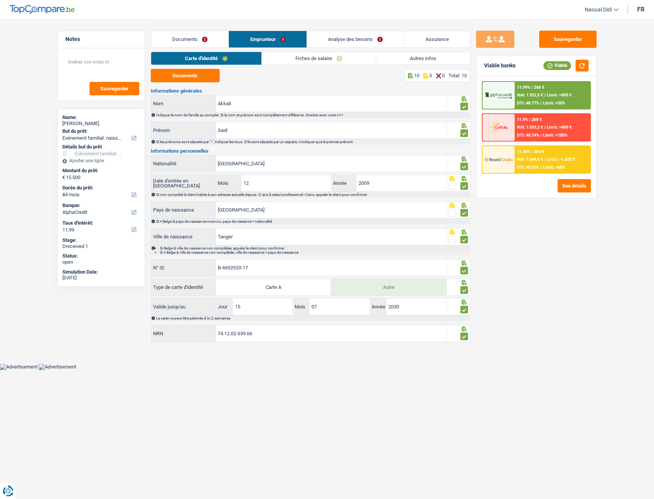
click at [404, 58] on link "Autres infos" at bounding box center [423, 58] width 94 height 13
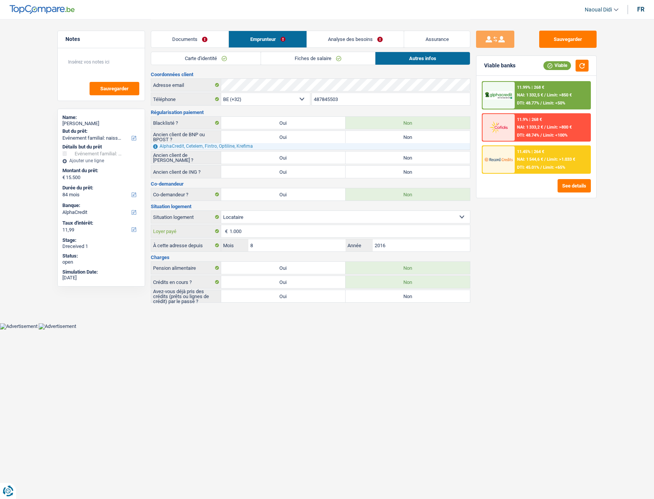
click at [257, 235] on input "1.000" at bounding box center [350, 231] width 240 height 12
click at [267, 38] on link "Emprunteur" at bounding box center [268, 39] width 78 height 16
click at [222, 60] on link "Carte d'identité" at bounding box center [205, 58] width 109 height 13
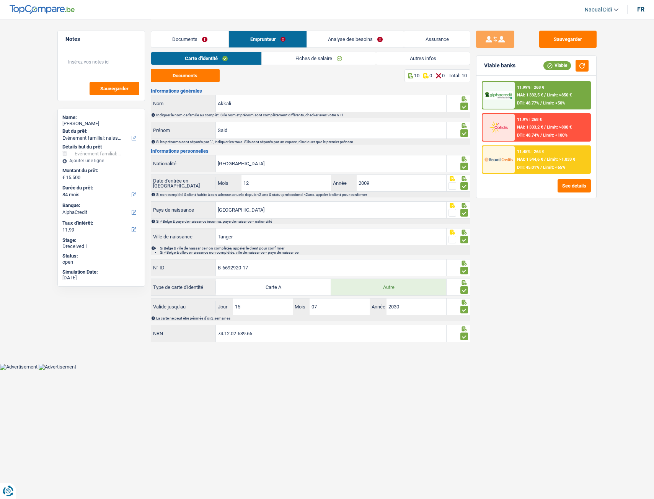
click at [544, 98] on div "11.99% | 268 € NAI: 1 332,5 € / Limit: >850 € DTI: 48.77% / Limit: <50%" at bounding box center [552, 95] width 75 height 27
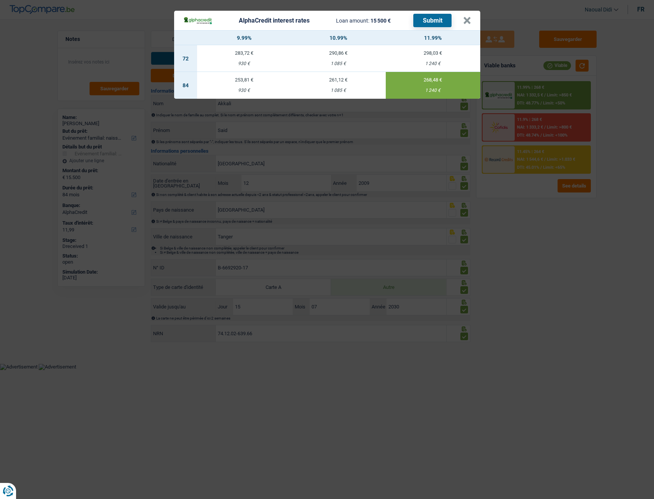
click at [338, 88] on div "1 085 €" at bounding box center [338, 90] width 95 height 5
type input "10,99"
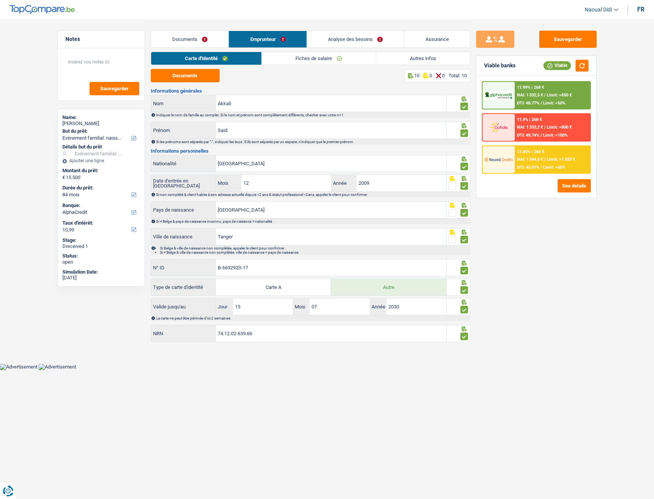
click at [537, 95] on span "NAI: 1 332,5 €" at bounding box center [530, 95] width 26 height 5
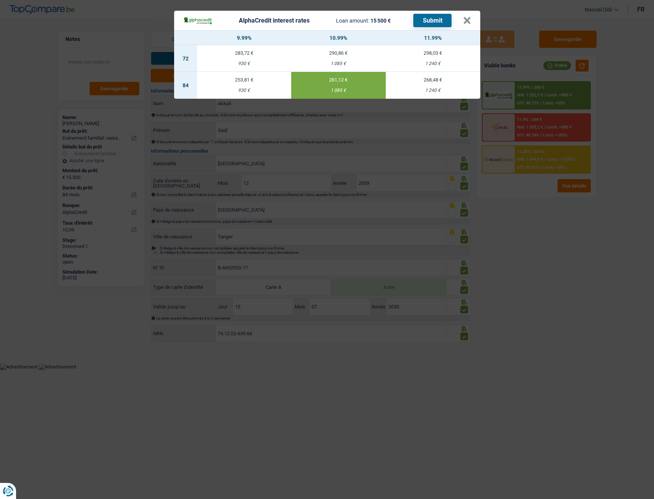
click at [439, 22] on button "Submit" at bounding box center [432, 20] width 38 height 13
click at [466, 21] on button "×" at bounding box center [467, 21] width 8 height 8
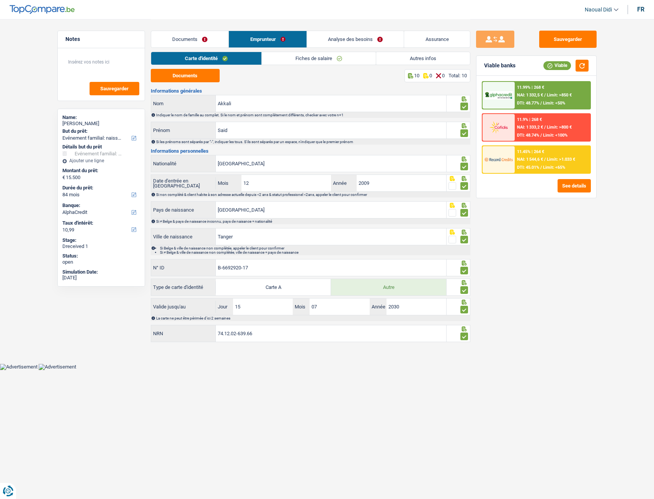
click at [542, 162] on div "11.45% | 264 € NAI: 1 544,6 € / Limit: >1.033 € DTI: 45.01% / Limit: <65%" at bounding box center [552, 159] width 75 height 27
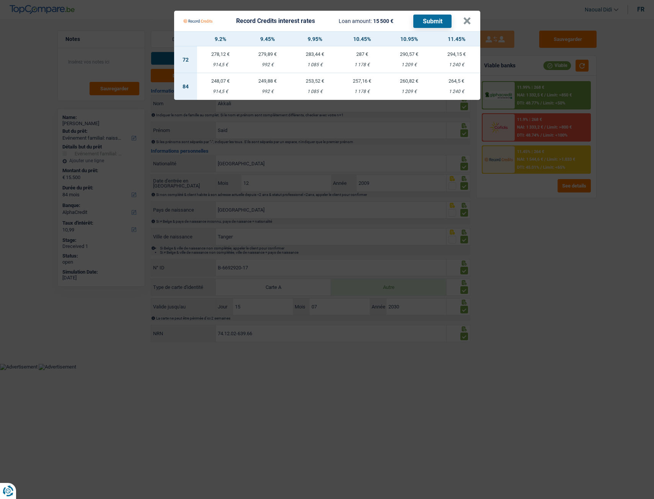
click at [364, 88] on td "257,16 € 1 178 €" at bounding box center [361, 86] width 47 height 27
select select "record credits"
type input "10,45"
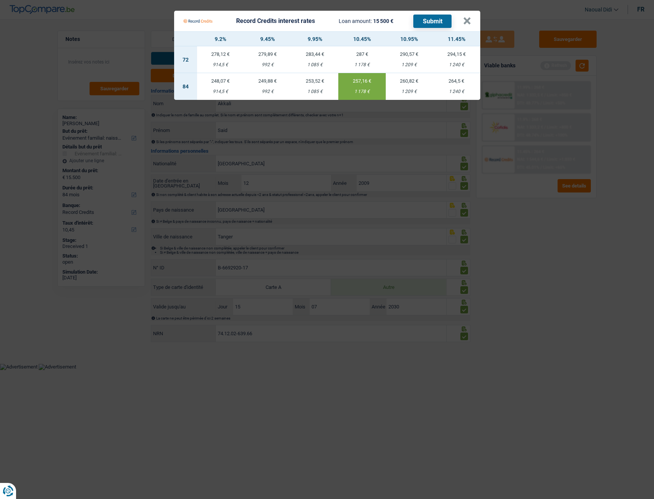
click at [434, 26] on button "Submit" at bounding box center [432, 21] width 38 height 13
click at [465, 23] on button "×" at bounding box center [467, 21] width 8 height 8
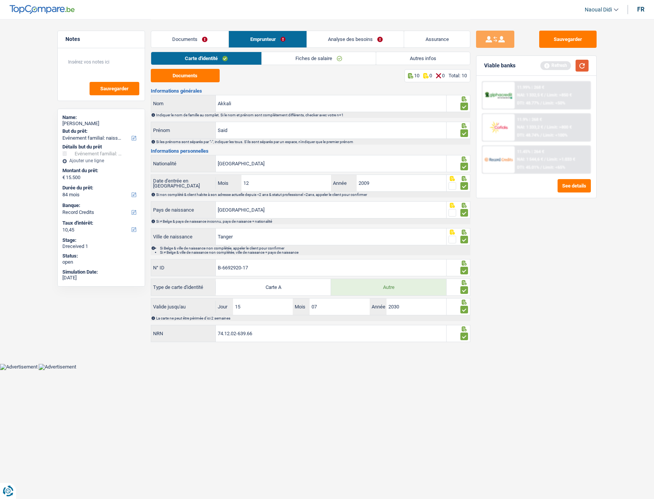
click at [584, 65] on button "button" at bounding box center [582, 66] width 13 height 12
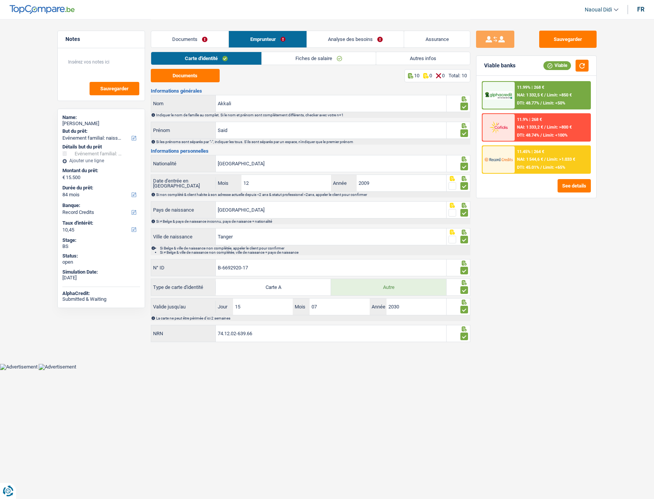
click at [531, 135] on span "DTI: 48.74%" at bounding box center [528, 135] width 22 height 5
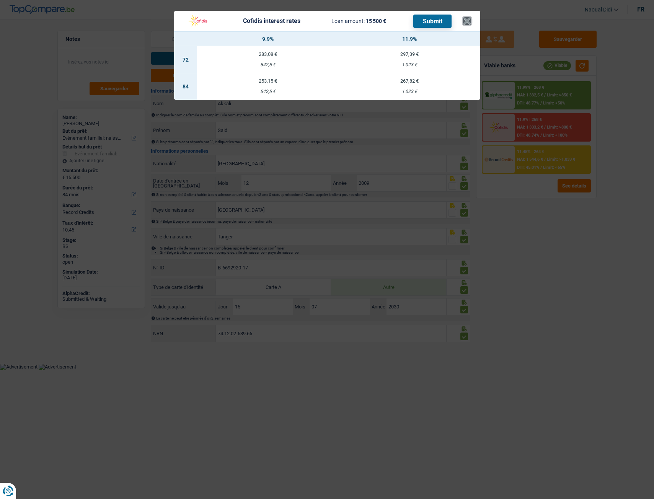
click at [467, 20] on button "×" at bounding box center [467, 21] width 8 height 8
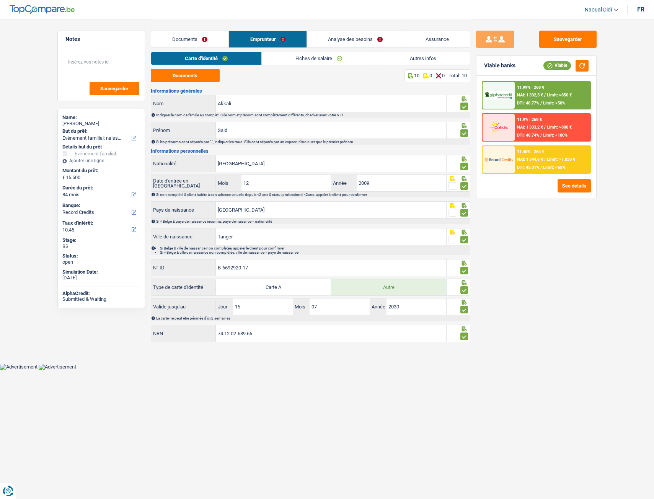
click at [553, 127] on span "Limit: >800 €" at bounding box center [559, 127] width 25 height 5
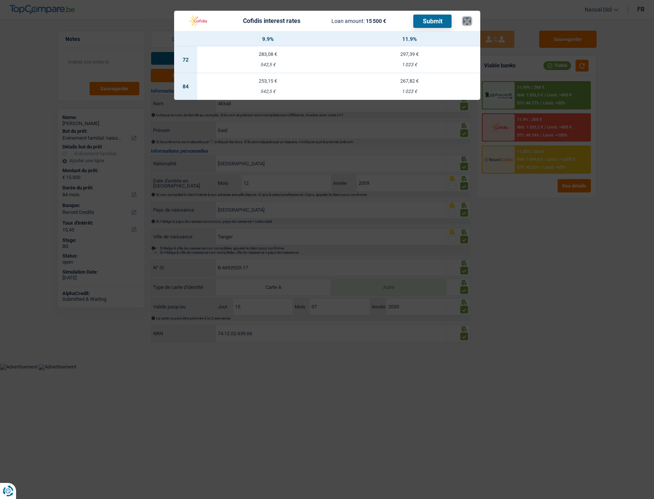
click at [464, 22] on button "×" at bounding box center [467, 21] width 8 height 8
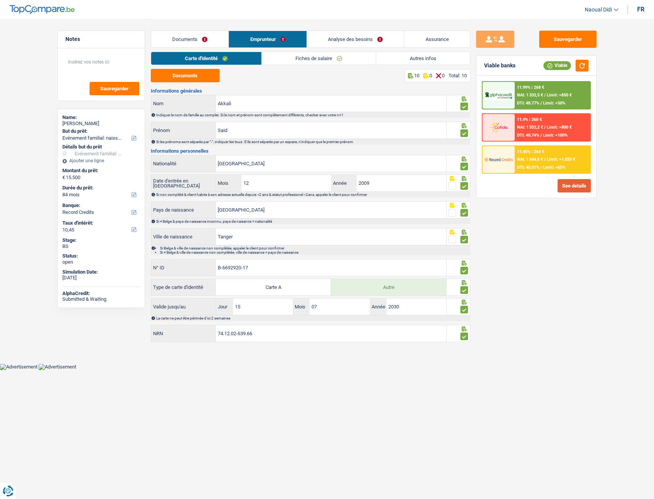
click at [580, 186] on button "See details" at bounding box center [574, 185] width 33 height 13
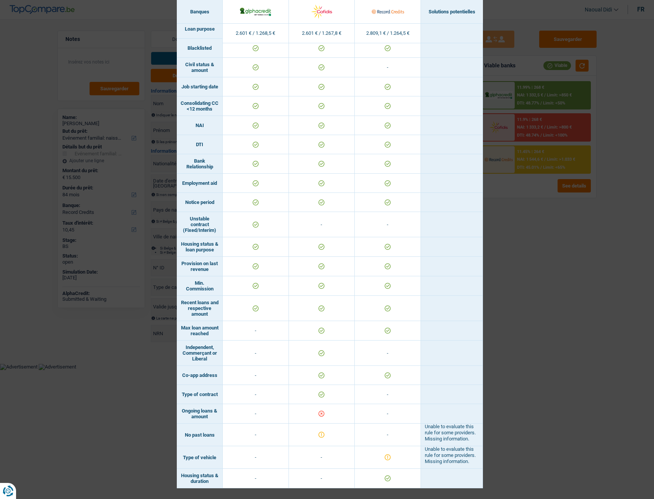
click at [559, 279] on div "Banks conditions × Banques Solutions potentielles Revenus / Charges 2.601 € / 1…" at bounding box center [327, 249] width 654 height 499
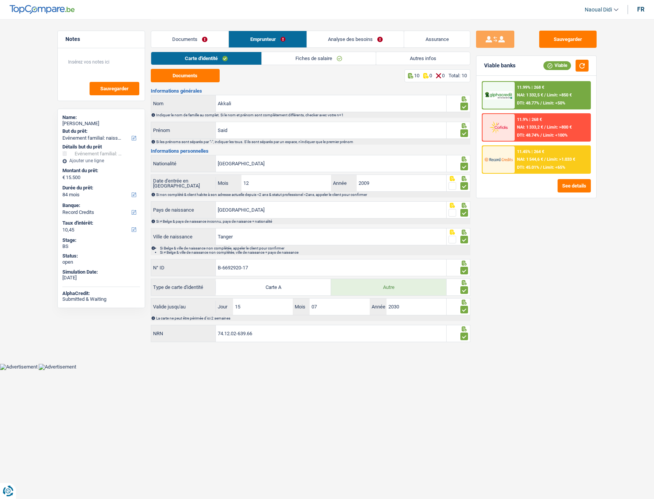
click at [534, 134] on span "DTI: 48.74%" at bounding box center [528, 135] width 22 height 5
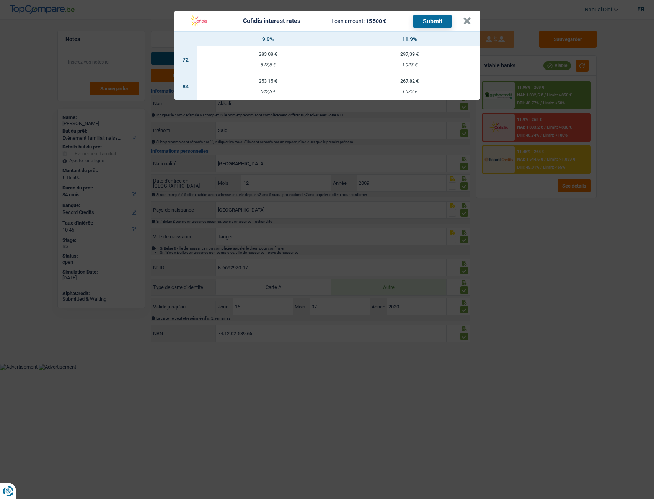
click at [265, 85] on td "253,15 € 542,5 €" at bounding box center [268, 86] width 142 height 27
select select "cofidis"
type input "9,90"
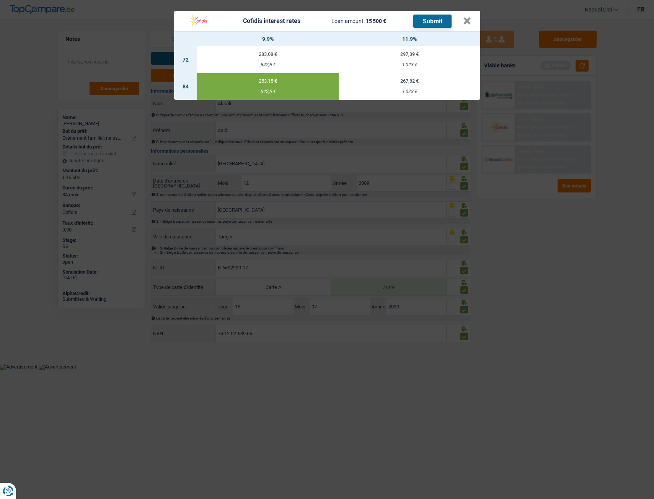
click at [436, 22] on button "Submit" at bounding box center [432, 21] width 38 height 13
click at [465, 20] on button "×" at bounding box center [467, 21] width 8 height 8
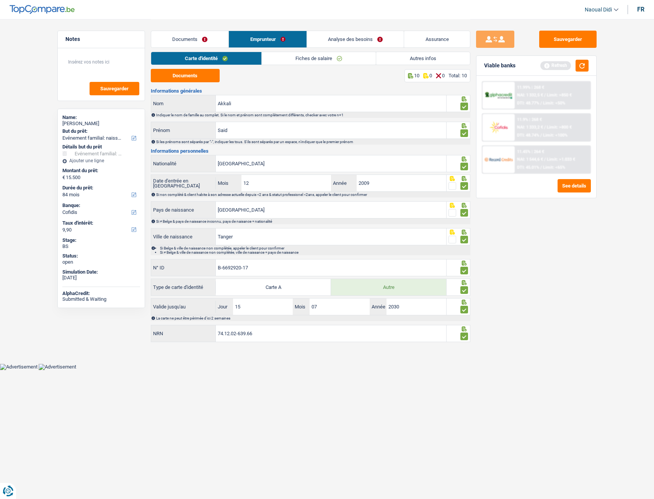
click at [359, 39] on link "Analyse des besoins" at bounding box center [355, 39] width 97 height 16
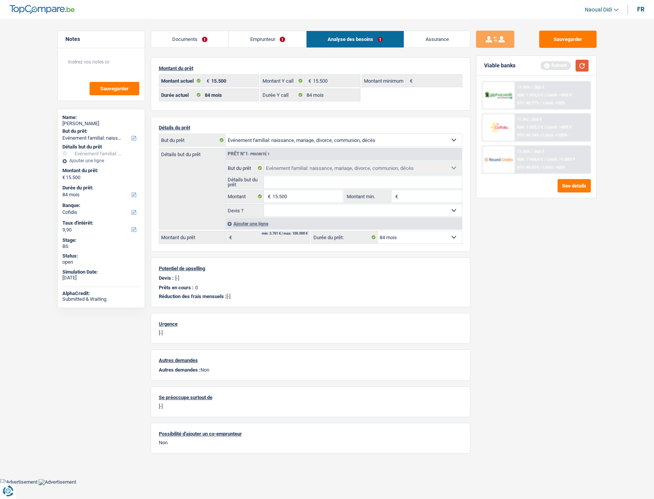
click at [588, 68] on button "button" at bounding box center [582, 66] width 13 height 12
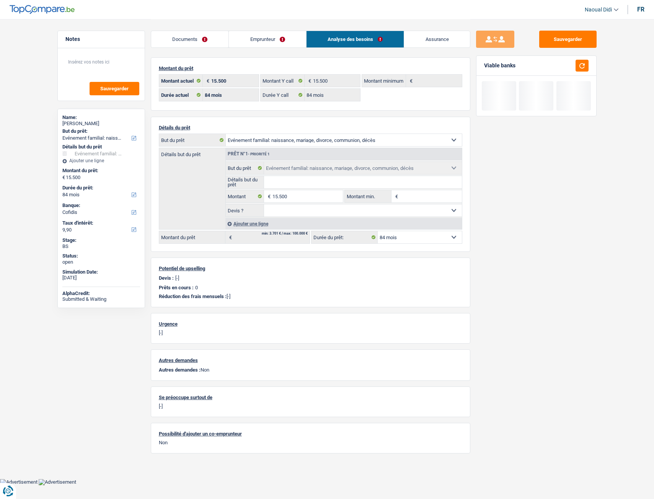
click at [187, 39] on link "Documents" at bounding box center [190, 39] width 78 height 16
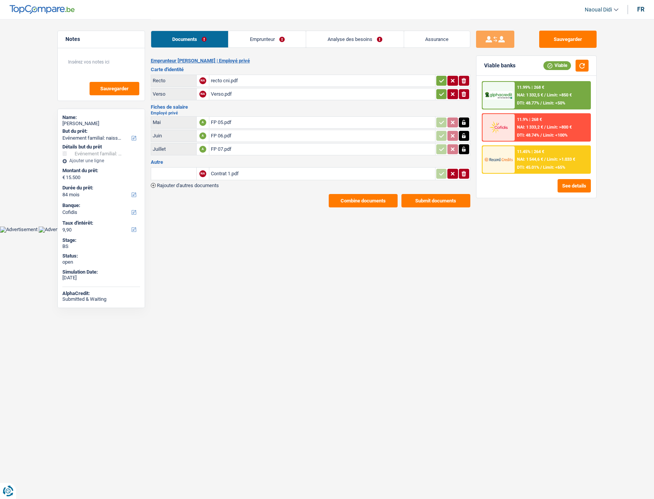
click at [441, 82] on icon "button" at bounding box center [442, 81] width 6 height 8
click at [437, 91] on button "button" at bounding box center [441, 94] width 10 height 10
click at [369, 201] on button "Combine documents" at bounding box center [363, 200] width 69 height 13
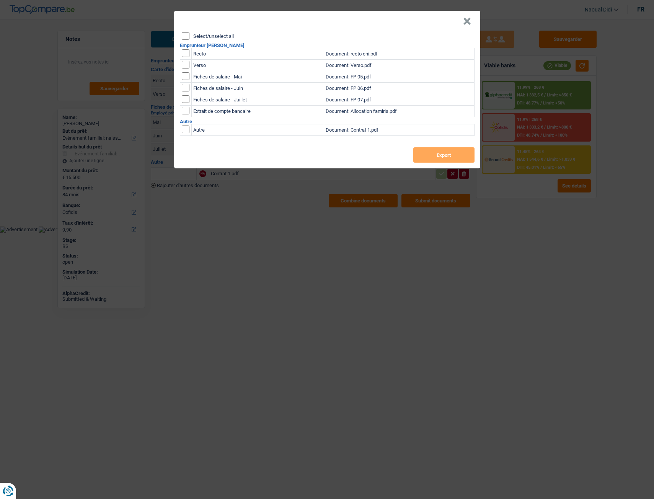
click at [185, 33] on input "Select/unselect all" at bounding box center [186, 36] width 8 height 8
checkbox input "true"
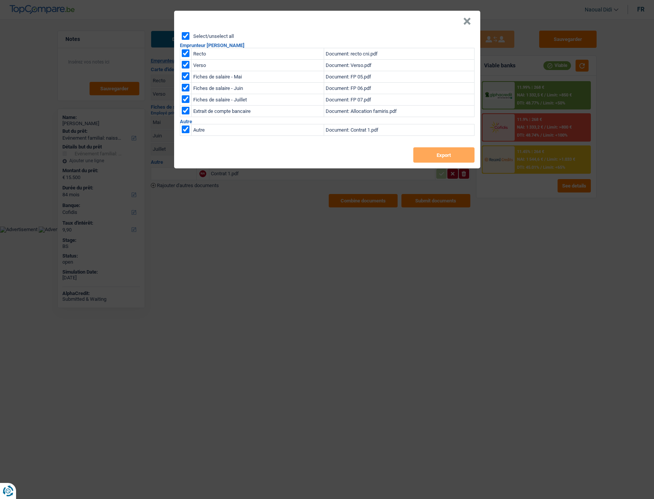
checkbox input "true"
click at [186, 112] on input "checkbox" at bounding box center [186, 111] width 8 height 8
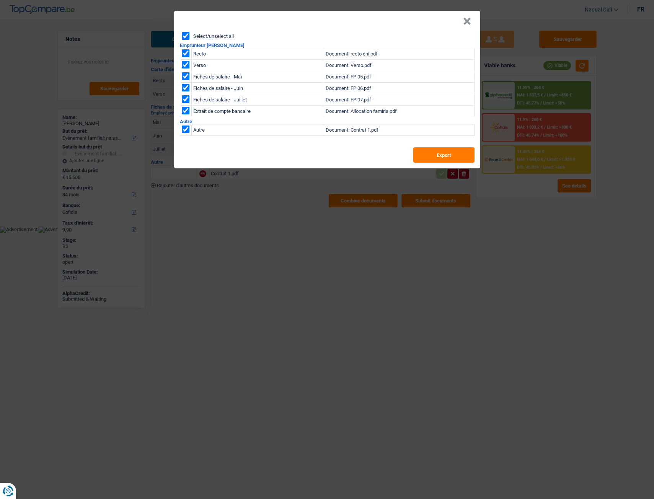
checkbox input "false"
click at [355, 132] on td "Document: Contrat 1.pdf" at bounding box center [399, 129] width 150 height 11
click at [186, 129] on input "checkbox" at bounding box center [186, 130] width 8 height 8
checkbox input "false"
click at [433, 155] on button "Export" at bounding box center [443, 154] width 61 height 15
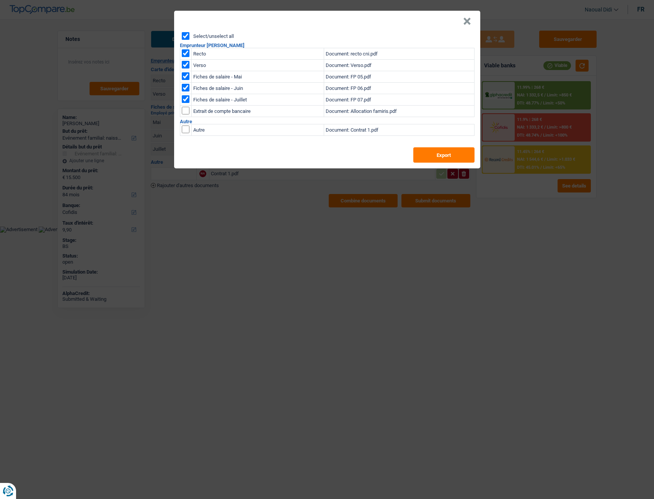
click at [465, 19] on button "×" at bounding box center [467, 22] width 8 height 8
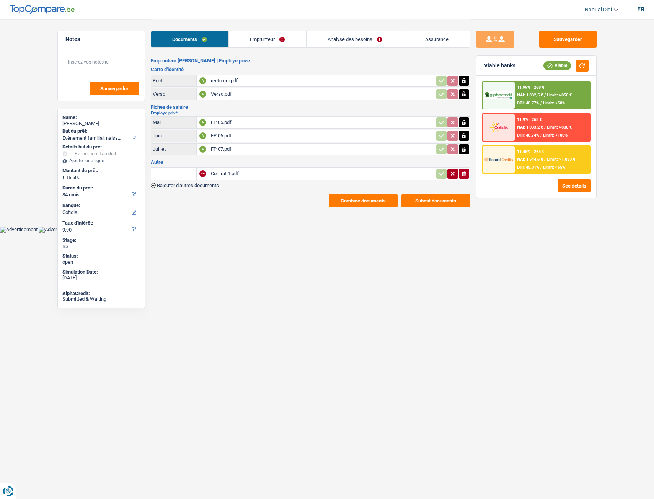
click at [353, 31] on link "Analyse des besoins" at bounding box center [355, 39] width 97 height 16
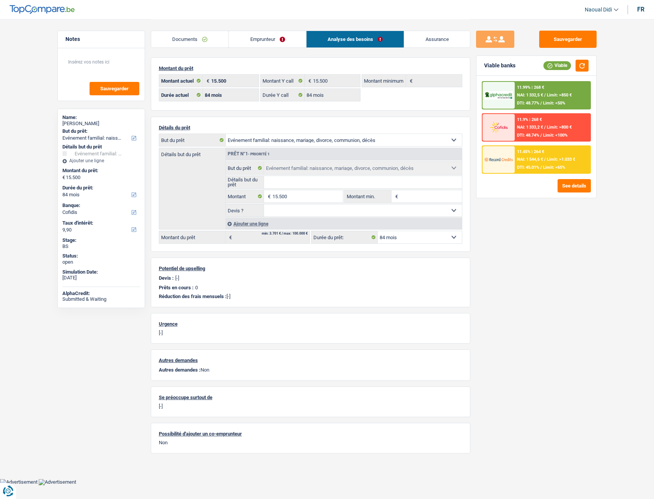
click at [193, 42] on link "Documents" at bounding box center [190, 39] width 78 height 16
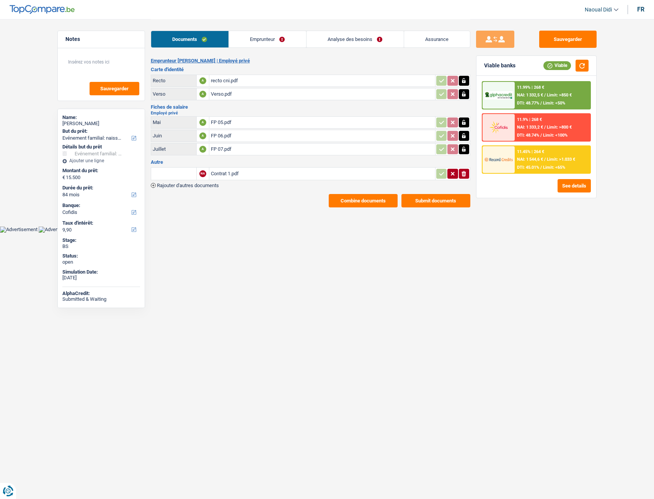
click at [225, 81] on div "recto cni.pdf" at bounding box center [322, 80] width 223 height 11
click at [218, 94] on div "Verso.pdf" at bounding box center [322, 93] width 223 height 11
click at [260, 44] on link "Emprunteur" at bounding box center [267, 39] width 77 height 16
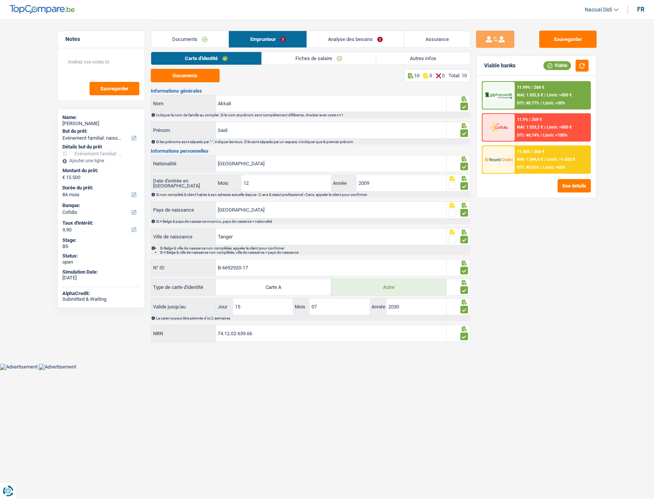
click at [325, 56] on link "Fiches de salaire" at bounding box center [319, 58] width 114 height 13
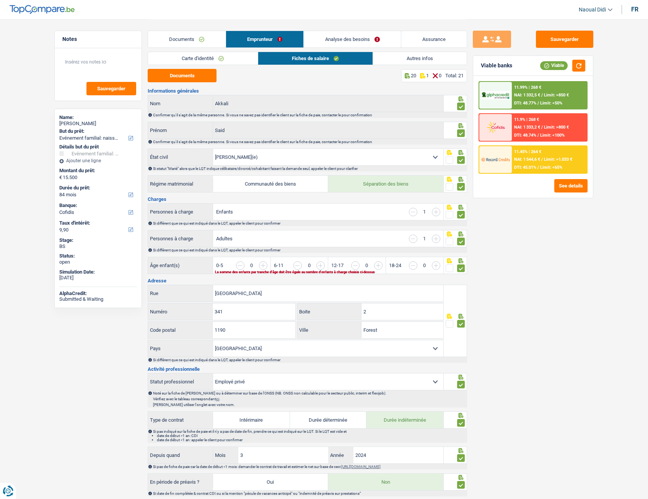
click at [348, 38] on link "Analyse des besoins" at bounding box center [352, 39] width 97 height 16
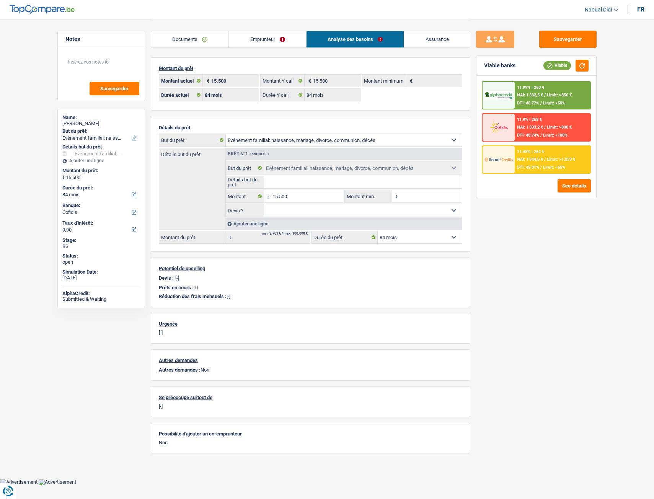
click at [519, 125] on span "NAI: 1 333,2 €" at bounding box center [530, 127] width 26 height 5
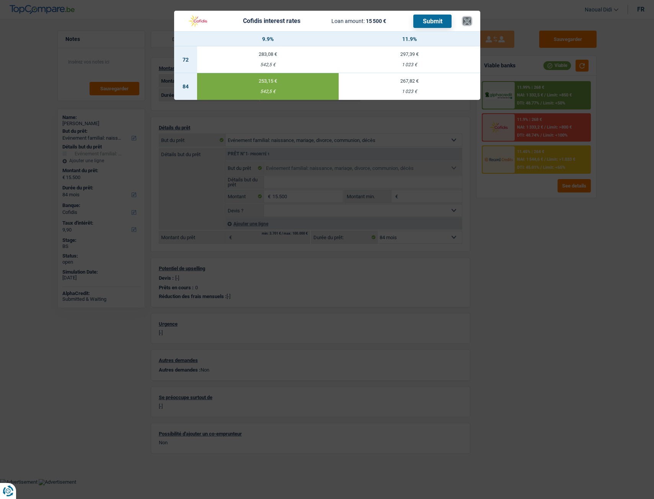
click at [465, 24] on button "×" at bounding box center [467, 21] width 8 height 8
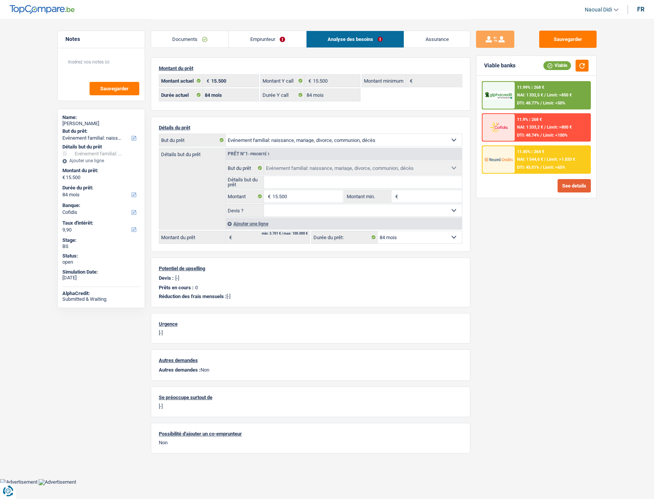
click at [576, 184] on button "See details" at bounding box center [574, 185] width 33 height 13
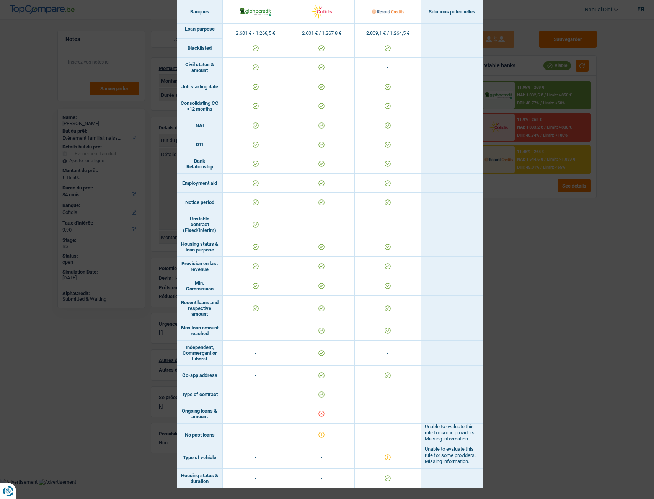
click at [526, 279] on div "Banks conditions × Banques Solutions potentielles Revenus / Charges 2.601 € / 1…" at bounding box center [327, 249] width 654 height 499
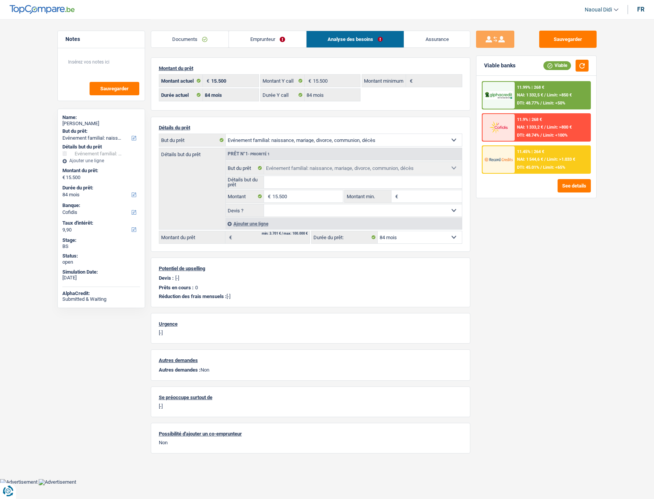
click at [189, 44] on link "Documents" at bounding box center [190, 39] width 78 height 16
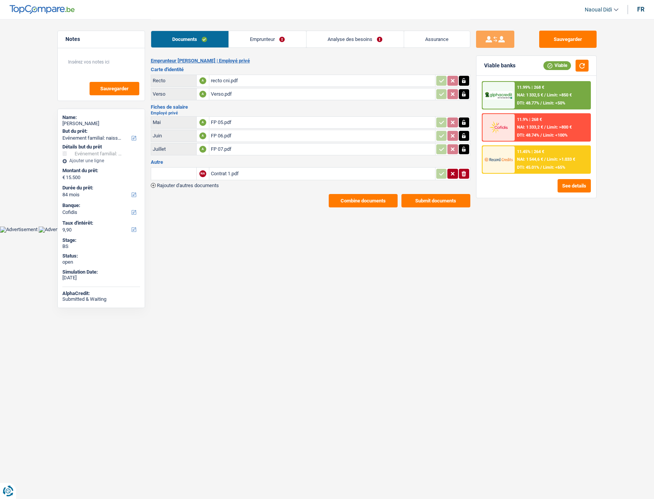
click at [250, 43] on link "Emprunteur" at bounding box center [267, 39] width 77 height 16
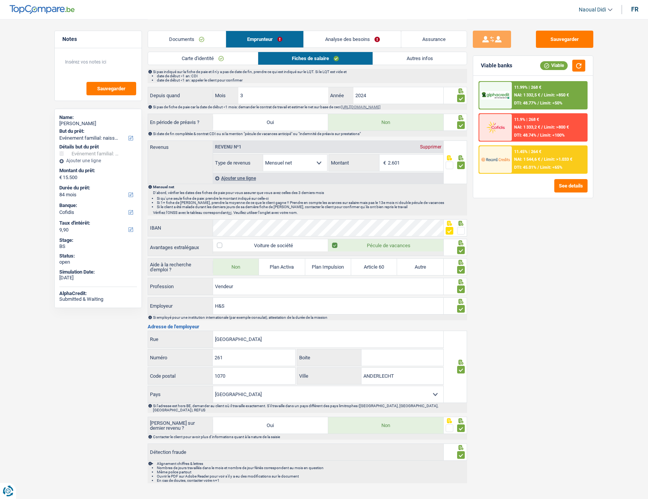
scroll to position [369, 0]
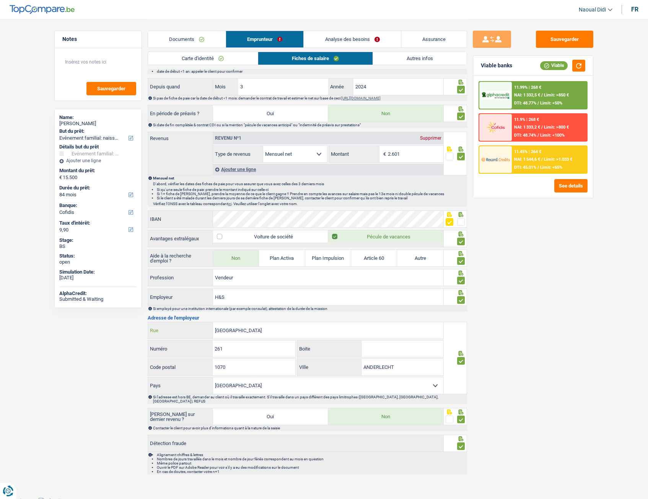
drag, startPoint x: 258, startPoint y: 333, endPoint x: 198, endPoint y: 321, distance: 60.9
click at [198, 279] on div "Informations générales Akkali Nom Confirmer qu'il s'agit de la même personne. S…" at bounding box center [308, 97] width 320 height 755
drag, startPoint x: 209, startPoint y: 347, endPoint x: 192, endPoint y: 346, distance: 16.5
click at [192, 279] on div "261 Numéro" at bounding box center [221, 349] width 147 height 16
drag, startPoint x: 220, startPoint y: 368, endPoint x: 188, endPoint y: 361, distance: 32.9
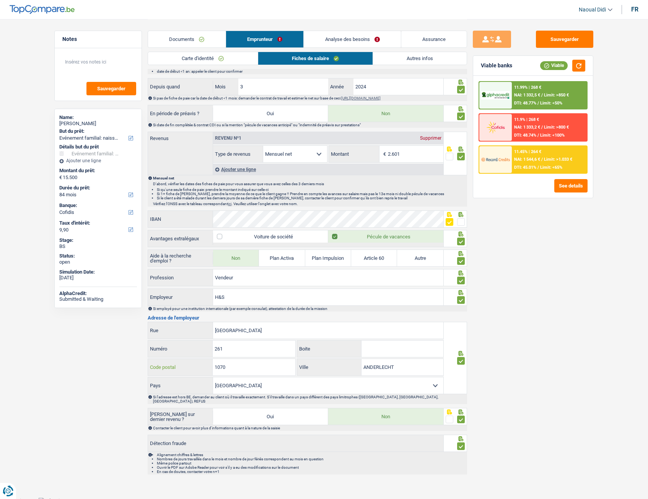
click at [188, 279] on div "1070 Code postal" at bounding box center [221, 367] width 147 height 16
drag, startPoint x: 404, startPoint y: 371, endPoint x: 335, endPoint y: 357, distance: 70.2
click at [335, 279] on div "Rue birmingham Rue 261 Numéro Boite 1070 Code postal ANDERLECHТ Ville Belgique …" at bounding box center [296, 358] width 296 height 72
paste input "1070 Anderlecht"
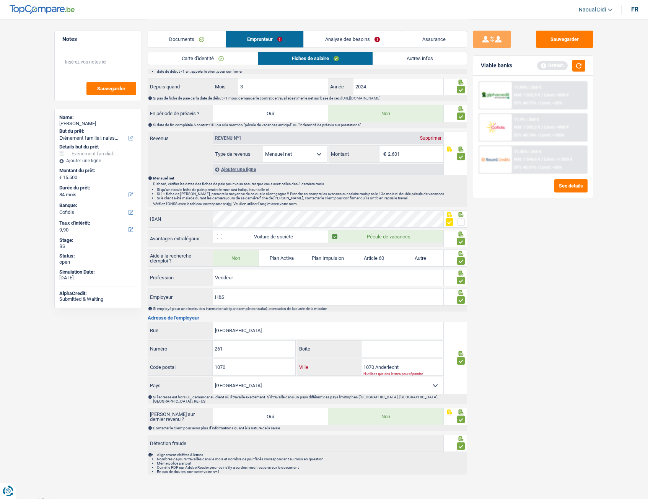
click at [378, 279] on input "1070 Anderlecht" at bounding box center [403, 367] width 82 height 16
type input "Anderlecht"
click at [554, 34] on button "Sauvegarder" at bounding box center [564, 39] width 57 height 17
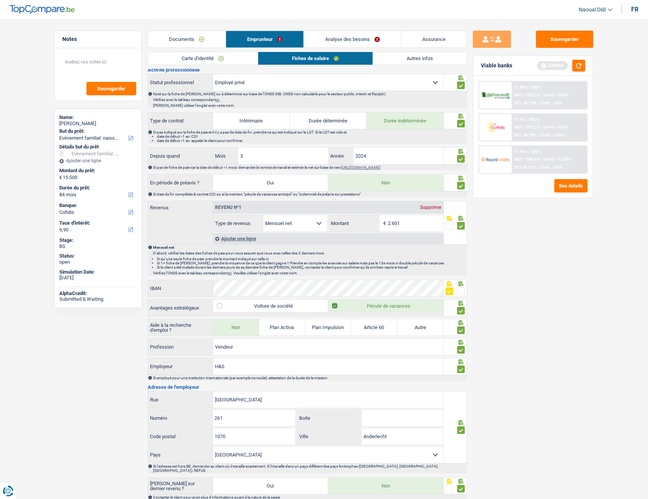
scroll to position [292, 0]
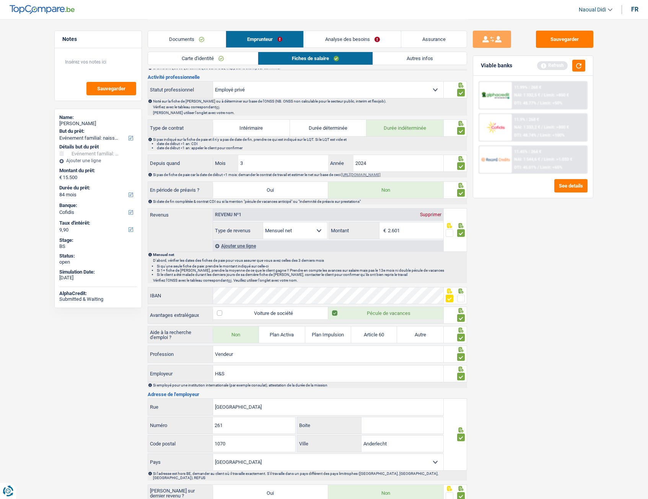
click at [417, 56] on link "Autres infos" at bounding box center [420, 58] width 94 height 13
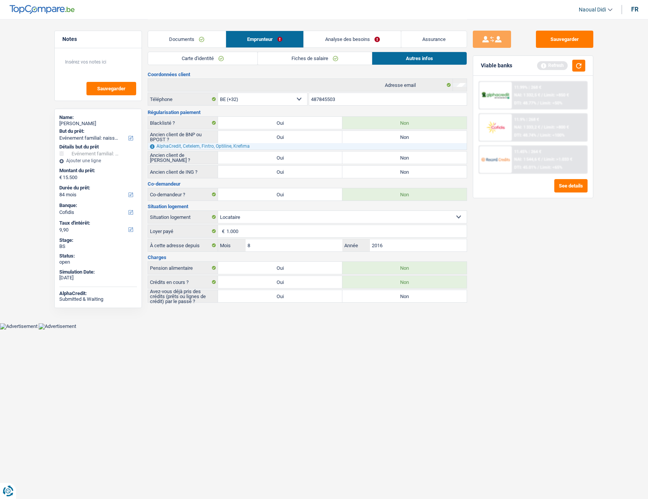
scroll to position [0, 0]
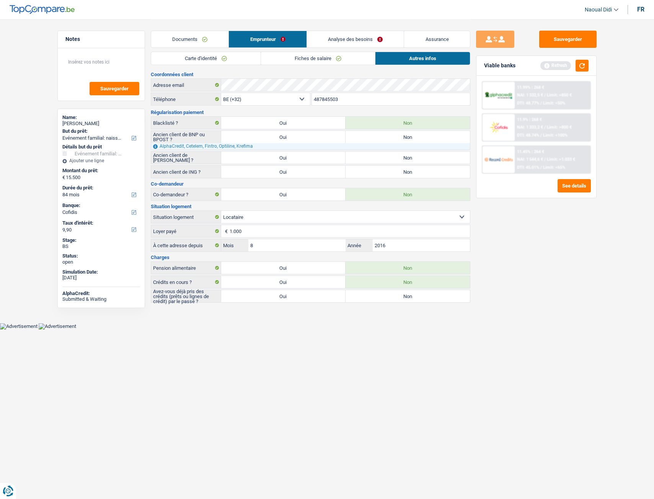
click at [338, 37] on link "Analyse des besoins" at bounding box center [355, 39] width 97 height 16
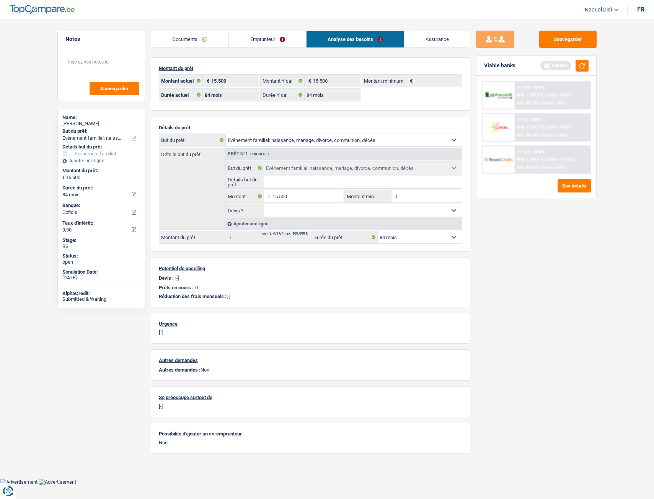
click at [247, 38] on link "Emprunteur" at bounding box center [267, 39] width 77 height 16
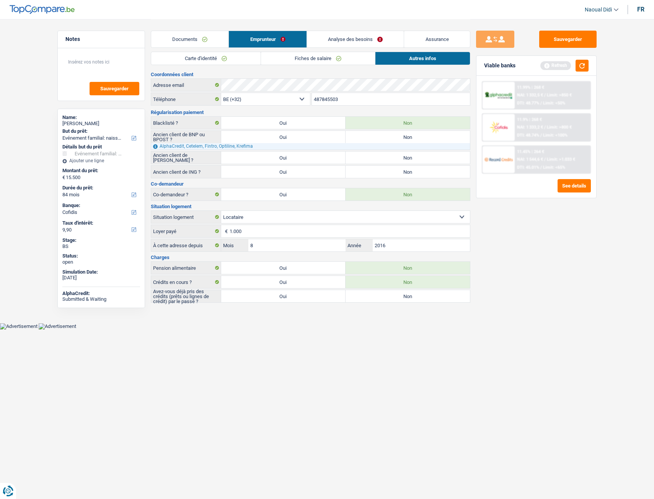
click at [206, 60] on link "Carte d'identité" at bounding box center [205, 58] width 109 height 13
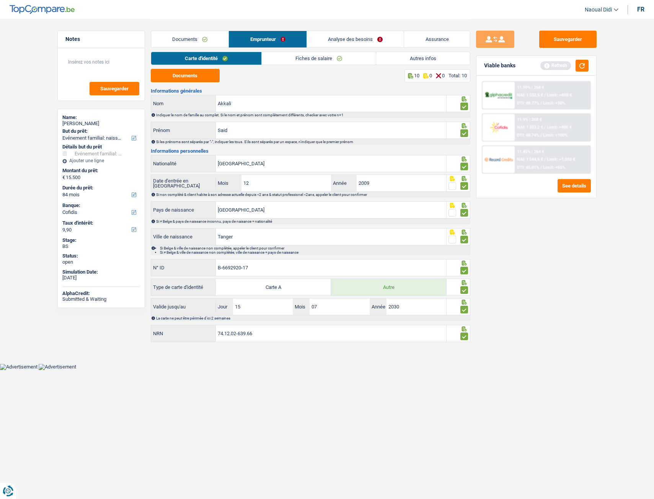
click at [311, 60] on link "Fiches de salaire" at bounding box center [319, 58] width 114 height 13
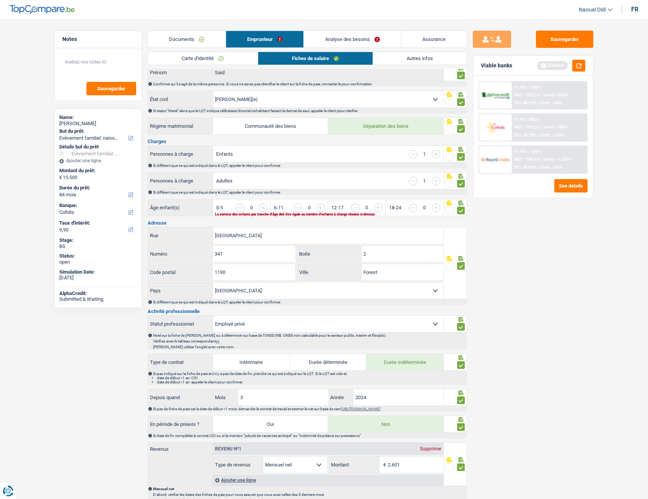
scroll to position [77, 0]
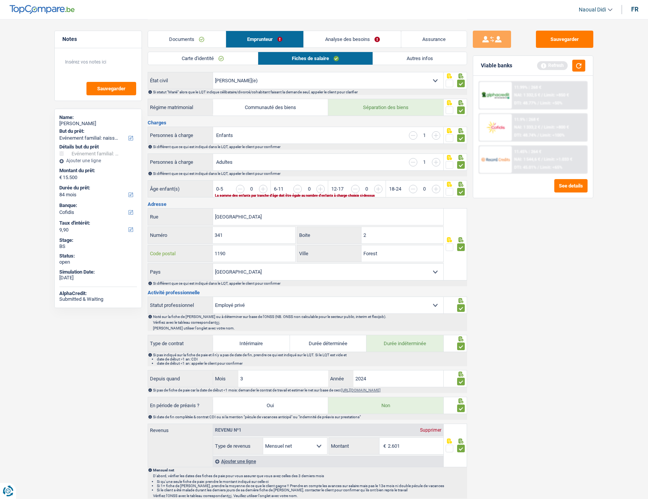
drag, startPoint x: 225, startPoint y: 255, endPoint x: 207, endPoint y: 250, distance: 18.6
click at [207, 250] on div "1190 Code postal" at bounding box center [221, 253] width 147 height 16
drag, startPoint x: 257, startPoint y: 215, endPoint x: 181, endPoint y: 209, distance: 76.0
click at [181, 209] on div "Rue de Merode Rue" at bounding box center [296, 217] width 296 height 16
drag, startPoint x: 181, startPoint y: 209, endPoint x: 192, endPoint y: 193, distance: 19.9
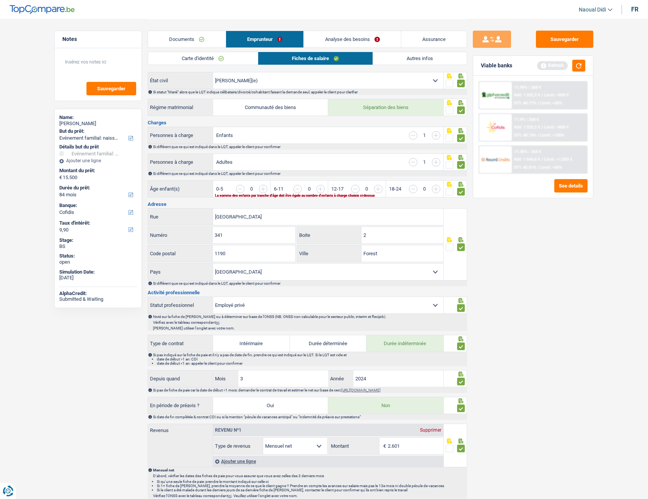
click at [183, 207] on div "Informations générales Akkali Nom Confirmer qu'il s'agit de la même personne. S…" at bounding box center [308, 389] width 320 height 755
drag, startPoint x: 392, startPoint y: 254, endPoint x: 318, endPoint y: 244, distance: 74.5
click at [318, 244] on div "Rue de Merode Rue 341 Numéro 2 Boite 1190 Code postal Forest Ville Belgique Lux…" at bounding box center [296, 244] width 296 height 72
paste input "1190"
click at [377, 251] on input "1190 Forest" at bounding box center [403, 253] width 82 height 16
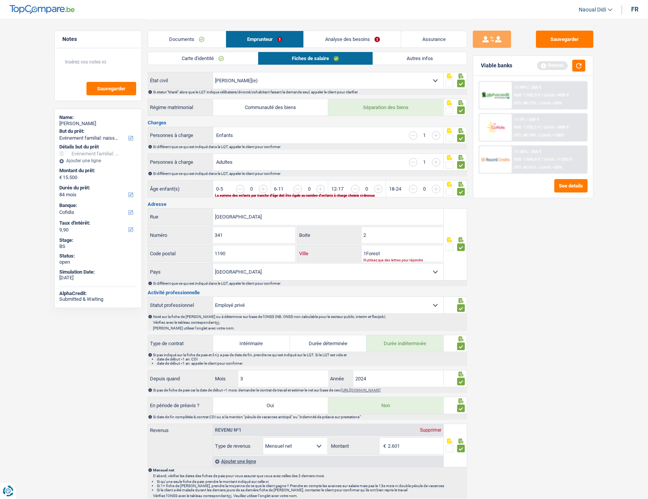
type input "Forest"
click at [377, 235] on input "2" at bounding box center [403, 235] width 82 height 16
click at [272, 253] on input "1190" at bounding box center [254, 253] width 82 height 16
click at [561, 39] on button "Sauvegarder" at bounding box center [564, 39] width 57 height 17
click at [580, 66] on button "button" at bounding box center [579, 66] width 13 height 12
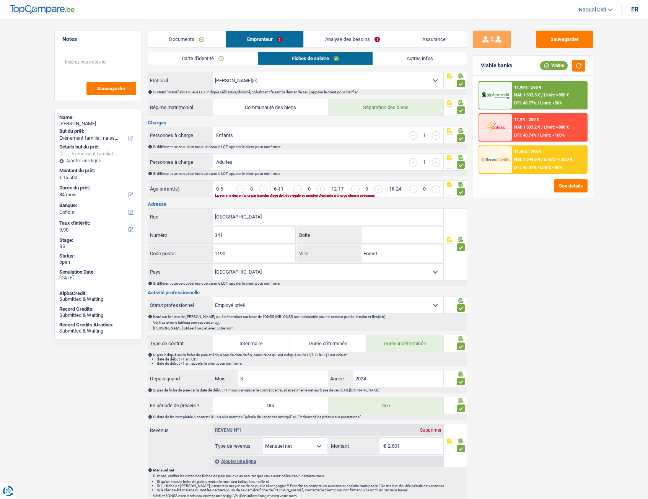
click at [545, 138] on div "11.9% | 268 € NAI: 1 333,2 € / Limit: >800 € DTI: 48.74% / Limit: <100%" at bounding box center [549, 127] width 75 height 27
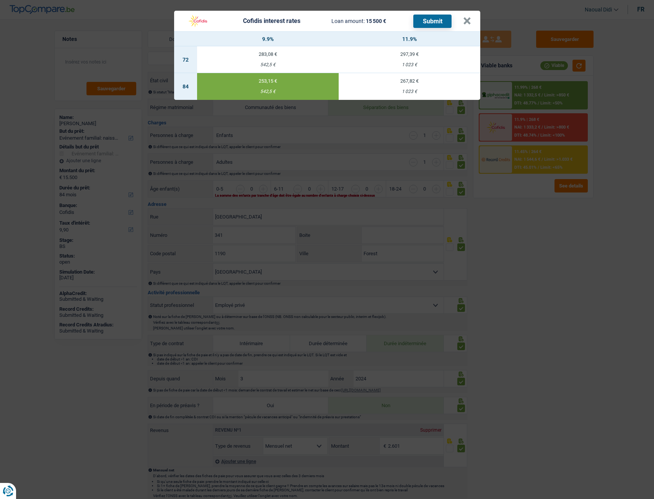
click at [430, 25] on button "Submit" at bounding box center [432, 21] width 38 height 13
click at [465, 20] on button "×" at bounding box center [467, 21] width 8 height 8
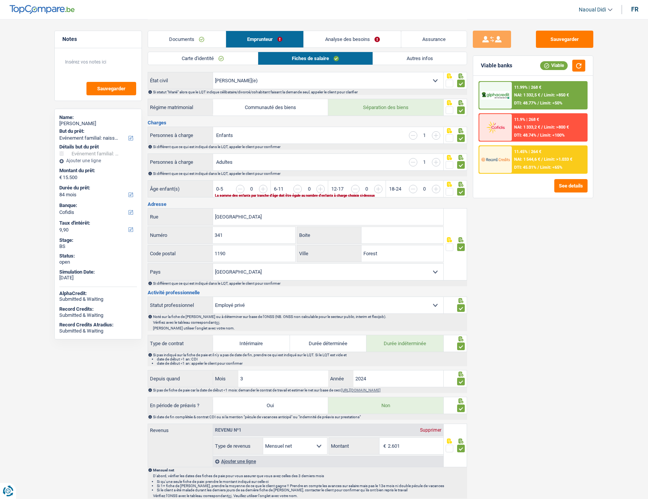
click at [209, 55] on link "Carte d'identité" at bounding box center [202, 58] width 109 height 13
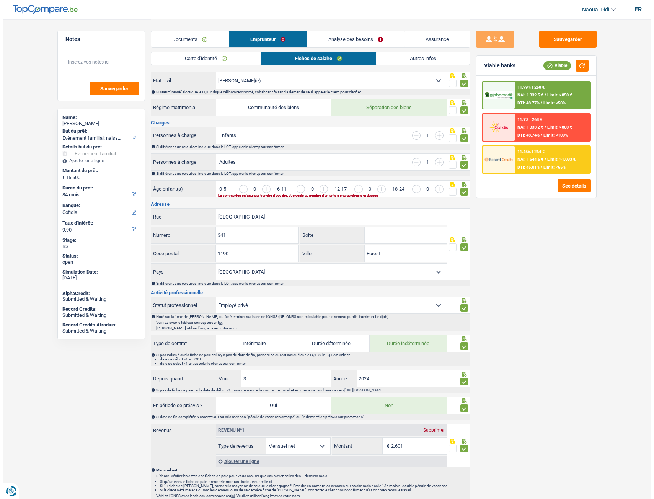
scroll to position [0, 0]
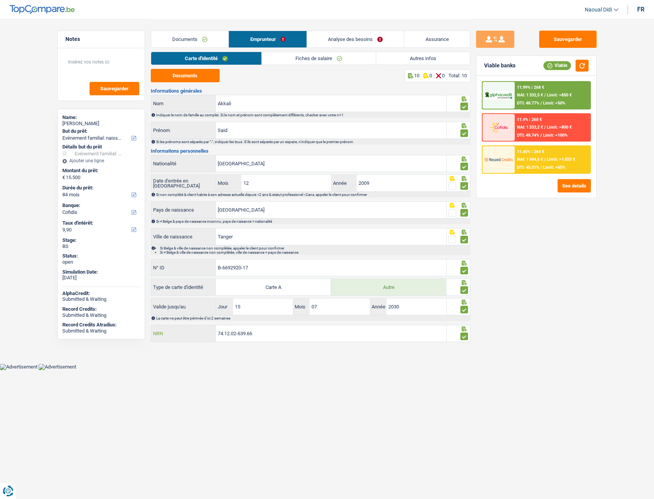
drag, startPoint x: 268, startPoint y: 332, endPoint x: 192, endPoint y: 326, distance: 76.8
click at [192, 279] on div "74.12.02-639.66 NRN" at bounding box center [299, 333] width 296 height 16
click at [585, 38] on button "Sauvegarder" at bounding box center [567, 39] width 57 height 17
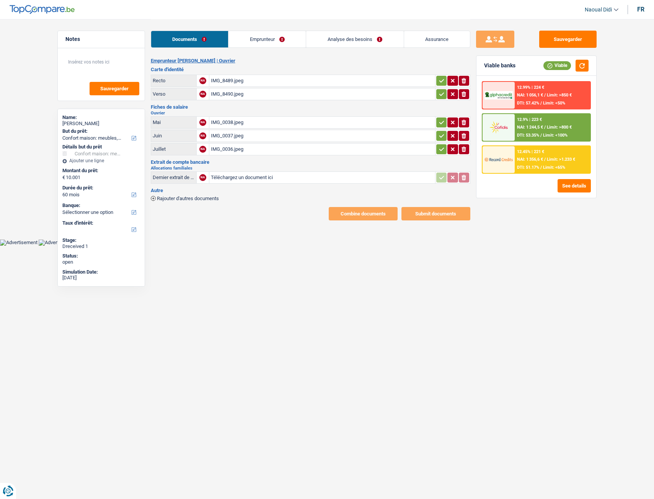
select select "household"
select select "60"
click at [233, 80] on div "IMG_8489.jpeg" at bounding box center [322, 80] width 223 height 11
click at [234, 98] on div "IMG_8490.jpeg" at bounding box center [322, 93] width 223 height 11
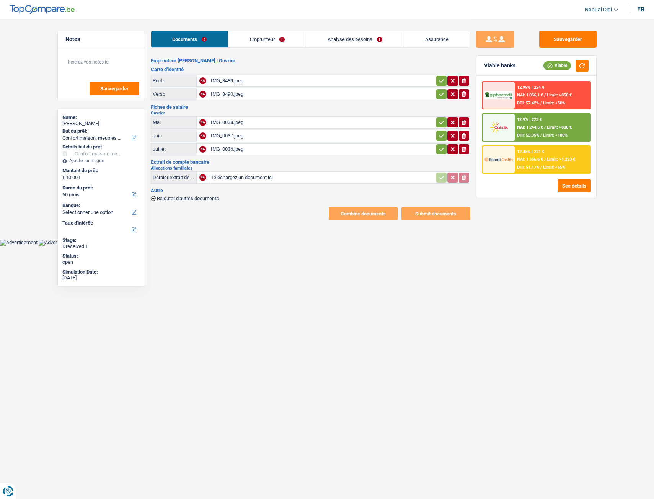
click at [229, 124] on div "IMG_0038.jpeg" at bounding box center [322, 122] width 223 height 11
click at [230, 132] on div "IMG_0037.jpeg" at bounding box center [322, 135] width 223 height 11
click at [232, 150] on div "IMG_0036.jpeg" at bounding box center [322, 149] width 223 height 11
click at [341, 39] on link "Analyse des besoins" at bounding box center [354, 39] width 97 height 16
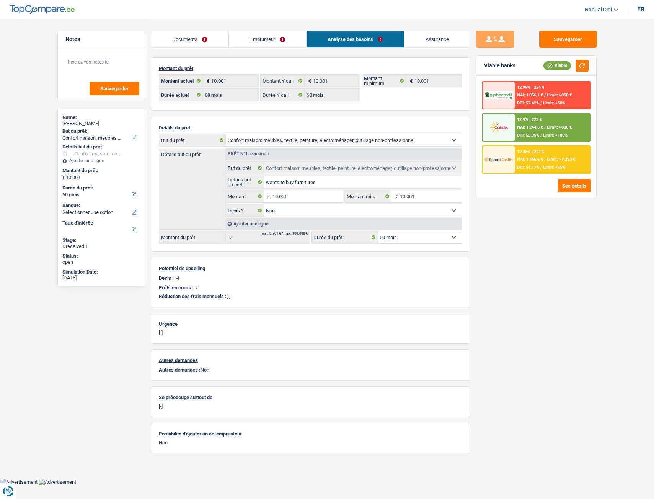
click at [251, 40] on link "Emprunteur" at bounding box center [267, 39] width 77 height 16
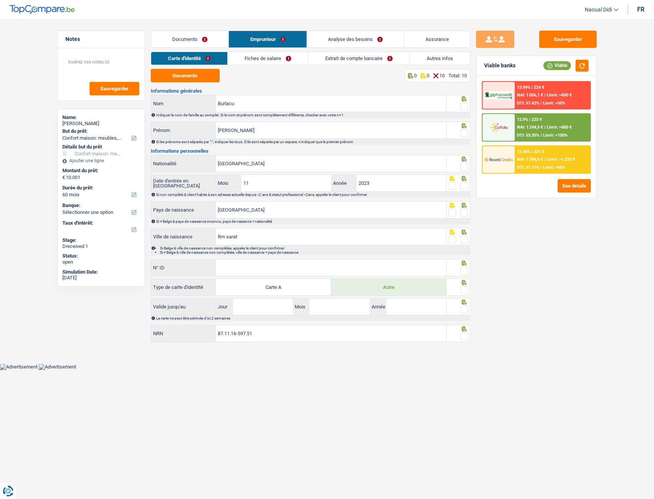
click at [190, 38] on link "Documents" at bounding box center [190, 39] width 78 height 16
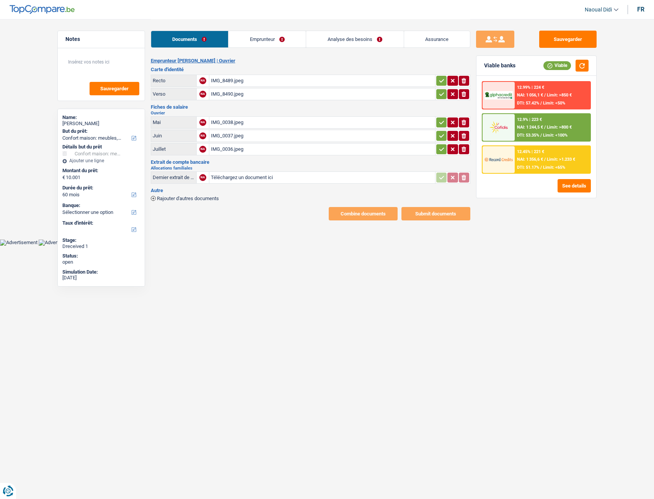
click at [230, 77] on div "IMG_8489.jpeg" at bounding box center [322, 80] width 223 height 11
click at [261, 39] on link "Emprunteur" at bounding box center [267, 39] width 77 height 16
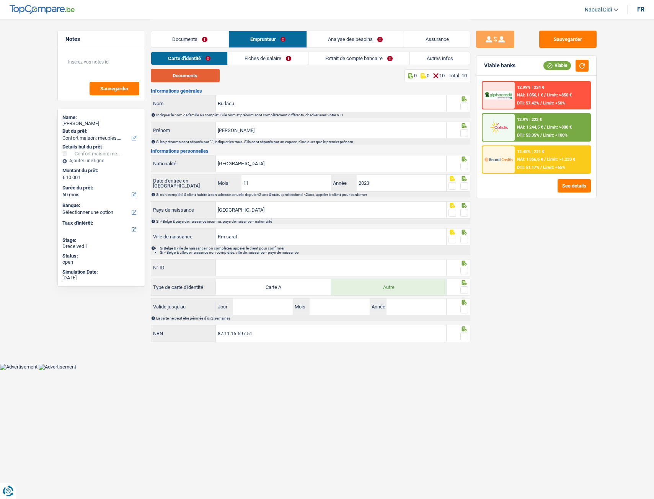
click at [206, 71] on button "Documents" at bounding box center [185, 75] width 69 height 13
click at [467, 107] on span at bounding box center [464, 107] width 8 height 8
click at [0, 0] on input "radio" at bounding box center [0, 0] width 0 height 0
click at [462, 134] on span at bounding box center [464, 133] width 8 height 8
click at [0, 0] on input "radio" at bounding box center [0, 0] width 0 height 0
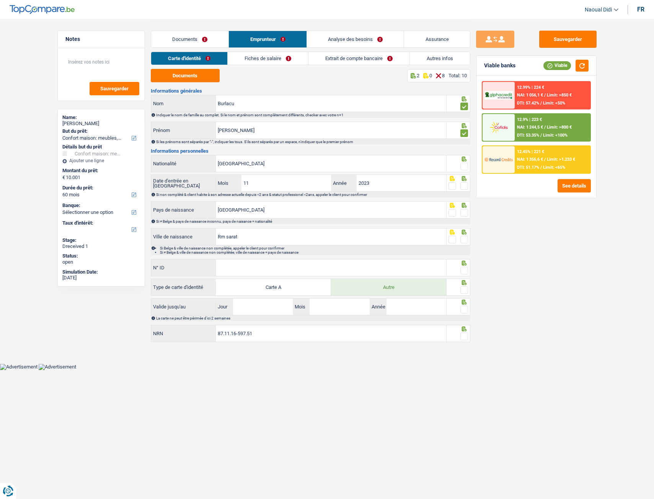
click at [464, 168] on span at bounding box center [464, 167] width 8 height 8
click at [0, 0] on input "radio" at bounding box center [0, 0] width 0 height 0
click at [465, 188] on span at bounding box center [464, 186] width 8 height 8
click at [0, 0] on input "radio" at bounding box center [0, 0] width 0 height 0
click at [464, 214] on span at bounding box center [464, 213] width 8 height 8
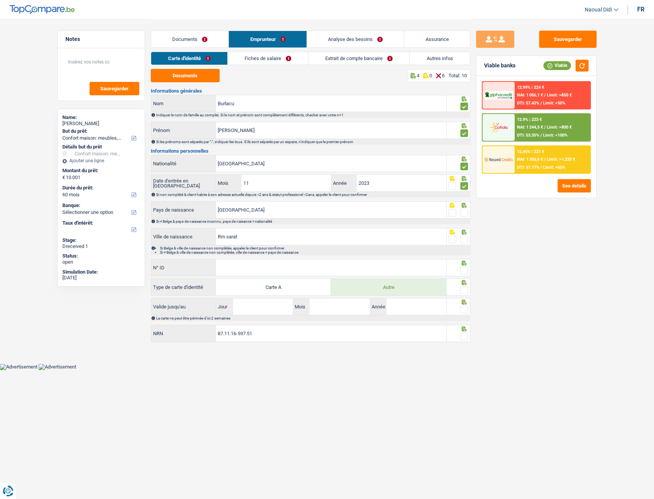
click at [0, 0] on input "radio" at bounding box center [0, 0] width 0 height 0
click at [465, 242] on span at bounding box center [464, 240] width 8 height 8
click at [0, 0] on input "radio" at bounding box center [0, 0] width 0 height 0
click at [254, 270] on input "N° ID" at bounding box center [331, 268] width 230 height 16
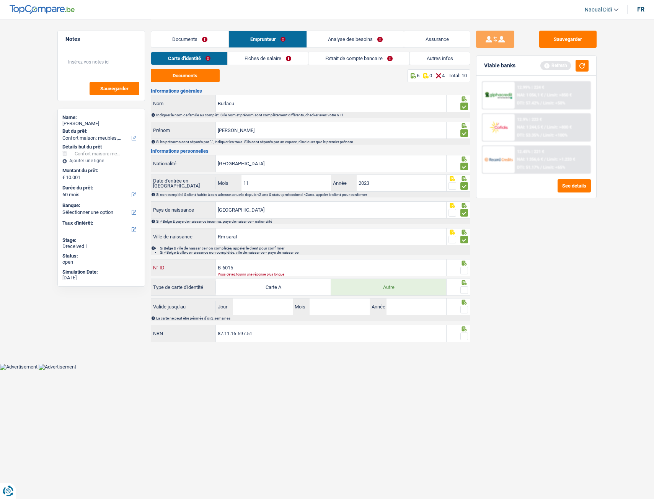
click at [245, 269] on input "B-6015" at bounding box center [331, 268] width 230 height 16
type input "B-6016600-78"
click at [466, 270] on span at bounding box center [464, 271] width 8 height 8
click at [0, 0] on input "radio" at bounding box center [0, 0] width 0 height 0
click at [465, 289] on span at bounding box center [464, 290] width 8 height 8
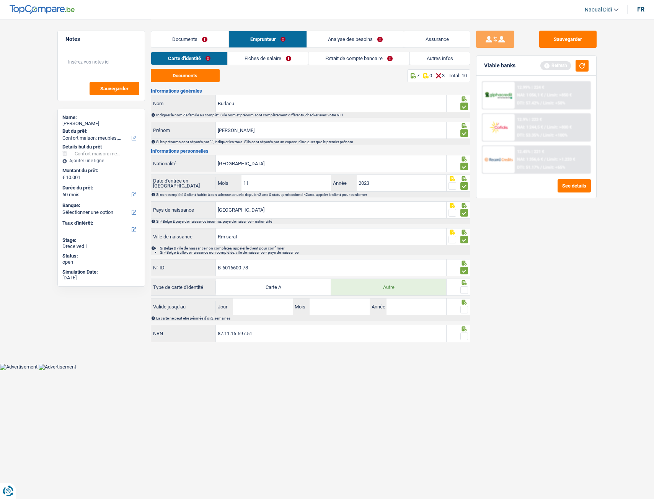
click at [0, 0] on input "radio" at bounding box center [0, 0] width 0 height 0
click at [278, 308] on input "Jour" at bounding box center [263, 307] width 60 height 16
type input "29"
type input "05"
type input "2029"
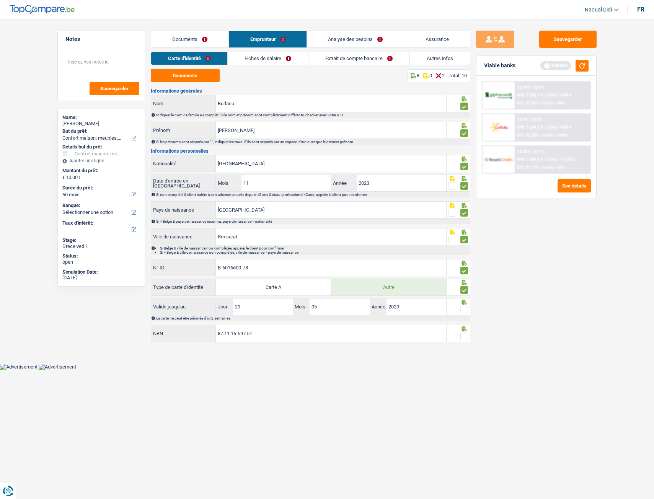
drag, startPoint x: 463, startPoint y: 311, endPoint x: 466, endPoint y: 325, distance: 14.0
click at [464, 311] on span at bounding box center [464, 310] width 8 height 8
click at [0, 0] on input "radio" at bounding box center [0, 0] width 0 height 0
click at [462, 339] on span at bounding box center [464, 337] width 8 height 8
click at [0, 0] on input "radio" at bounding box center [0, 0] width 0 height 0
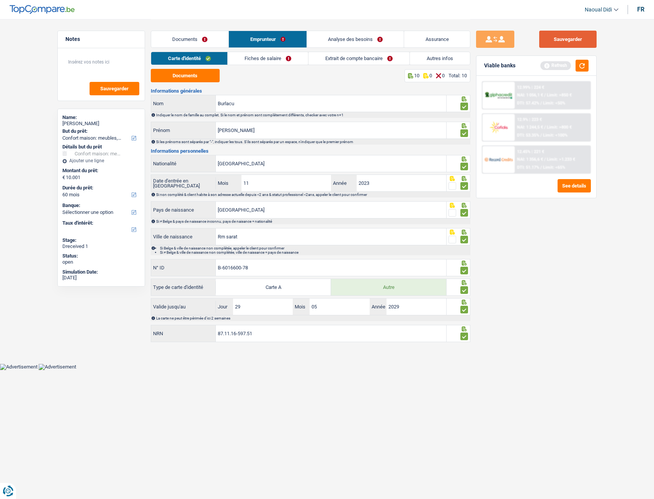
click at [562, 45] on button "Sauvegarder" at bounding box center [567, 39] width 57 height 17
click at [256, 56] on link "Fiches de salaire" at bounding box center [268, 58] width 80 height 13
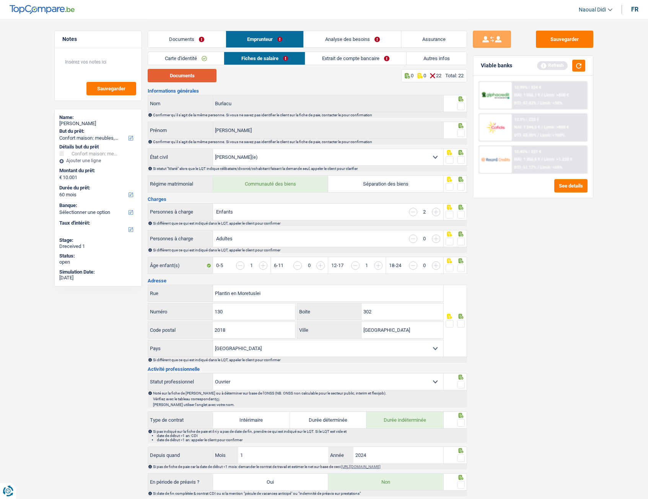
click at [193, 77] on button "Documents" at bounding box center [182, 75] width 69 height 13
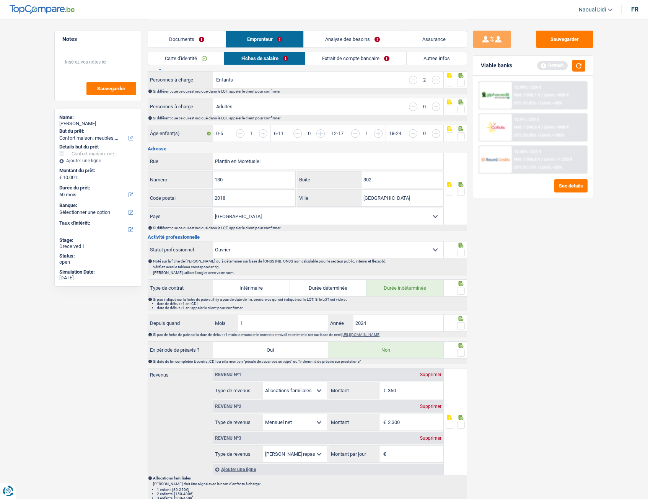
scroll to position [191, 0]
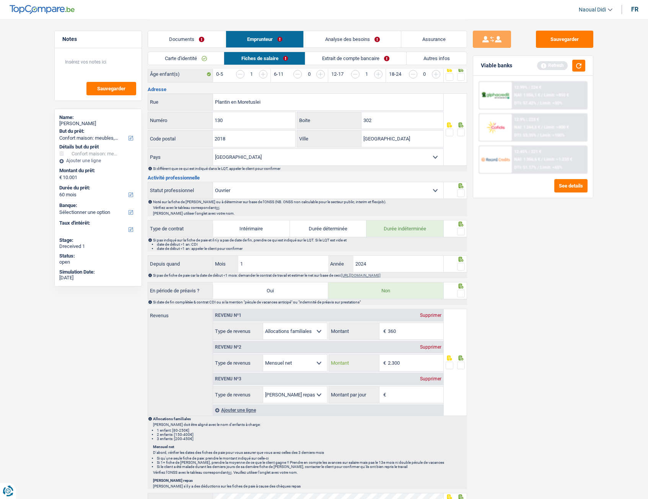
click at [406, 362] on input "2.300" at bounding box center [416, 363] width 56 height 16
type input "2.233"
click at [507, 387] on div "Sauvegarder Viable banks Refresh 12.99% | 224 € NAI: 1 056,1 € / Limit: >850 € …" at bounding box center [533, 259] width 132 height 456
click at [460, 364] on span at bounding box center [461, 366] width 8 height 8
click at [0, 0] on input "radio" at bounding box center [0, 0] width 0 height 0
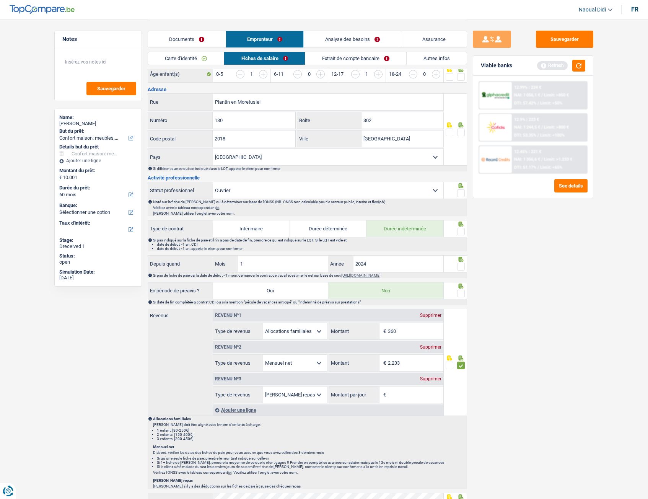
click at [462, 296] on span at bounding box center [461, 294] width 8 height 8
click at [0, 0] on input "radio" at bounding box center [0, 0] width 0 height 0
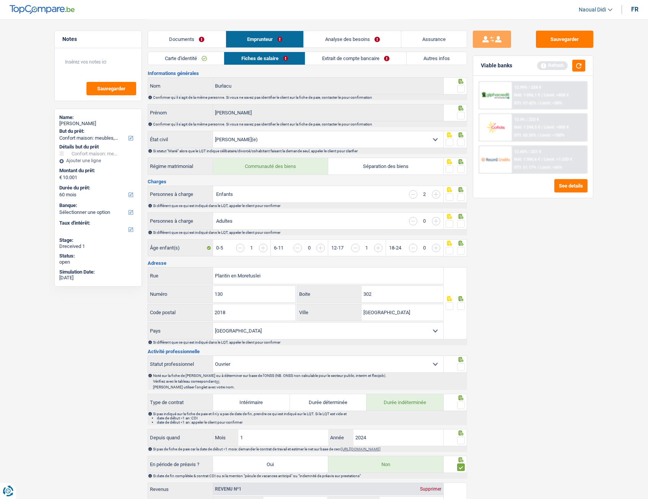
scroll to position [0, 0]
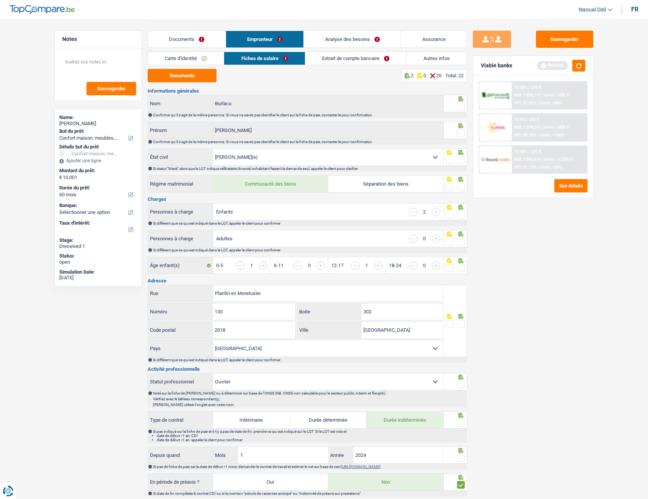
click at [463, 107] on span at bounding box center [461, 107] width 8 height 8
click at [0, 0] on input "radio" at bounding box center [0, 0] width 0 height 0
click at [462, 133] on span at bounding box center [461, 133] width 8 height 8
click at [0, 0] on input "radio" at bounding box center [0, 0] width 0 height 0
click at [462, 159] on span at bounding box center [461, 160] width 8 height 8
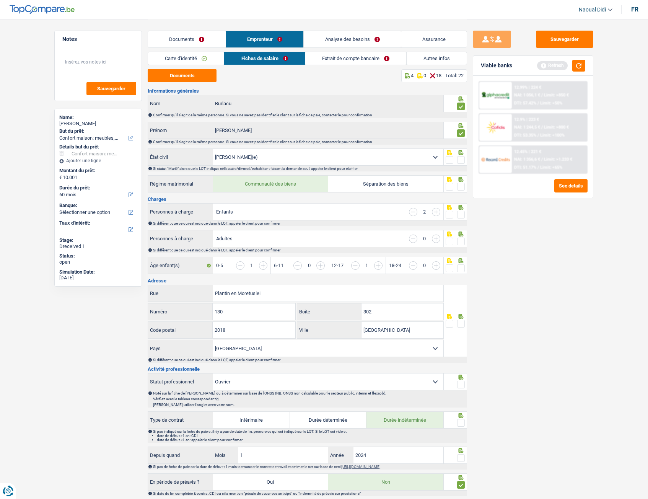
click at [0, 0] on input "radio" at bounding box center [0, 0] width 0 height 0
click at [461, 185] on span at bounding box center [461, 187] width 8 height 8
click at [0, 0] on input "radio" at bounding box center [0, 0] width 0 height 0
click at [463, 215] on span at bounding box center [461, 215] width 8 height 8
click at [0, 0] on input "radio" at bounding box center [0, 0] width 0 height 0
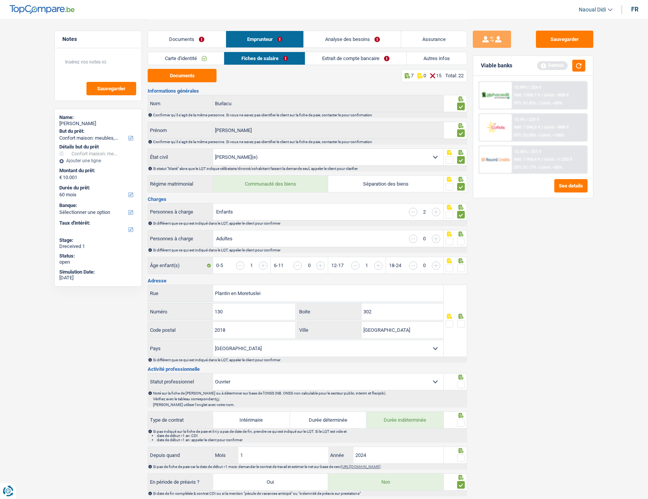
click at [462, 240] on span at bounding box center [461, 242] width 8 height 8
click at [0, 0] on input "radio" at bounding box center [0, 0] width 0 height 0
click at [459, 266] on span at bounding box center [461, 268] width 8 height 8
click at [0, 0] on input "radio" at bounding box center [0, 0] width 0 height 0
click at [392, 314] on input "302" at bounding box center [403, 312] width 82 height 16
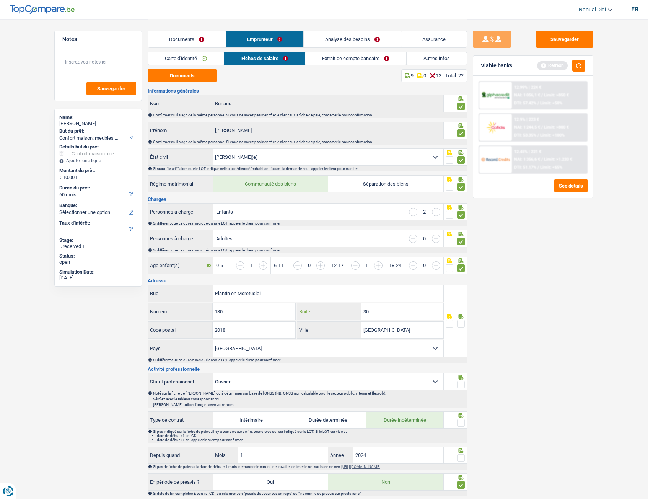
type input "3"
click at [462, 323] on span at bounding box center [461, 324] width 8 height 8
click at [0, 0] on input "radio" at bounding box center [0, 0] width 0 height 0
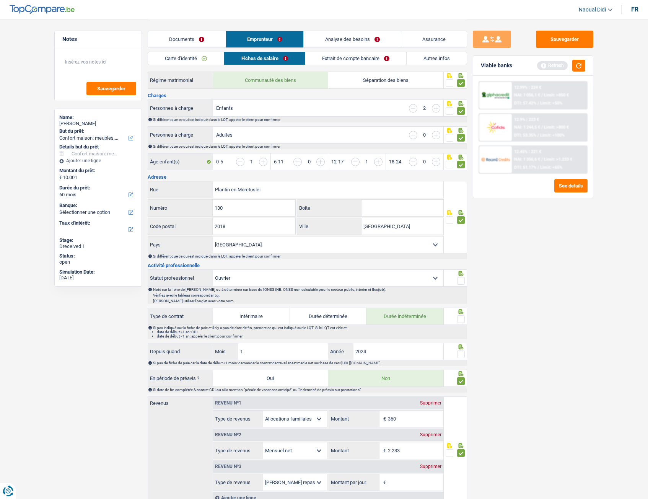
scroll to position [115, 0]
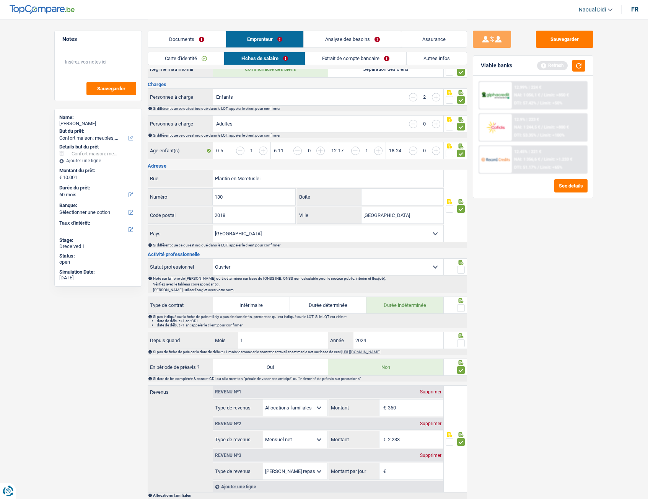
click at [461, 269] on span at bounding box center [461, 270] width 8 height 8
click at [0, 0] on input "radio" at bounding box center [0, 0] width 0 height 0
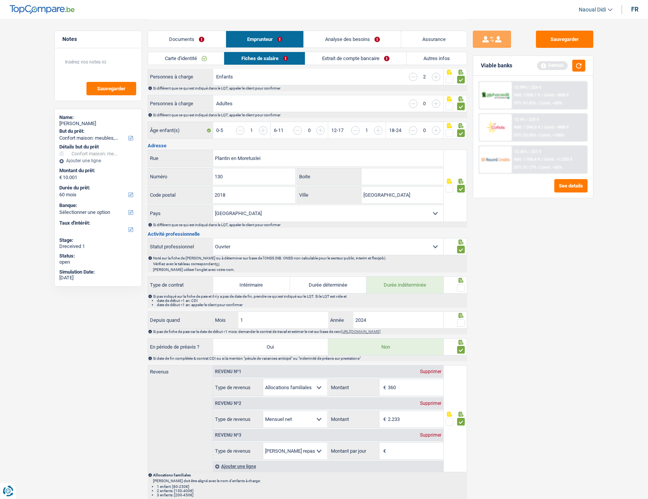
scroll to position [153, 0]
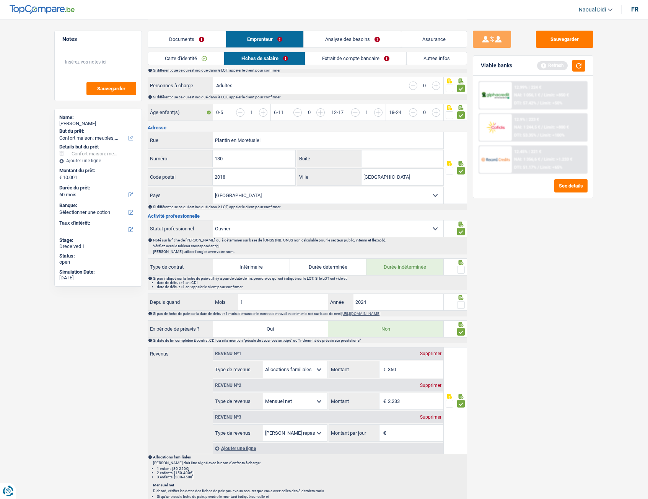
click at [461, 271] on span at bounding box center [461, 270] width 8 height 8
click at [0, 0] on input "radio" at bounding box center [0, 0] width 0 height 0
click at [260, 302] on input "1" at bounding box center [283, 302] width 90 height 16
type input "7"
click at [459, 309] on div at bounding box center [461, 305] width 8 height 10
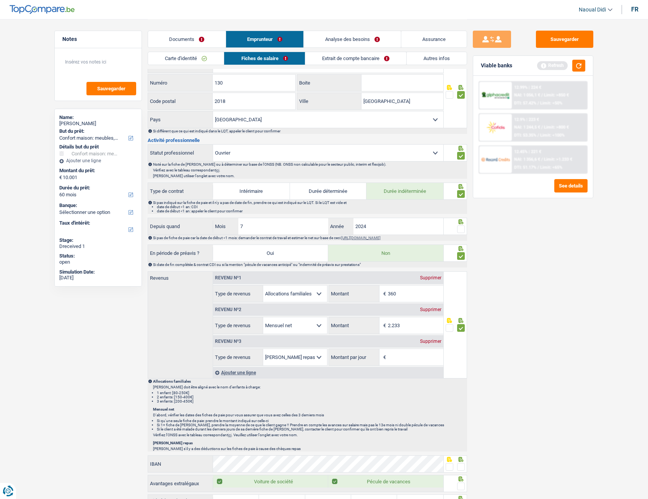
scroll to position [230, 0]
click at [344, 63] on link "Extrait de compte bancaire" at bounding box center [355, 58] width 101 height 13
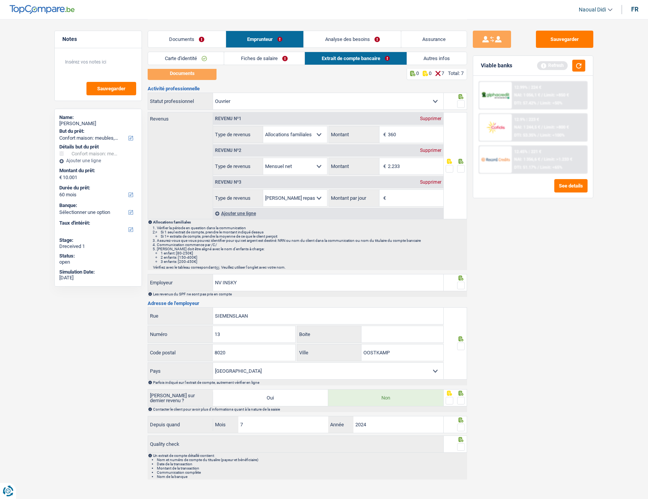
scroll to position [0, 0]
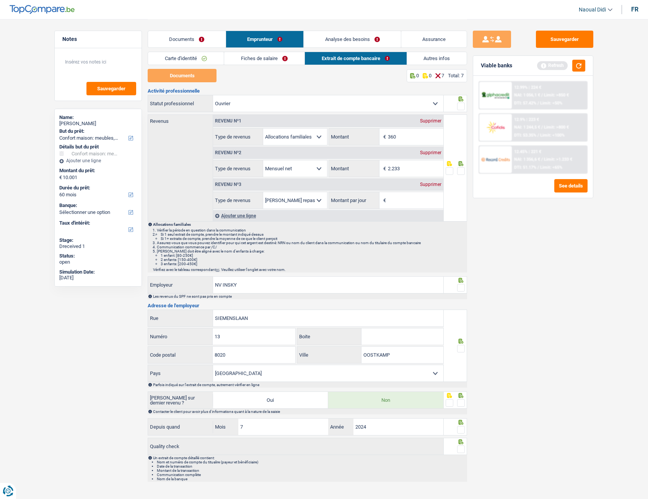
click at [181, 43] on link "Documents" at bounding box center [187, 39] width 78 height 16
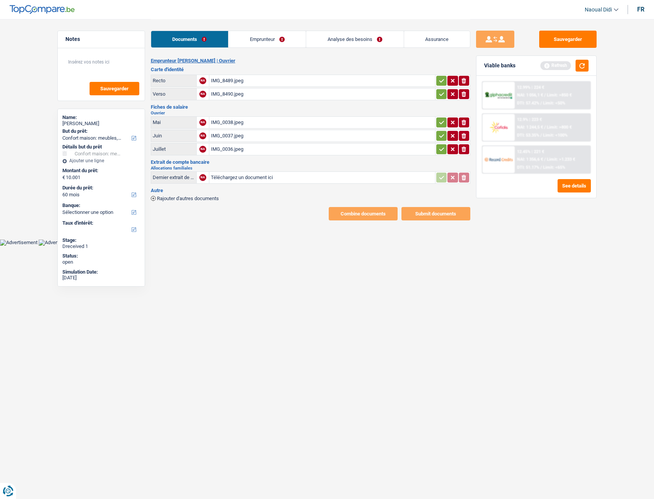
click at [333, 40] on link "Analyse des besoins" at bounding box center [354, 39] width 97 height 16
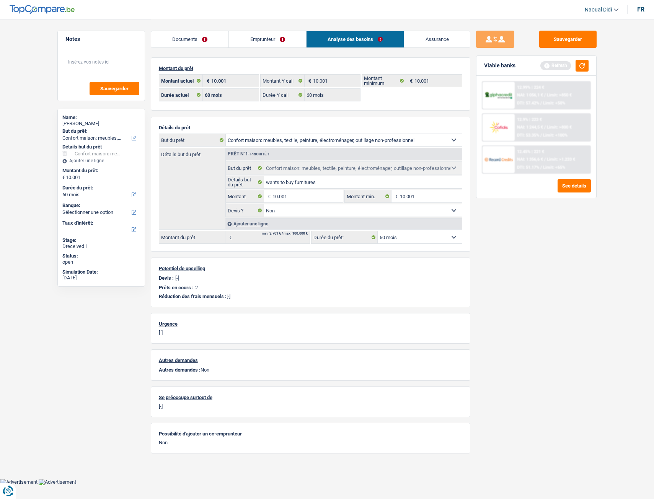
click at [261, 34] on link "Emprunteur" at bounding box center [267, 39] width 77 height 16
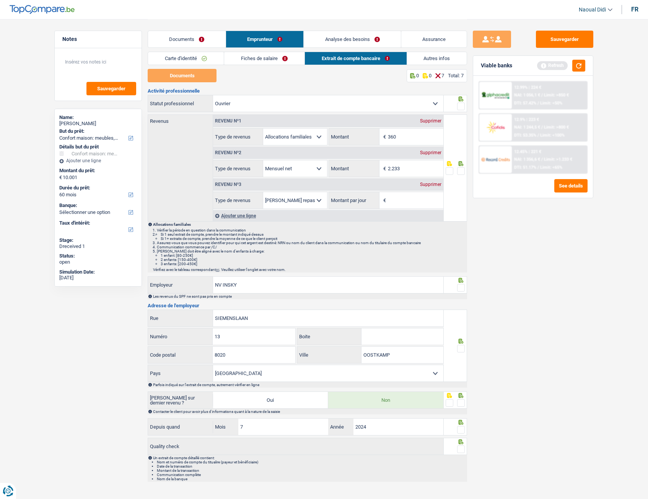
click at [428, 121] on div "Supprimer" at bounding box center [430, 121] width 25 height 5
select select "netSalary"
type input "2.233"
select select "mealVouchers"
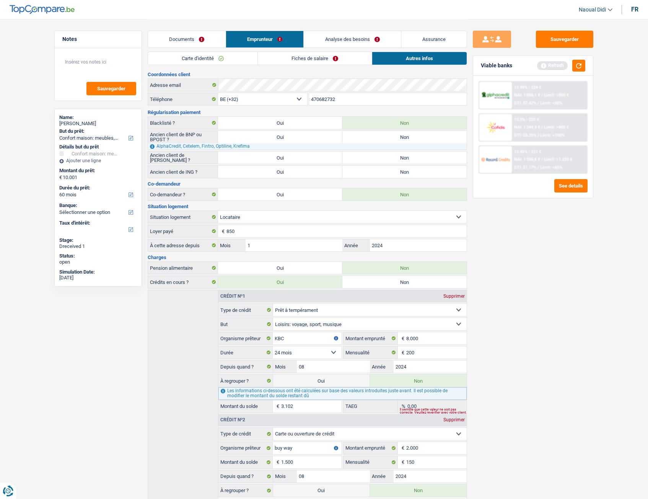
click at [312, 57] on link "Fiches de salaire" at bounding box center [315, 58] width 114 height 13
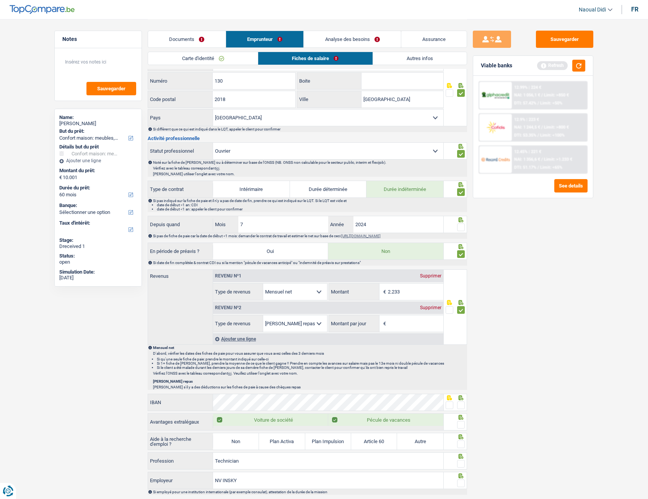
scroll to position [268, 0]
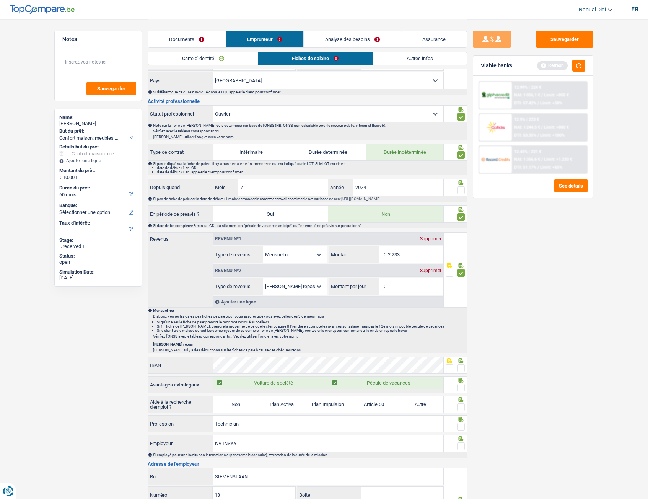
click at [431, 268] on div "Revenu nº2 Supprimer" at bounding box center [328, 270] width 230 height 12
click at [430, 270] on div "Supprimer" at bounding box center [430, 270] width 25 height 5
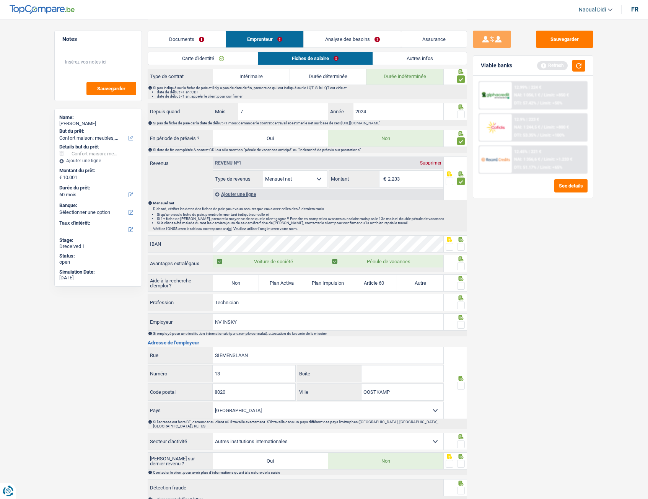
scroll to position [344, 0]
click at [462, 247] on span at bounding box center [461, 246] width 8 height 8
click at [0, 0] on input "radio" at bounding box center [0, 0] width 0 height 0
click at [463, 266] on span at bounding box center [461, 266] width 8 height 8
click at [0, 0] on input "radio" at bounding box center [0, 0] width 0 height 0
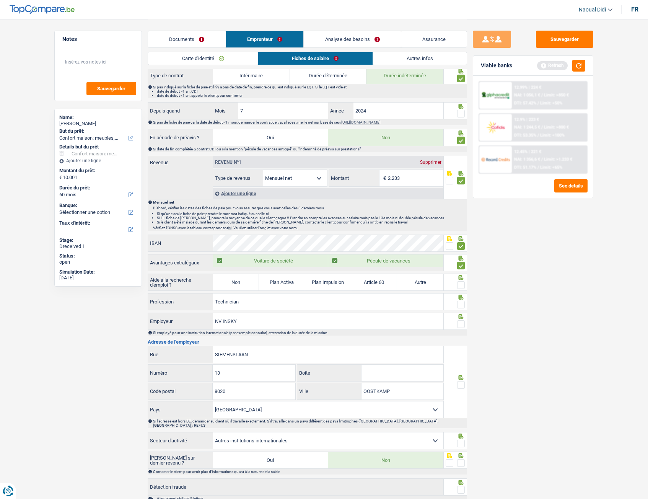
click at [220, 282] on label "Non" at bounding box center [236, 282] width 46 height 16
click at [220, 282] on input "Non" at bounding box center [236, 282] width 46 height 16
radio input "true"
select select "familyAllowances"
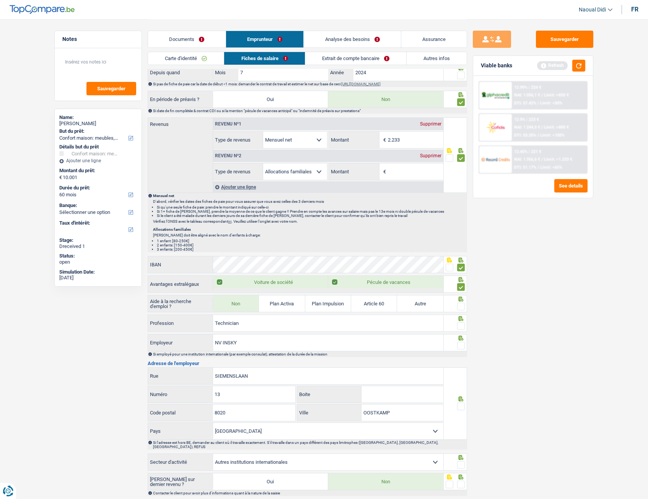
click at [464, 305] on span at bounding box center [461, 307] width 8 height 8
click at [0, 0] on input "radio" at bounding box center [0, 0] width 0 height 0
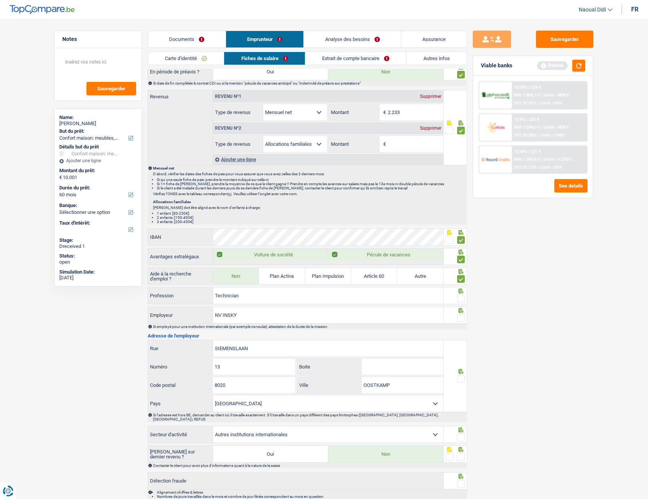
scroll to position [448, 0]
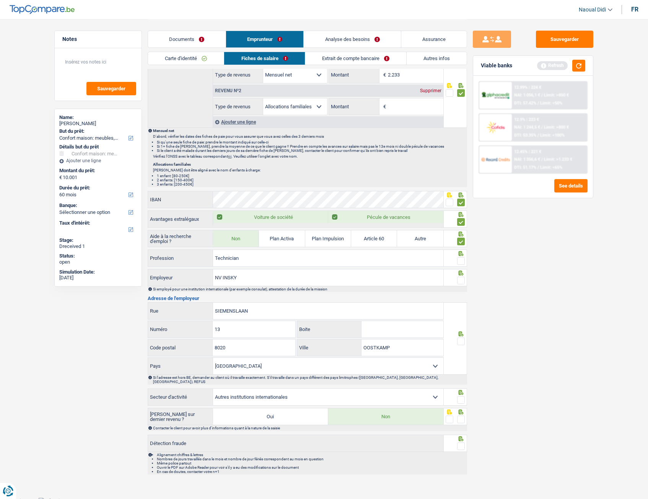
click at [460, 261] on span at bounding box center [461, 261] width 8 height 8
click at [0, 0] on input "radio" at bounding box center [0, 0] width 0 height 0
drag, startPoint x: 188, startPoint y: 276, endPoint x: 254, endPoint y: 271, distance: 66.8
click at [254, 271] on input "NV INSKY" at bounding box center [328, 277] width 230 height 16
drag, startPoint x: 217, startPoint y: 275, endPoint x: 199, endPoint y: 274, distance: 18.4
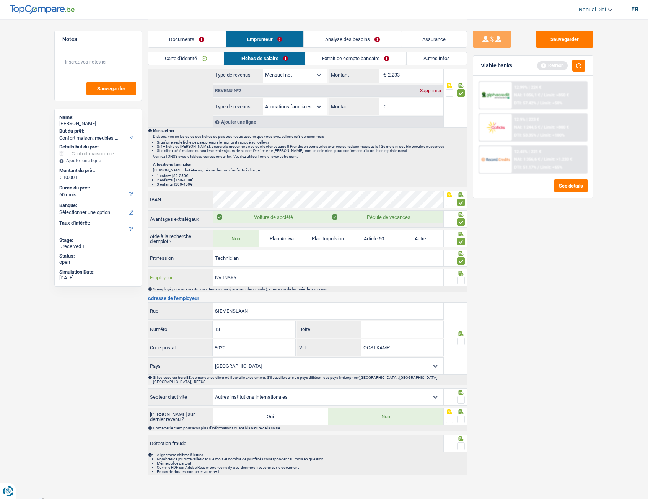
click at [199, 274] on div "NV INSKY Employeur" at bounding box center [296, 277] width 296 height 16
paste input "PLIMCO"
type input "PLIMCO INSKY"
click at [258, 311] on input "SIEMENSLAAN" at bounding box center [328, 311] width 230 height 16
drag, startPoint x: 258, startPoint y: 311, endPoint x: 269, endPoint y: 307, distance: 11.4
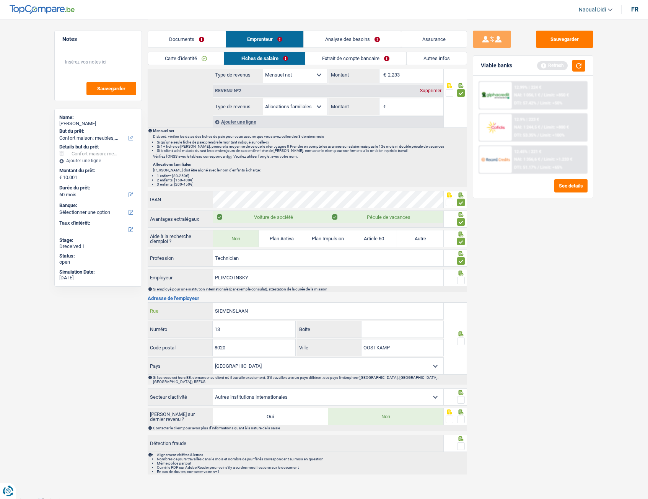
click at [258, 311] on input "SIEMENSLAAN" at bounding box center [328, 311] width 230 height 16
click at [462, 341] on span at bounding box center [461, 342] width 8 height 8
click at [0, 0] on input "radio" at bounding box center [0, 0] width 0 height 0
click at [461, 397] on span at bounding box center [461, 400] width 8 height 8
click at [0, 0] on input "radio" at bounding box center [0, 0] width 0 height 0
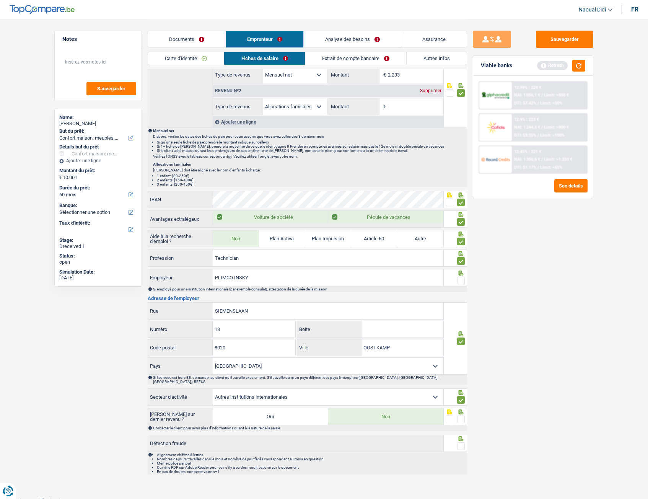
click at [462, 416] on span at bounding box center [461, 420] width 8 height 8
click at [0, 0] on input "radio" at bounding box center [0, 0] width 0 height 0
click at [461, 445] on span at bounding box center [461, 446] width 8 height 8
click at [0, 0] on input "radio" at bounding box center [0, 0] width 0 height 0
click at [571, 43] on button "Sauvegarder" at bounding box center [564, 39] width 57 height 17
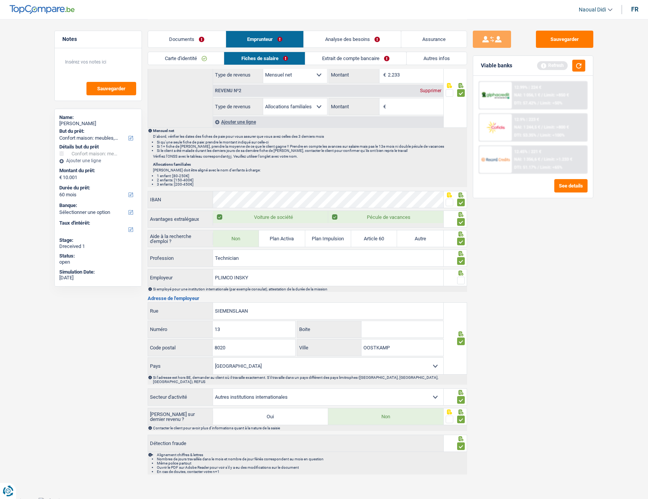
click at [188, 33] on link "Documents" at bounding box center [187, 39] width 78 height 16
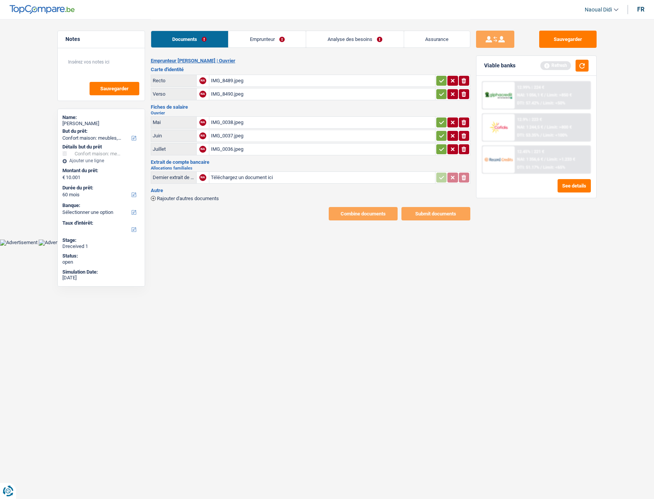
click at [441, 80] on icon "button" at bounding box center [442, 81] width 6 height 8
click at [439, 96] on icon "button" at bounding box center [442, 94] width 6 height 8
click at [439, 125] on icon "button" at bounding box center [442, 123] width 6 height 8
click at [441, 138] on icon "button" at bounding box center [442, 136] width 6 height 8
click at [439, 146] on icon "button" at bounding box center [442, 149] width 6 height 8
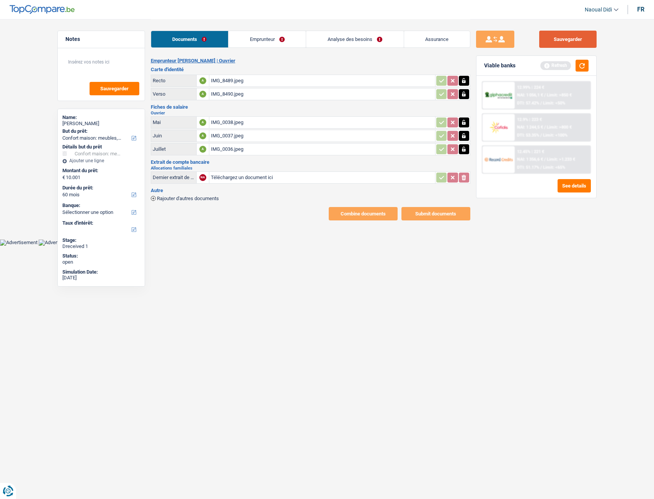
click at [573, 37] on button "Sauvegarder" at bounding box center [567, 39] width 57 height 17
click at [249, 42] on link "Emprunteur" at bounding box center [267, 39] width 77 height 16
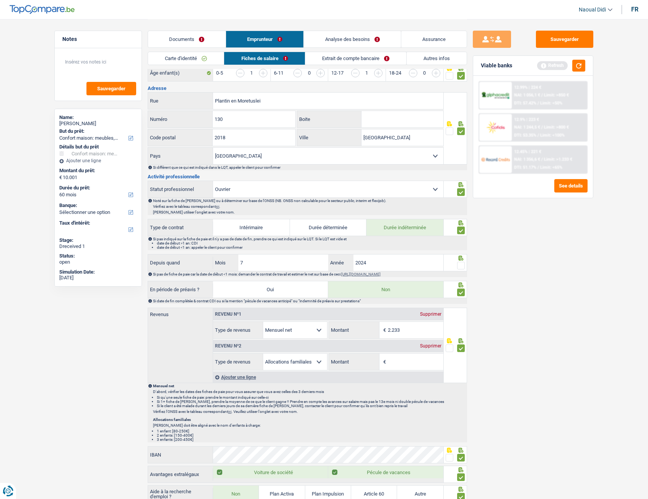
scroll to position [230, 0]
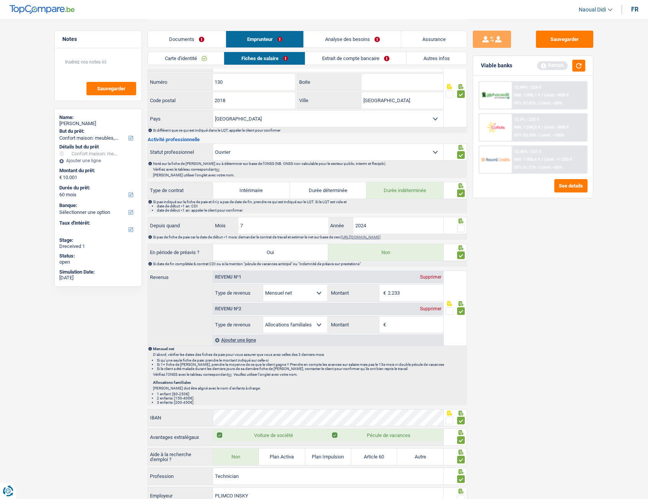
click at [460, 226] on span at bounding box center [461, 229] width 8 height 8
click at [0, 0] on input "radio" at bounding box center [0, 0] width 0 height 0
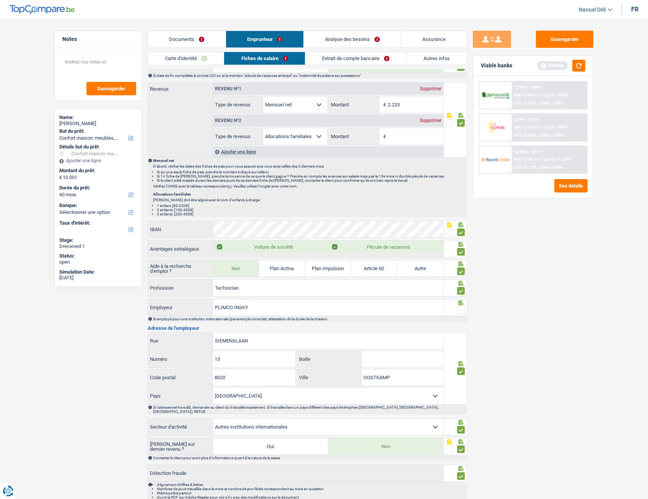
scroll to position [421, 0]
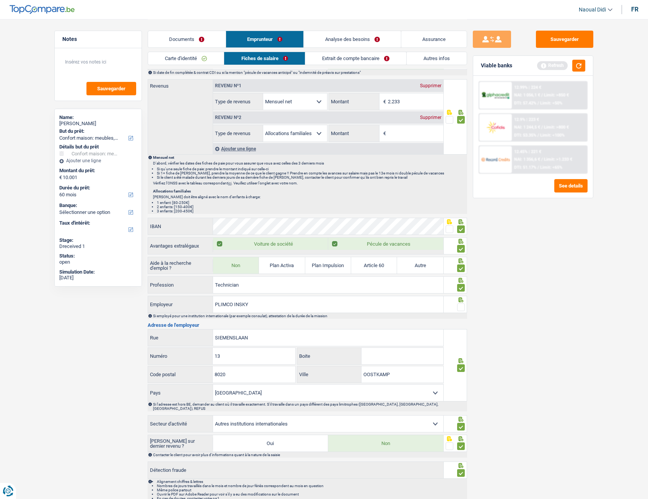
click at [459, 310] on span at bounding box center [461, 308] width 8 height 8
click at [0, 0] on input "radio" at bounding box center [0, 0] width 0 height 0
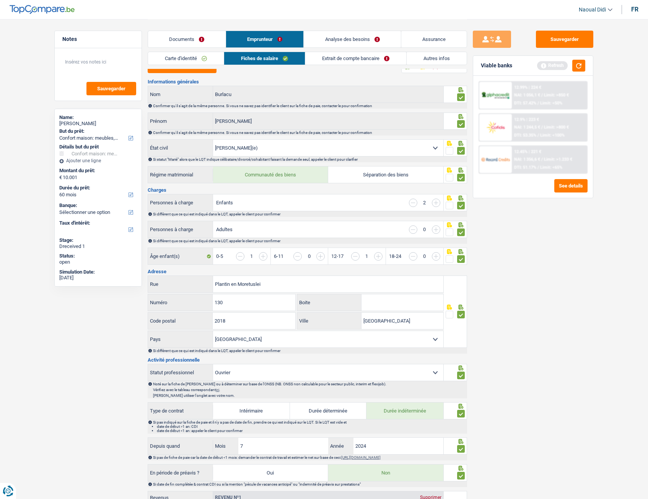
scroll to position [0, 0]
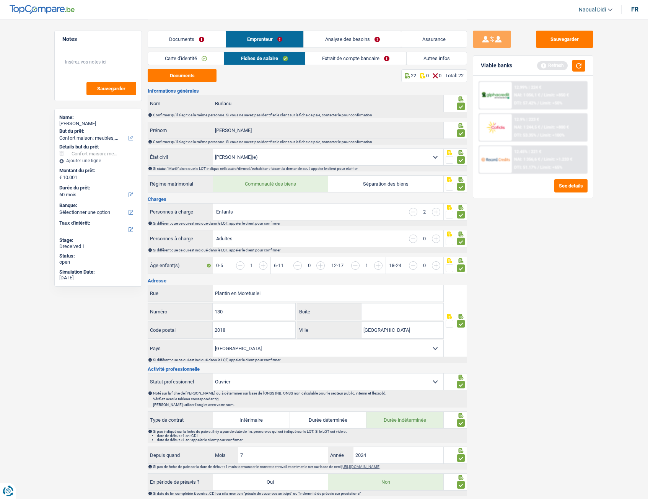
click at [346, 38] on link "Analyse des besoins" at bounding box center [352, 39] width 97 height 16
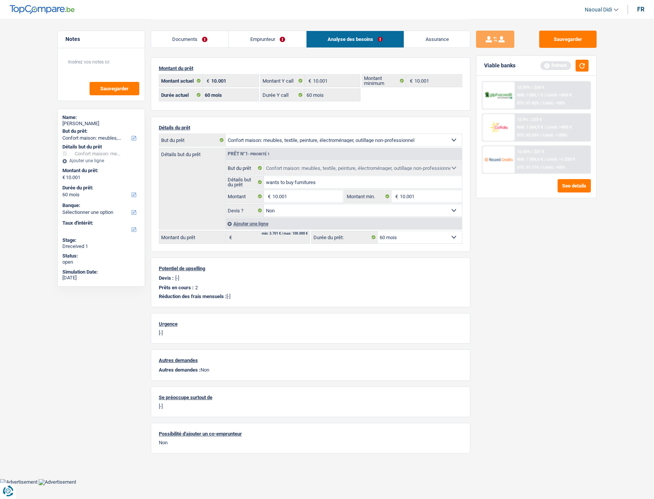
click at [259, 36] on link "Emprunteur" at bounding box center [267, 39] width 77 height 16
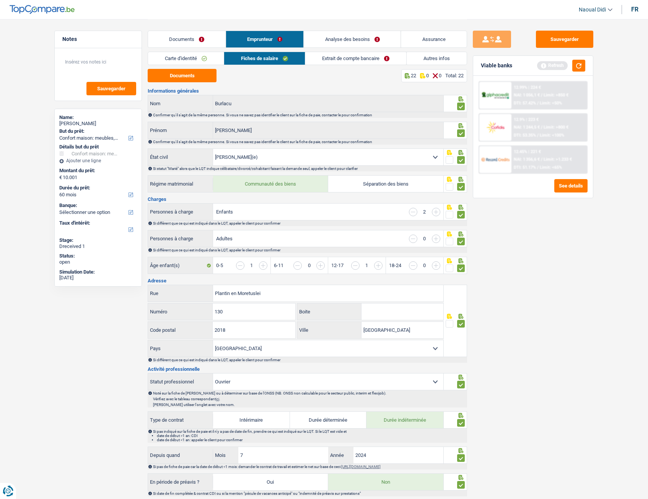
click at [342, 63] on link "Extrait de compte bancaire" at bounding box center [355, 58] width 101 height 13
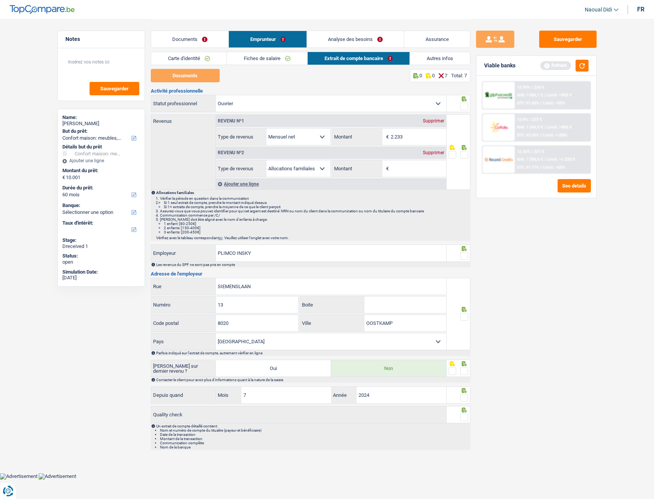
click at [465, 107] on span at bounding box center [464, 107] width 8 height 8
click at [0, 0] on input "radio" at bounding box center [0, 0] width 0 height 0
click at [463, 154] on span at bounding box center [464, 155] width 8 height 8
click at [0, 0] on input "radio" at bounding box center [0, 0] width 0 height 0
click at [465, 259] on span at bounding box center [464, 256] width 8 height 8
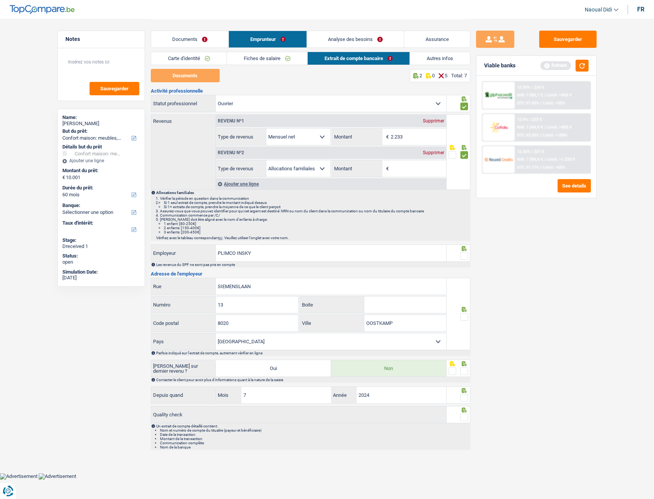
click at [0, 0] on input "radio" at bounding box center [0, 0] width 0 height 0
click at [464, 320] on span at bounding box center [464, 317] width 8 height 8
click at [0, 0] on input "radio" at bounding box center [0, 0] width 0 height 0
click at [467, 370] on span at bounding box center [464, 371] width 8 height 8
click at [0, 0] on input "radio" at bounding box center [0, 0] width 0 height 0
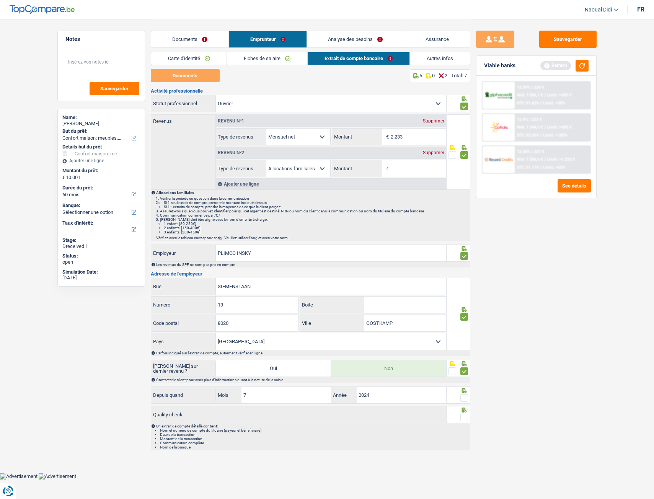
click at [467, 398] on span at bounding box center [464, 398] width 8 height 8
click at [0, 0] on input "radio" at bounding box center [0, 0] width 0 height 0
click at [464, 420] on span at bounding box center [464, 418] width 8 height 8
click at [0, 0] on input "radio" at bounding box center [0, 0] width 0 height 0
click at [571, 45] on button "Sauvegarder" at bounding box center [567, 39] width 57 height 17
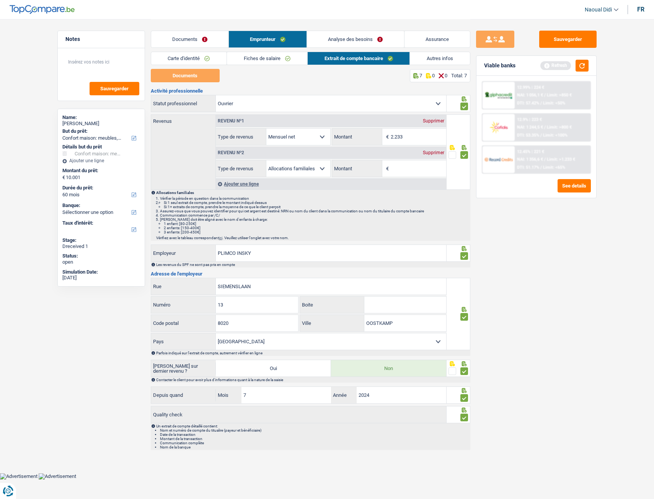
click at [448, 57] on link "Autres infos" at bounding box center [440, 58] width 60 height 13
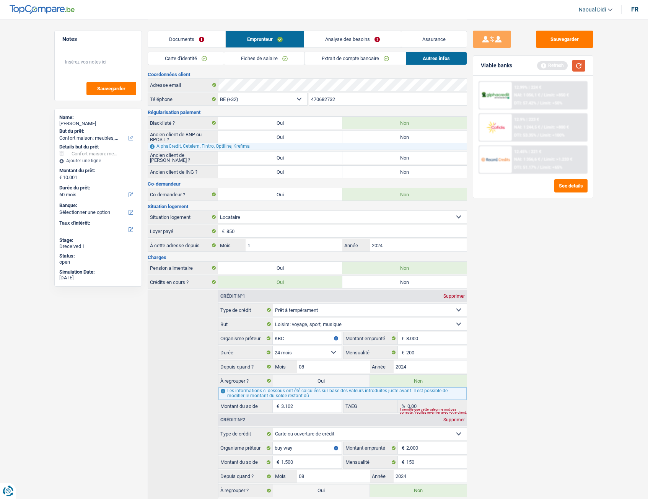
click at [578, 65] on button "button" at bounding box center [579, 66] width 13 height 12
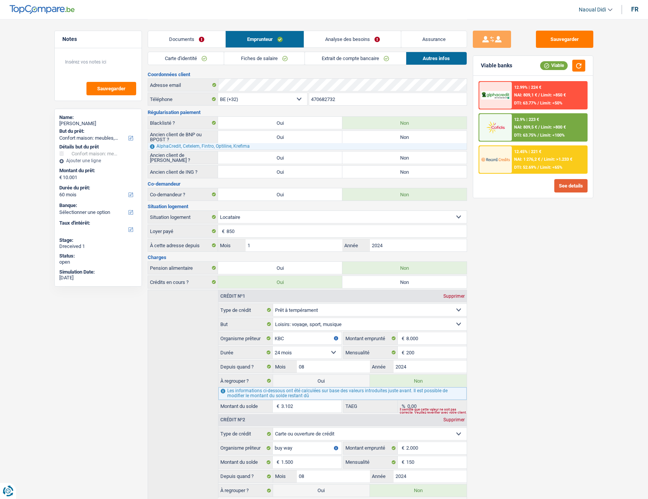
click at [566, 187] on button "See details" at bounding box center [571, 185] width 33 height 13
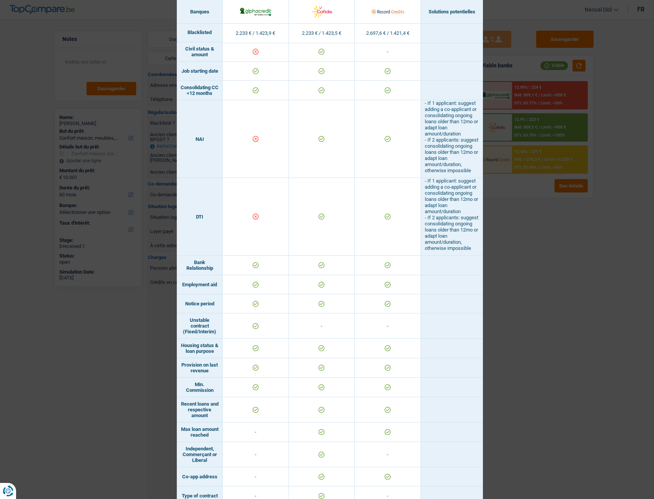
scroll to position [383, 0]
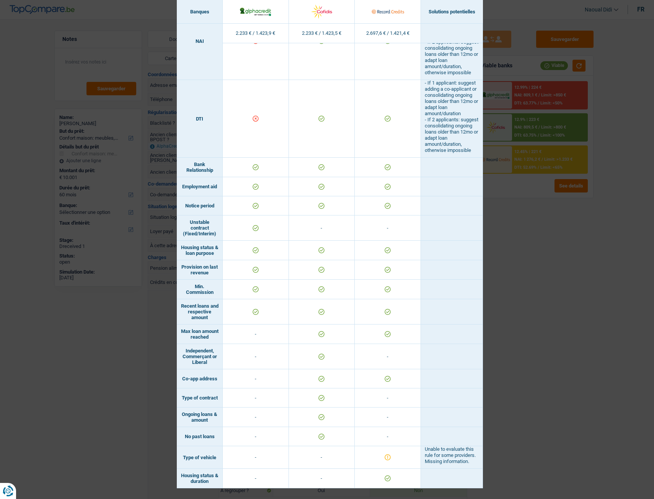
click at [571, 290] on div "Banks conditions × Banques Solutions potentielles Revenus / Charges 2.233 € / 1…" at bounding box center [327, 249] width 654 height 499
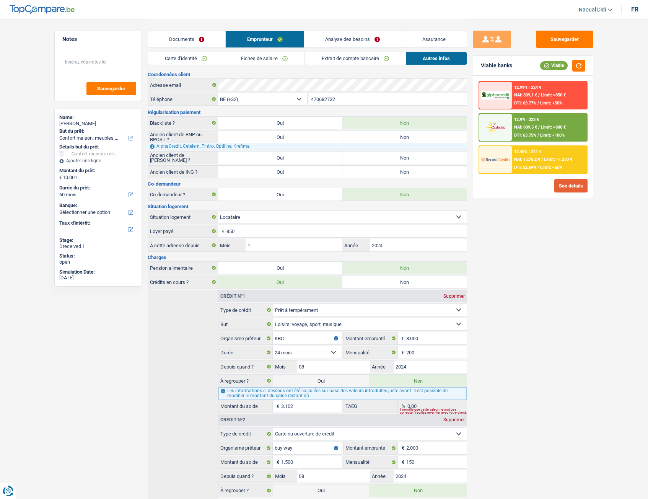
click at [565, 186] on button "See details" at bounding box center [571, 185] width 33 height 13
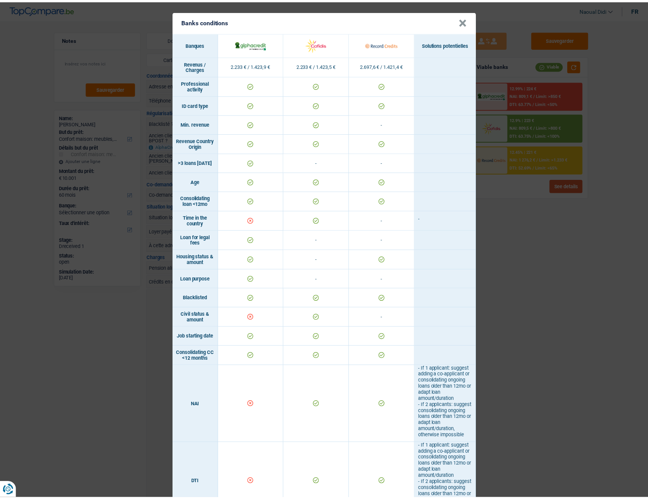
scroll to position [0, 0]
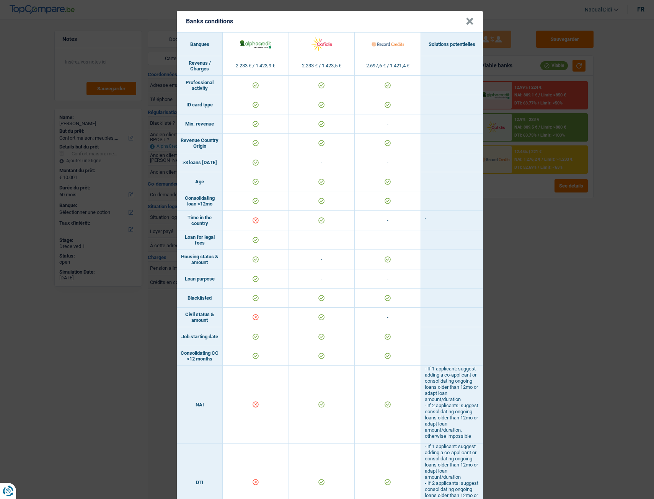
click at [502, 257] on div "Banks conditions × Banques Solutions potentielles Revenus / Charges 2.233 € / 1…" at bounding box center [327, 249] width 654 height 499
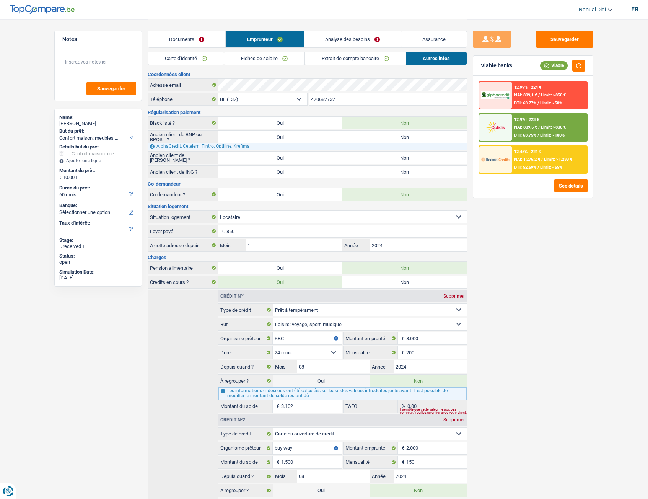
click at [172, 34] on link "Documents" at bounding box center [186, 39] width 77 height 16
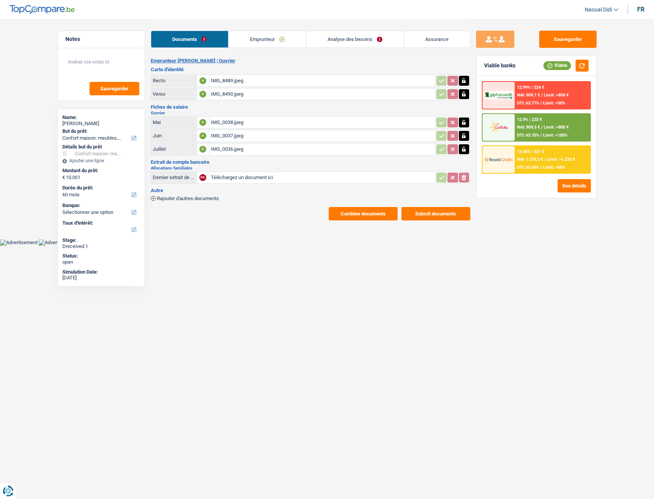
click at [258, 37] on link "Emprunteur" at bounding box center [267, 39] width 77 height 16
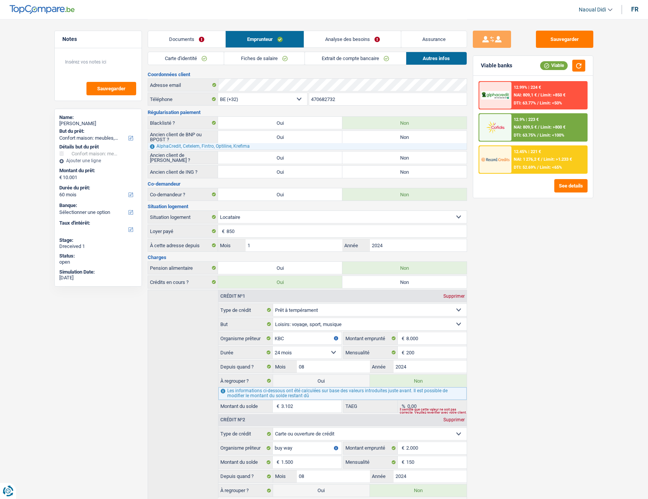
click at [185, 58] on link "Carte d'identité" at bounding box center [186, 58] width 76 height 13
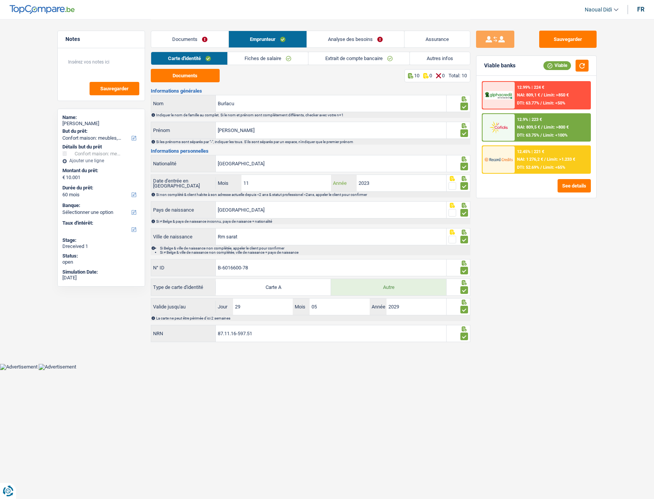
click at [380, 184] on input "2023" at bounding box center [402, 183] width 90 height 16
click at [269, 60] on link "Fiches de salaire" at bounding box center [268, 58] width 80 height 13
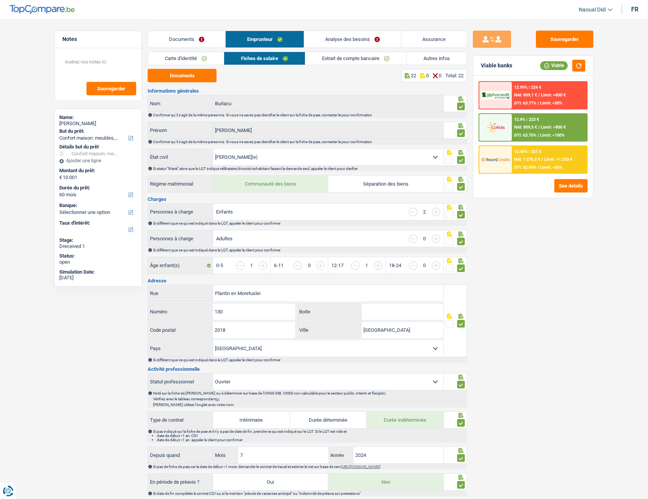
click at [530, 165] on span "DTI: 52.69%" at bounding box center [525, 167] width 22 height 5
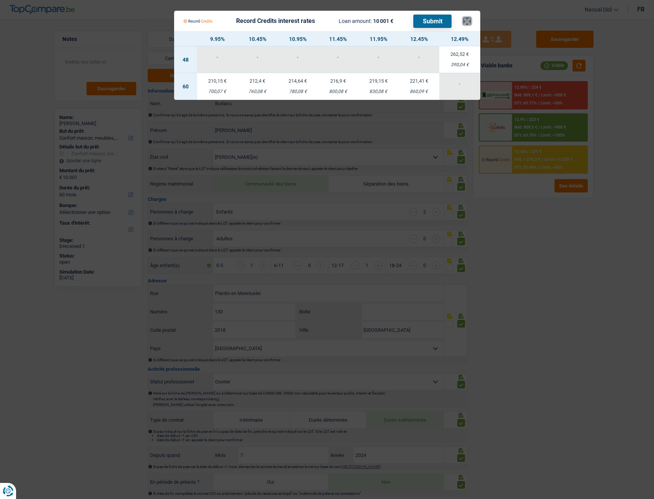
click at [467, 21] on button "×" at bounding box center [467, 21] width 8 height 8
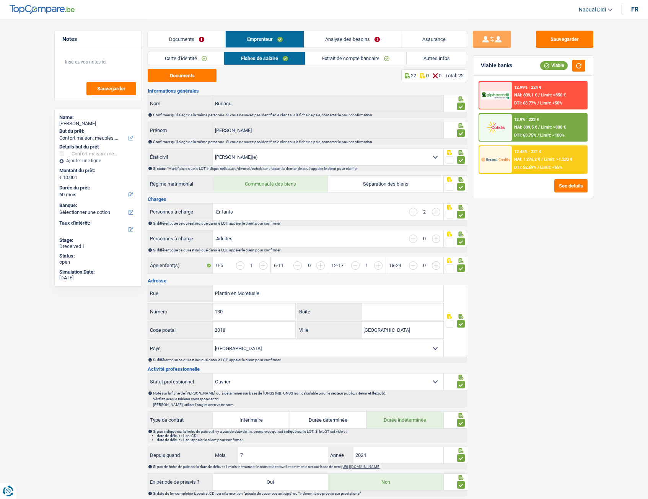
click at [358, 37] on link "Analyse des besoins" at bounding box center [352, 39] width 97 height 16
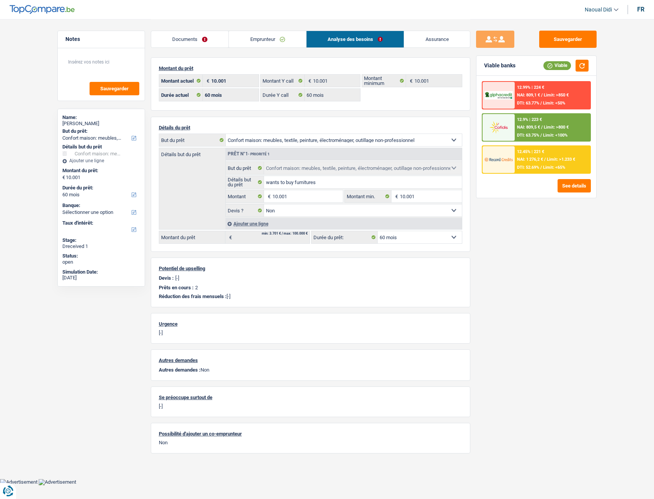
click at [539, 158] on span "NAI: 1 276,2 €" at bounding box center [530, 159] width 26 height 5
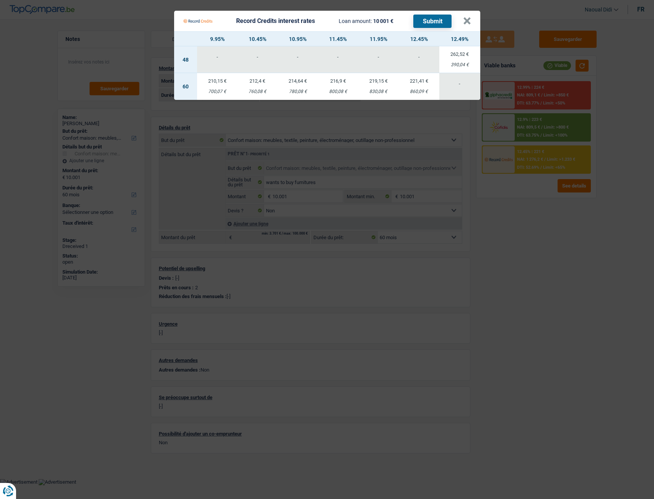
click at [297, 88] on td "214,64 € 780,08 €" at bounding box center [298, 86] width 41 height 27
select select "record credits"
type input "10,95"
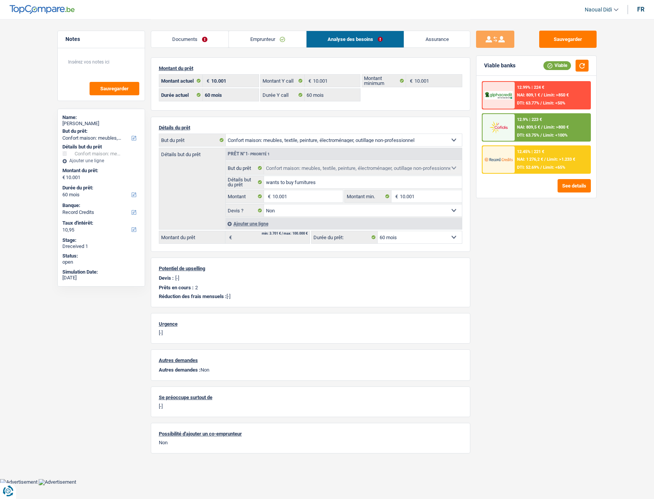
click at [520, 157] on span "NAI: 1 276,2 €" at bounding box center [530, 159] width 26 height 5
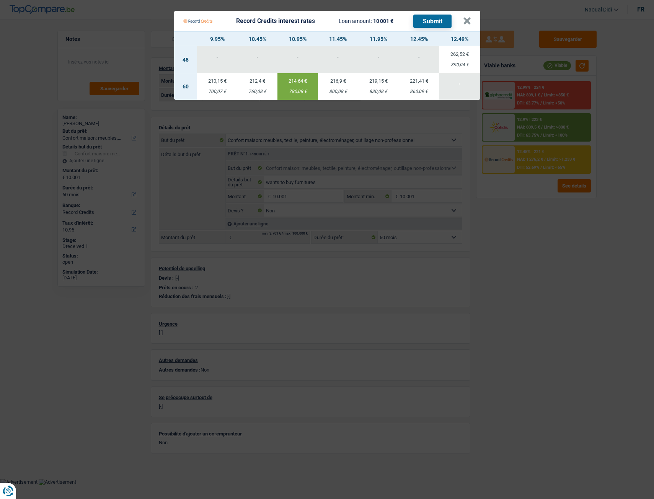
click at [430, 18] on button "Submit" at bounding box center [432, 21] width 38 height 13
click at [468, 20] on button "×" at bounding box center [467, 21] width 8 height 8
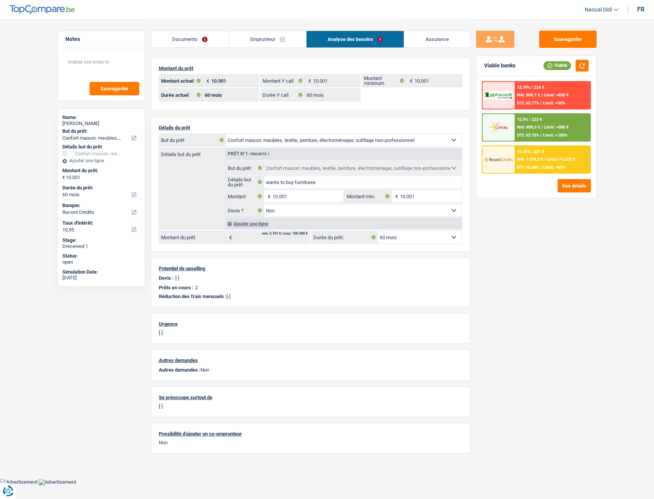
click at [532, 124] on div "12.9% | 223 € NAI: 809,5 € / Limit: >800 € DTI: 63.75% / Limit: <100%" at bounding box center [552, 127] width 75 height 27
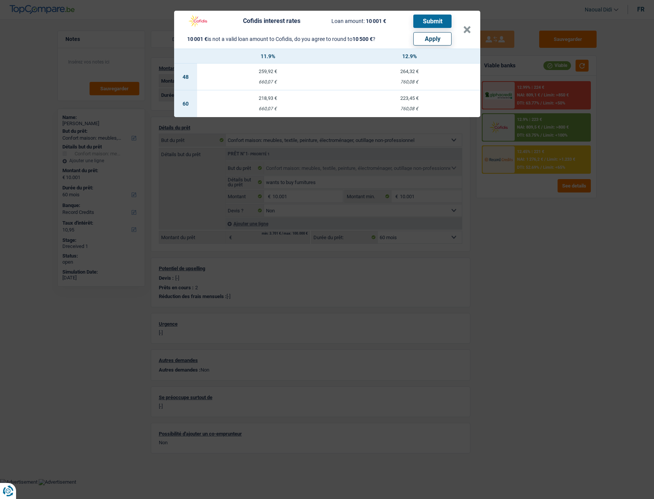
click at [438, 39] on button "Apply" at bounding box center [432, 38] width 38 height 13
type input "10.500"
select select "other"
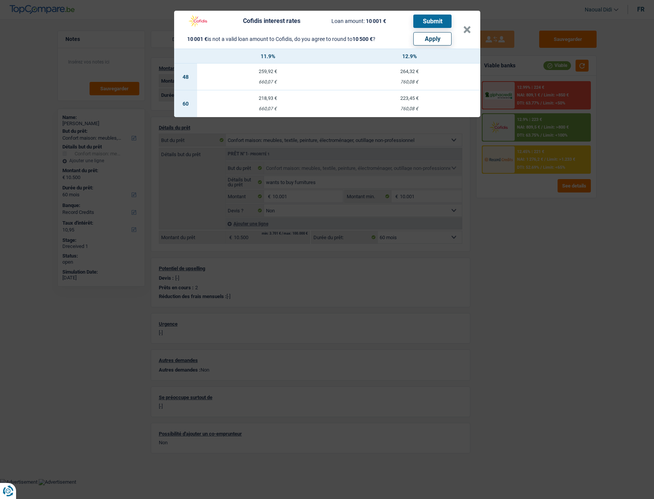
select select "other"
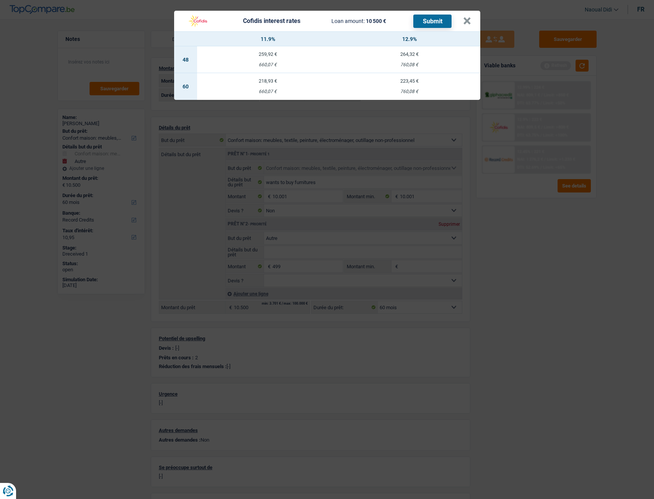
click at [269, 87] on td "218,93 € 660,07 €" at bounding box center [268, 86] width 142 height 27
select select "cofidis"
type input "11,90"
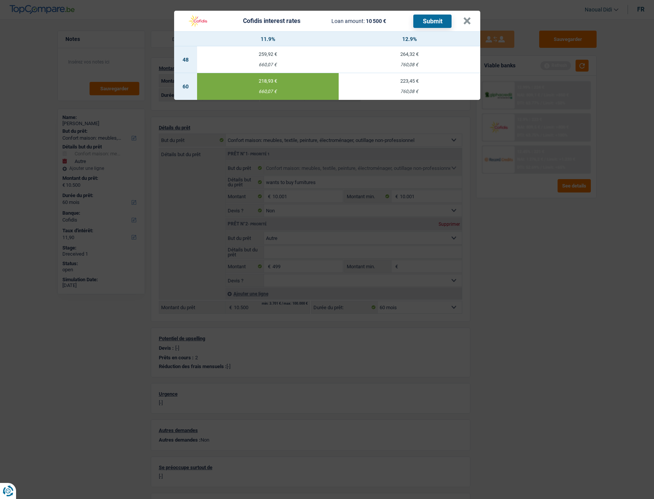
click at [424, 23] on button "Submit" at bounding box center [432, 21] width 38 height 13
click at [467, 21] on button "×" at bounding box center [467, 21] width 8 height 8
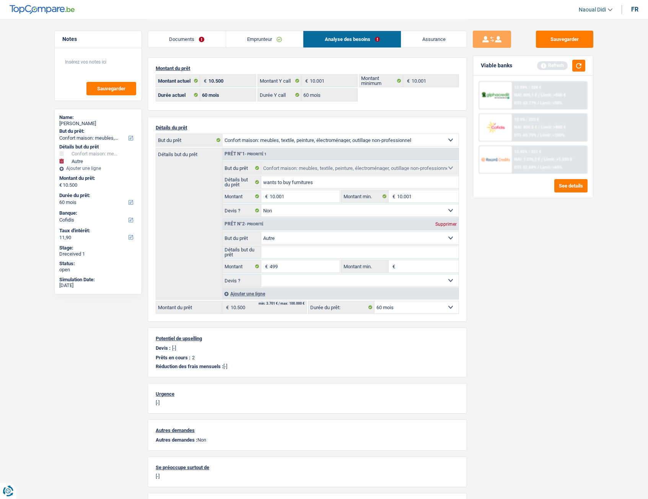
click at [178, 37] on link "Documents" at bounding box center [187, 39] width 78 height 16
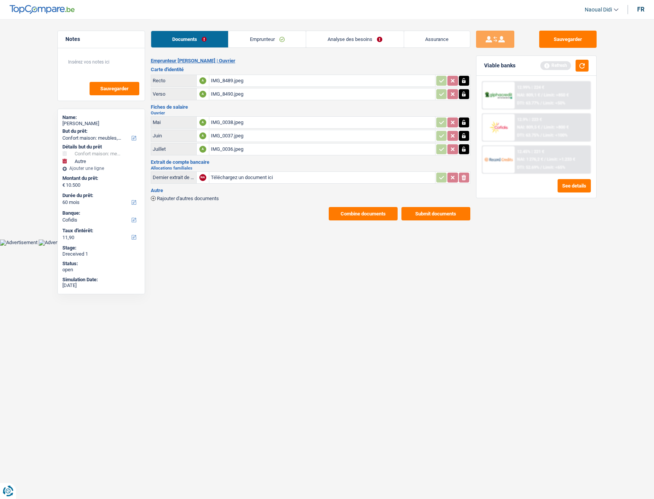
click at [216, 80] on div "IMG_8489.jpeg" at bounding box center [322, 80] width 223 height 11
click at [224, 95] on div "IMG_8490.jpeg" at bounding box center [322, 93] width 223 height 11
click at [266, 41] on link "Emprunteur" at bounding box center [267, 39] width 77 height 16
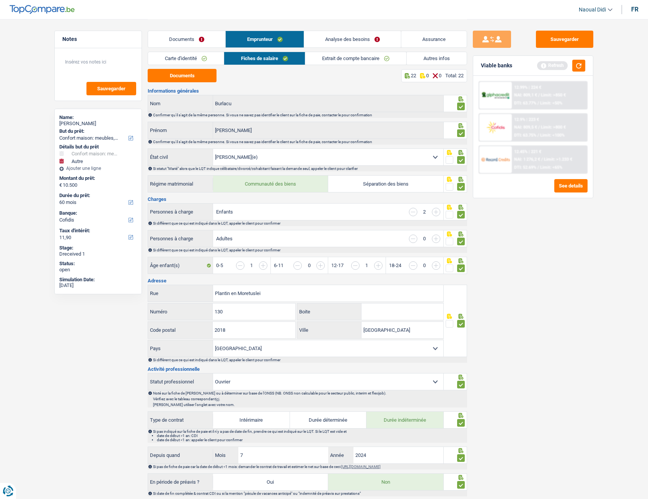
click at [483, 238] on div "Sauvegarder Viable banks Refresh 12.99% | 224 € NAI: 809,1 € / Limit: >850 € DT…" at bounding box center [533, 259] width 132 height 456
click at [421, 60] on link "Autres infos" at bounding box center [437, 58] width 60 height 13
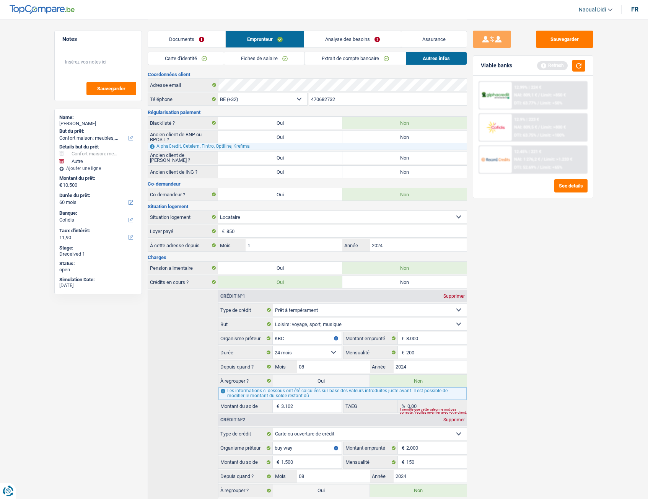
click at [337, 38] on link "Analyse des besoins" at bounding box center [352, 39] width 97 height 16
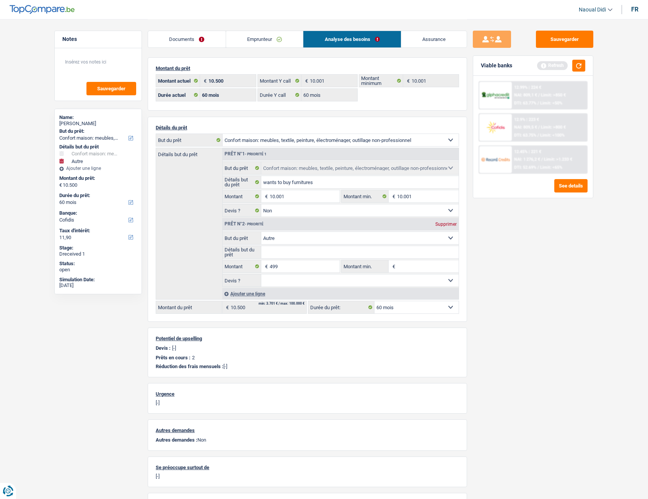
click at [474, 20] on div "Sauvegarder Viable banks Refresh 12.99% | 224 € NAI: 809,1 € / Limit: >850 € DT…" at bounding box center [533, 274] width 132 height 511
click at [563, 39] on button "Sauvegarder" at bounding box center [564, 39] width 57 height 17
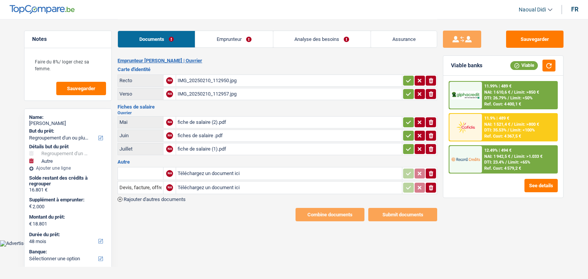
select select "refinancing"
select select "other"
select select "48"
click at [209, 82] on div "IMG_20250210_112950.jpg" at bounding box center [289, 80] width 223 height 11
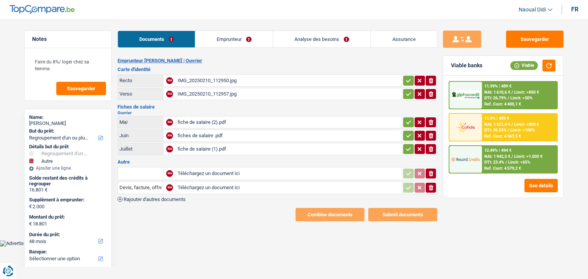
click at [212, 93] on div "IMG_20250210_112957.jpg" at bounding box center [289, 93] width 223 height 11
click at [222, 39] on link "Emprunteur" at bounding box center [233, 39] width 77 height 16
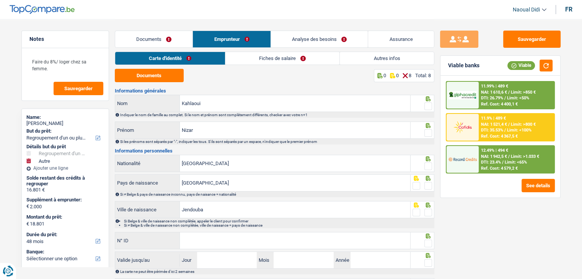
click at [287, 59] on link "Fiches de salaire" at bounding box center [282, 58] width 114 height 13
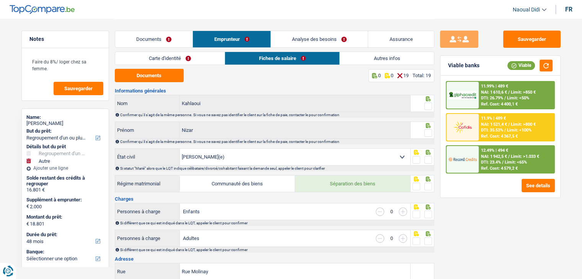
click at [164, 58] on link "Carte d'identité" at bounding box center [170, 58] width 110 height 13
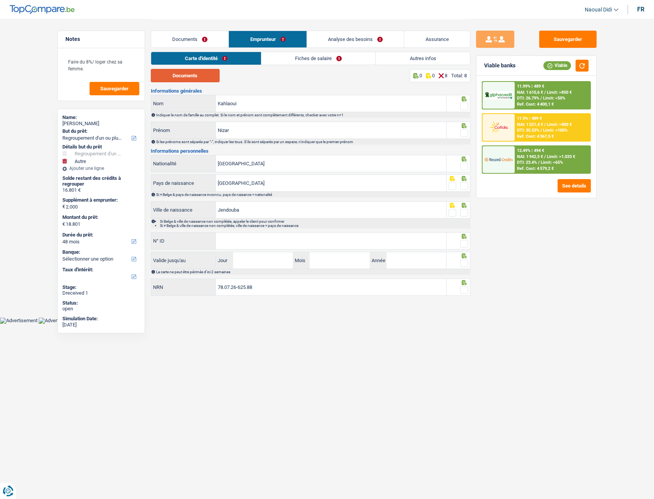
click at [194, 81] on button "Documents" at bounding box center [185, 75] width 69 height 13
drag, startPoint x: 268, startPoint y: 356, endPoint x: 269, endPoint y: 349, distance: 7.7
click at [268, 279] on html "Vous avez le contrôle de vos données Nous utilisons des cookies, tout comme nos…" at bounding box center [327, 162] width 654 height 324
click at [464, 108] on span at bounding box center [464, 107] width 8 height 8
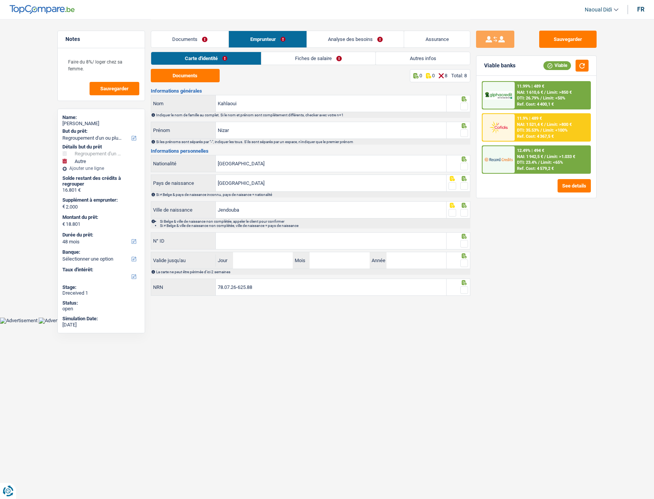
click at [0, 0] on input "radio" at bounding box center [0, 0] width 0 height 0
click at [464, 135] on span at bounding box center [464, 133] width 8 height 8
click at [0, 0] on input "radio" at bounding box center [0, 0] width 0 height 0
click at [464, 164] on span at bounding box center [464, 167] width 8 height 8
click at [0, 0] on input "radio" at bounding box center [0, 0] width 0 height 0
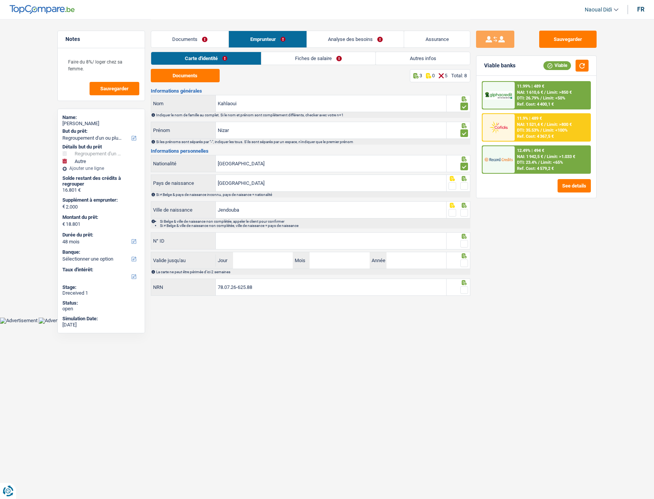
click at [465, 186] on span at bounding box center [464, 186] width 8 height 8
click at [0, 0] on input "radio" at bounding box center [0, 0] width 0 height 0
click at [465, 215] on span at bounding box center [464, 213] width 8 height 8
click at [0, 0] on input "radio" at bounding box center [0, 0] width 0 height 0
click at [335, 245] on input "N° ID" at bounding box center [331, 241] width 230 height 16
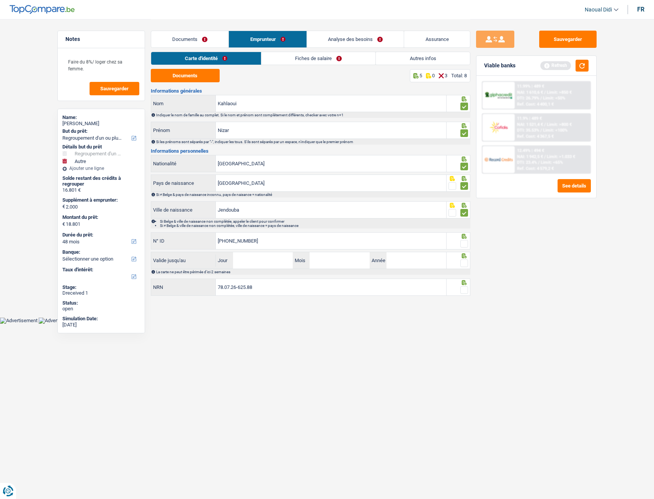
type input "[PHONE_NUMBER]"
click at [253, 263] on input "Jour" at bounding box center [263, 260] width 60 height 16
type input "10"
type input "05"
type input "2034"
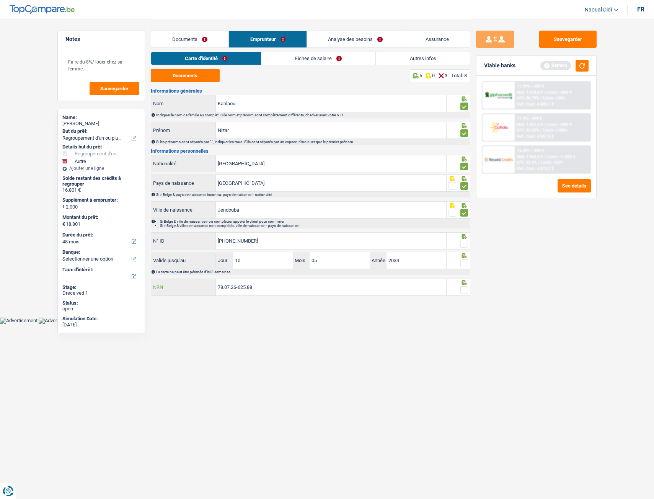
click at [263, 279] on input "78.07.26-625.88" at bounding box center [331, 287] width 230 height 16
click at [459, 239] on fieldset at bounding box center [459, 244] width 20 height 10
click at [464, 245] on span at bounding box center [464, 244] width 8 height 8
click at [0, 0] on input "radio" at bounding box center [0, 0] width 0 height 0
click at [464, 263] on span at bounding box center [464, 264] width 8 height 8
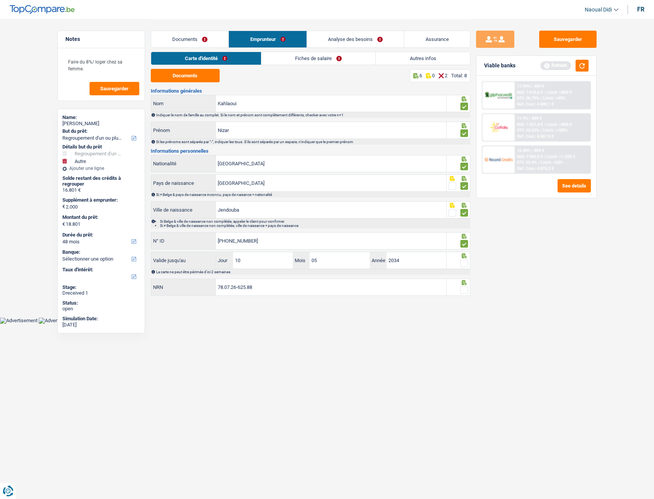
click at [0, 0] on input "radio" at bounding box center [0, 0] width 0 height 0
click at [466, 279] on span at bounding box center [464, 290] width 8 height 8
click at [0, 0] on input "radio" at bounding box center [0, 0] width 0 height 0
click at [568, 42] on button "Sauvegarder" at bounding box center [567, 39] width 57 height 17
click at [325, 56] on link "Fiches de salaire" at bounding box center [319, 58] width 114 height 13
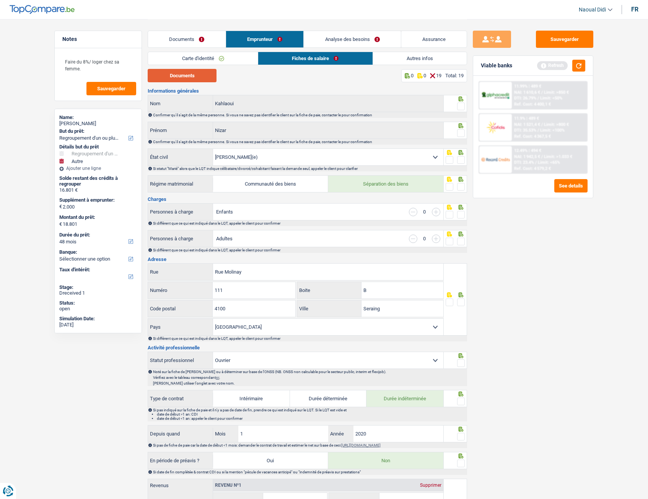
click at [178, 76] on button "Documents" at bounding box center [182, 75] width 69 height 13
click at [462, 106] on span at bounding box center [461, 107] width 8 height 8
click at [0, 0] on input "radio" at bounding box center [0, 0] width 0 height 0
click at [460, 134] on span at bounding box center [461, 133] width 8 height 8
click at [0, 0] on input "radio" at bounding box center [0, 0] width 0 height 0
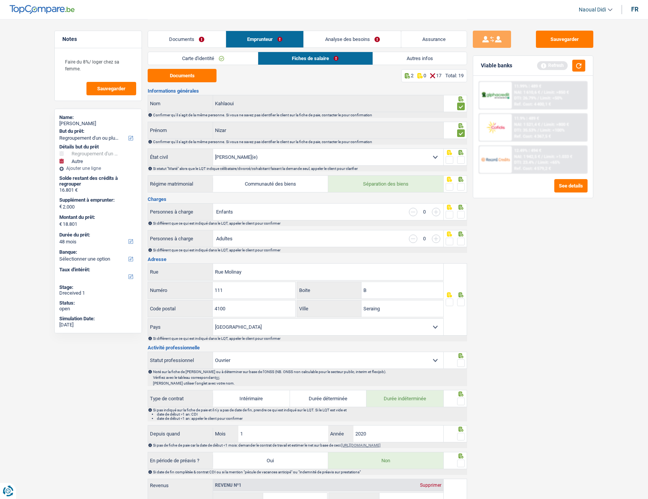
click at [462, 160] on span at bounding box center [461, 160] width 8 height 8
click at [0, 0] on input "radio" at bounding box center [0, 0] width 0 height 0
click at [463, 189] on span at bounding box center [461, 187] width 8 height 8
click at [0, 0] on input "radio" at bounding box center [0, 0] width 0 height 0
click at [464, 214] on span at bounding box center [461, 215] width 8 height 8
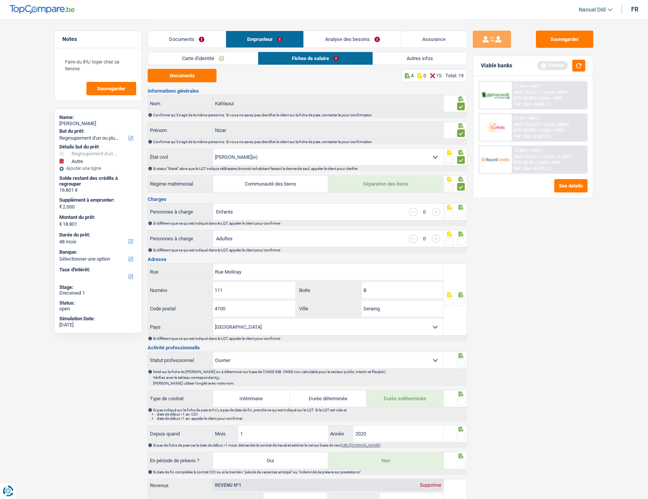
click at [0, 0] on input "radio" at bounding box center [0, 0] width 0 height 0
click at [462, 242] on span at bounding box center [461, 242] width 8 height 8
click at [0, 0] on input "radio" at bounding box center [0, 0] width 0 height 0
click at [439, 215] on input "button" at bounding box center [436, 212] width 8 height 8
select select "familyAllowances"
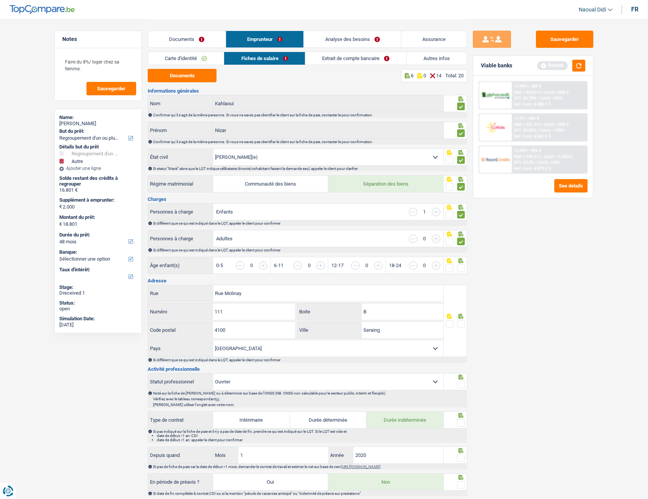
click at [437, 214] on input "button" at bounding box center [436, 212] width 8 height 8
click at [462, 267] on span at bounding box center [461, 268] width 8 height 8
click at [0, 0] on input "radio" at bounding box center [0, 0] width 0 height 0
click at [379, 279] on input "B" at bounding box center [403, 312] width 82 height 16
click at [462, 279] on span at bounding box center [461, 324] width 8 height 8
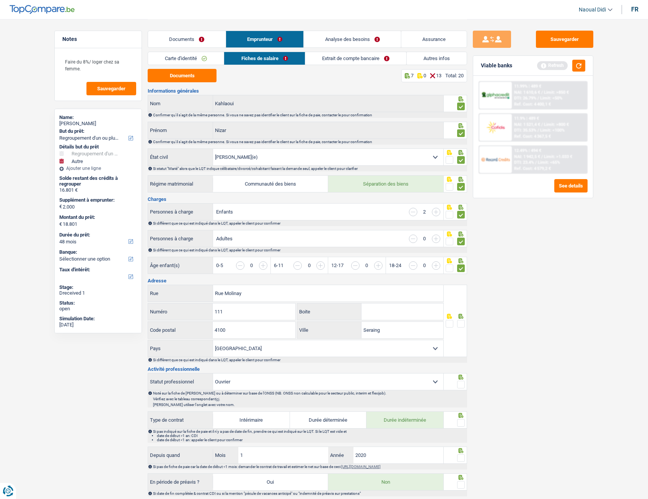
click at [0, 0] on input "radio" at bounding box center [0, 0] width 0 height 0
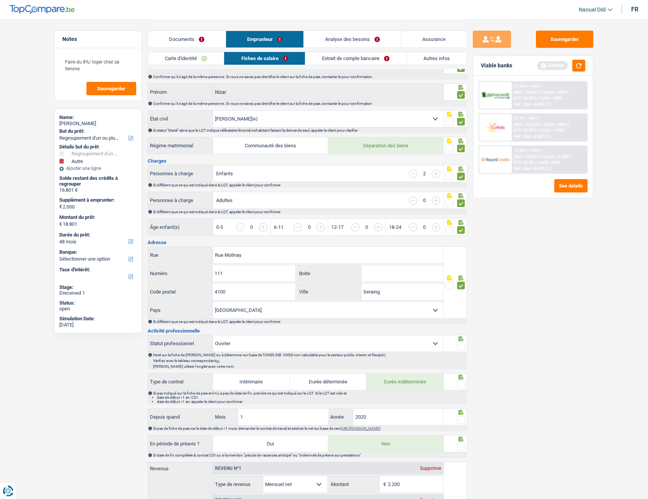
click at [463, 279] on span at bounding box center [461, 347] width 8 height 8
click at [0, 0] on input "radio" at bounding box center [0, 0] width 0 height 0
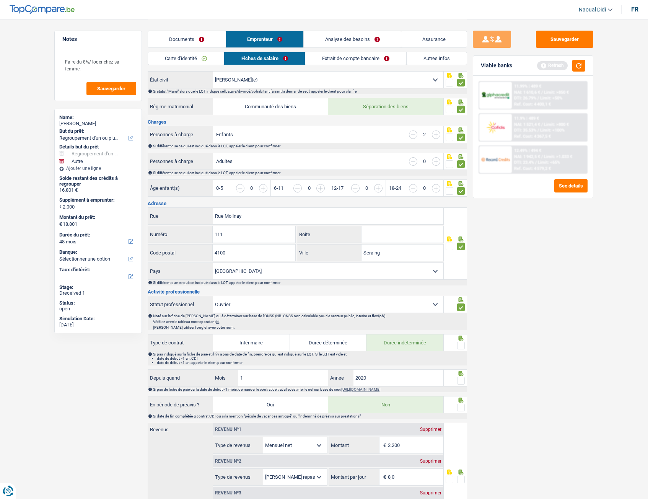
scroll to position [115, 0]
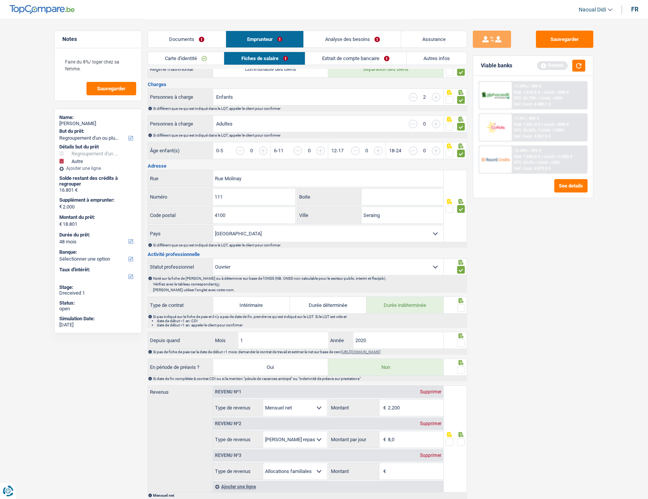
click at [459, 279] on span at bounding box center [461, 308] width 8 height 8
click at [0, 0] on input "radio" at bounding box center [0, 0] width 0 height 0
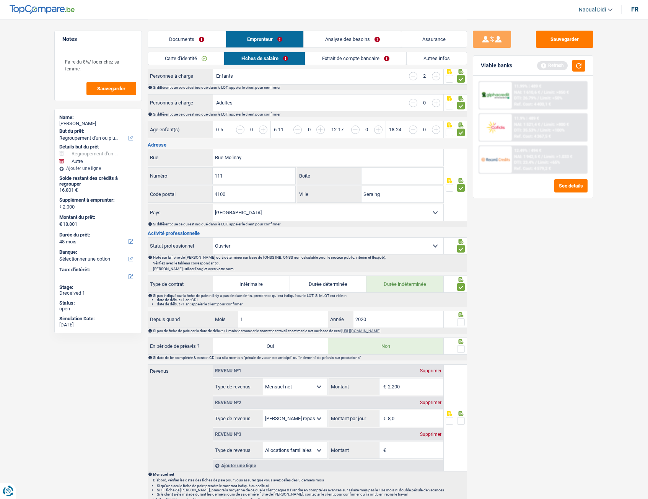
scroll to position [153, 0]
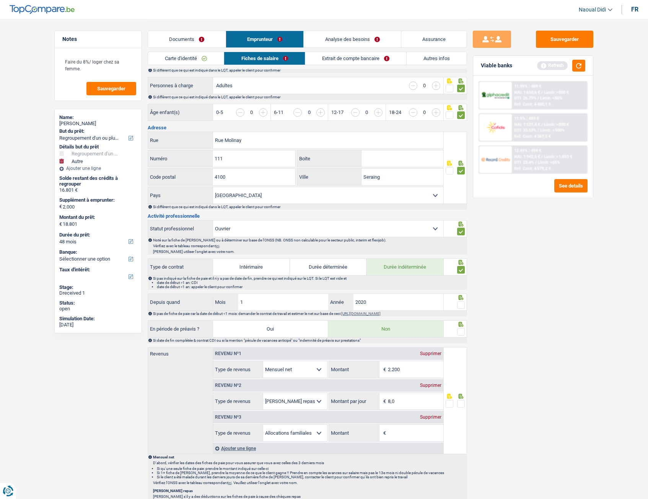
click at [461, 279] on span at bounding box center [461, 305] width 8 height 8
click at [0, 0] on input "radio" at bounding box center [0, 0] width 0 height 0
click at [462, 279] on span at bounding box center [461, 332] width 8 height 8
click at [0, 0] on input "radio" at bounding box center [0, 0] width 0 height 0
click at [266, 70] on div "Si différent que ce qui est indiqué dans le LQT, appeler le client pour confirm…" at bounding box center [309, 70] width 313 height 4
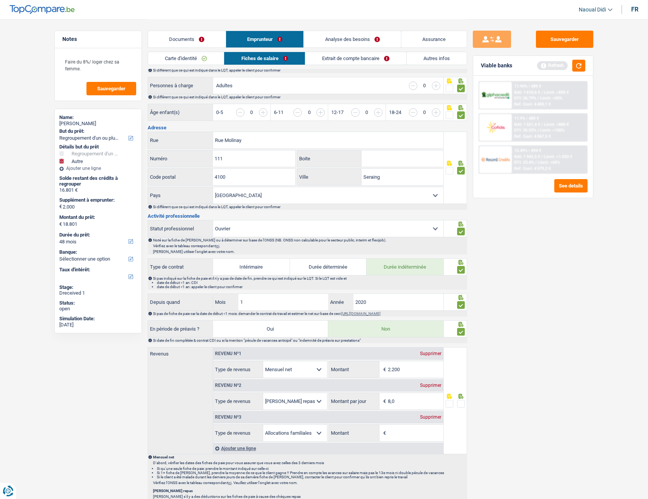
click at [422, 279] on input "2.200" at bounding box center [416, 369] width 56 height 16
type input "2"
type input "1.976"
click at [480, 279] on div "Sauvegarder Viable banks Refresh 11.99% | 489 € NAI: 1 610,6 € / Limit: >850 € …" at bounding box center [533, 259] width 132 height 456
click at [588, 238] on div "Sauvegarder Viable banks Refresh 11.99% | 489 € NAI: 1 610,6 € / Limit: >850 € …" at bounding box center [533, 259] width 132 height 456
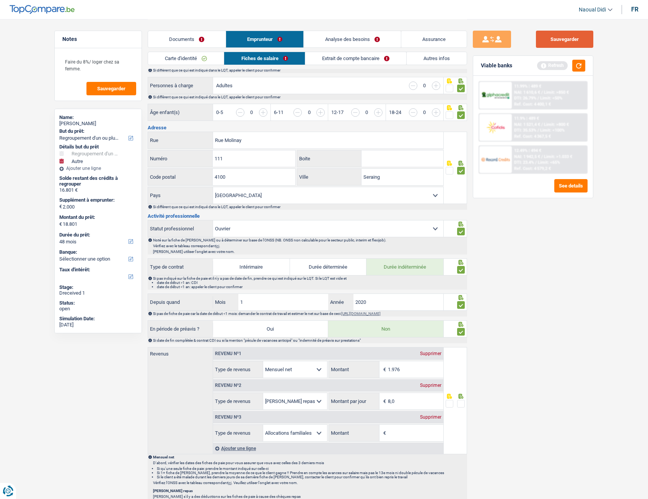
click at [556, 46] on button "Sauvegarder" at bounding box center [564, 39] width 57 height 17
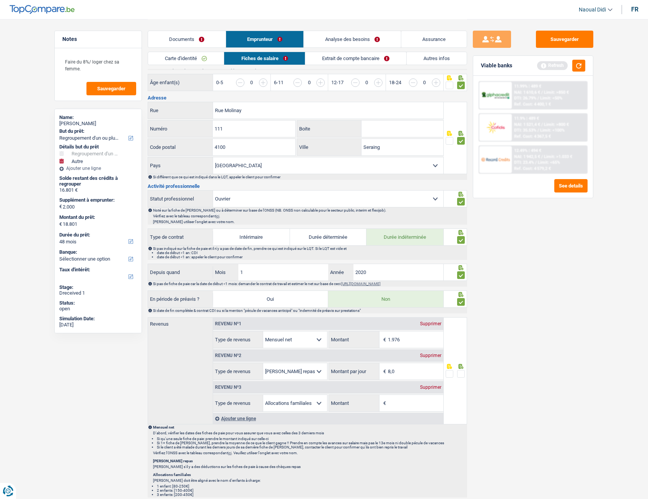
scroll to position [230, 0]
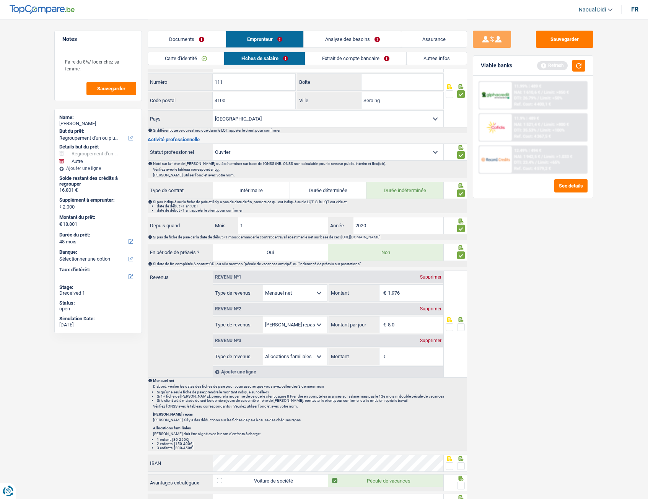
click at [431, 279] on div "Supprimer" at bounding box center [430, 340] width 25 height 5
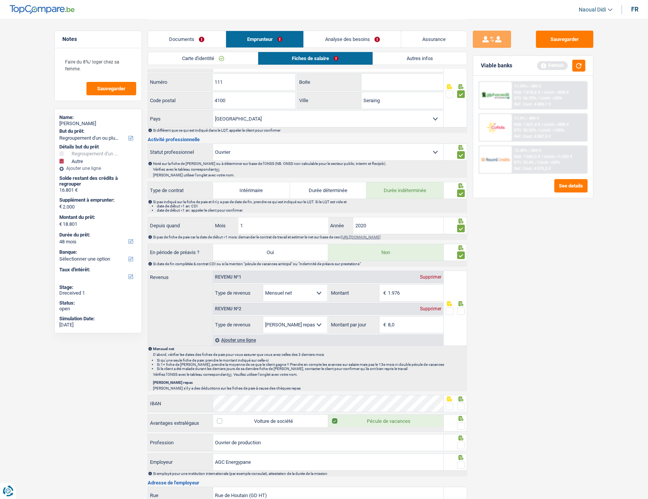
click at [462, 279] on span at bounding box center [461, 311] width 8 height 8
click at [0, 0] on input "radio" at bounding box center [0, 0] width 0 height 0
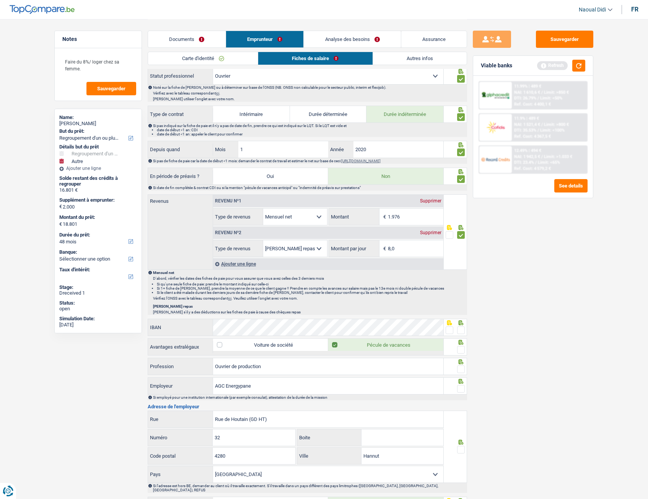
scroll to position [306, 0]
click at [449, 279] on span at bounding box center [450, 330] width 8 height 8
click at [0, 0] on input "radio" at bounding box center [0, 0] width 0 height 0
click at [462, 279] on span at bounding box center [461, 350] width 8 height 8
click at [0, 0] on input "radio" at bounding box center [0, 0] width 0 height 0
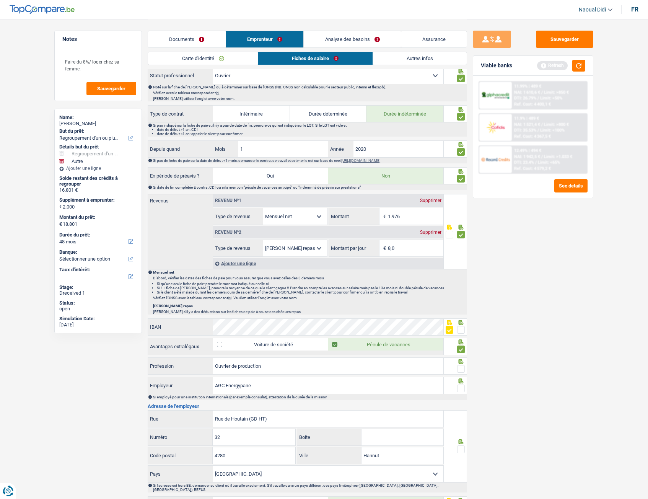
click at [461, 279] on span at bounding box center [461, 369] width 8 height 8
click at [0, 0] on input "radio" at bounding box center [0, 0] width 0 height 0
